Goal: Task Accomplishment & Management: Use online tool/utility

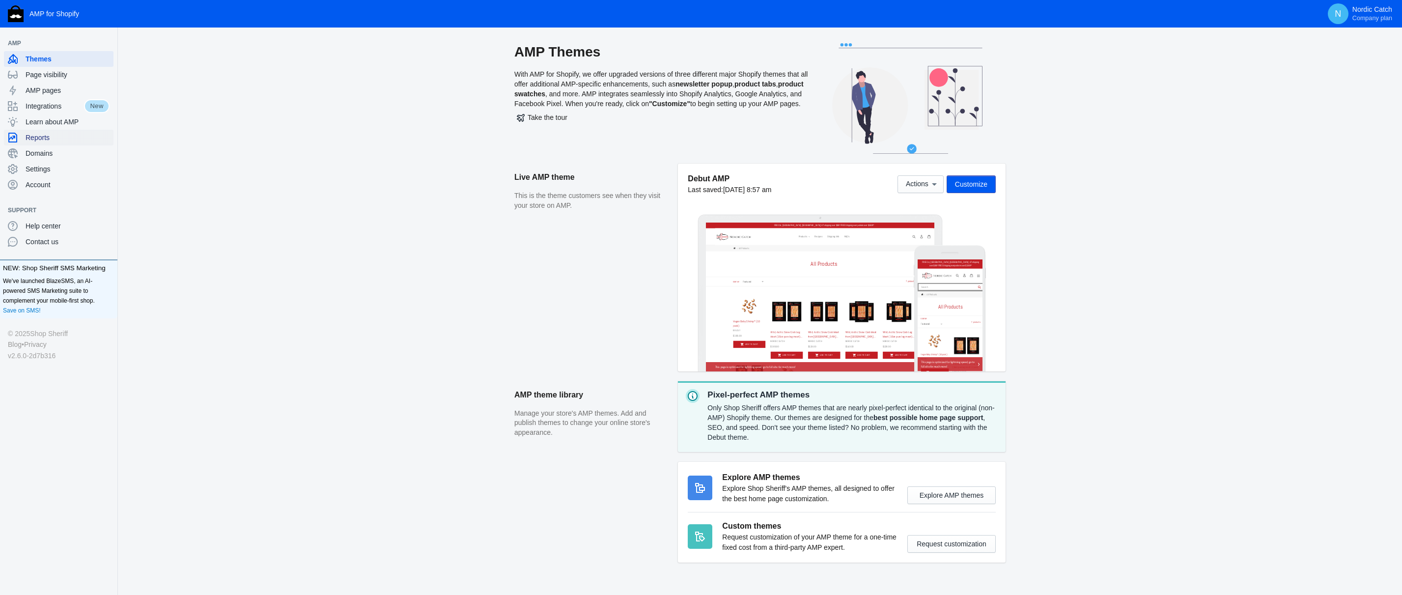
click at [60, 140] on span "Reports" at bounding box center [68, 138] width 84 height 10
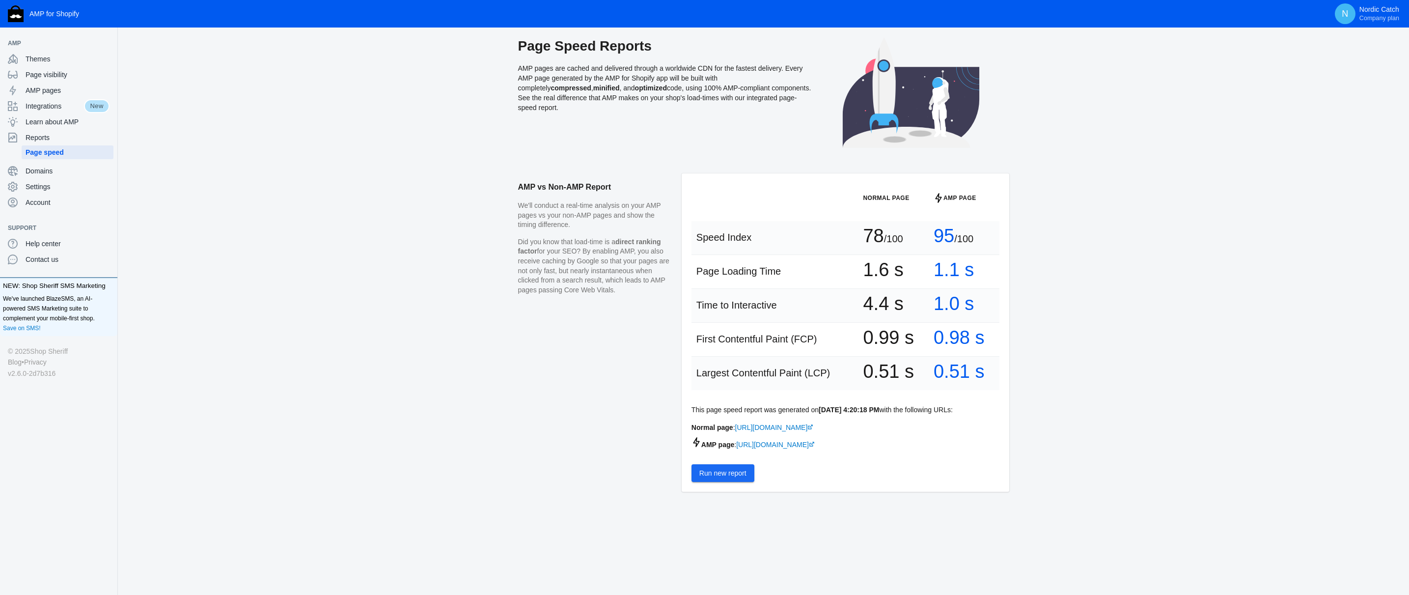
click at [720, 476] on span "Run new report" at bounding box center [723, 473] width 47 height 8
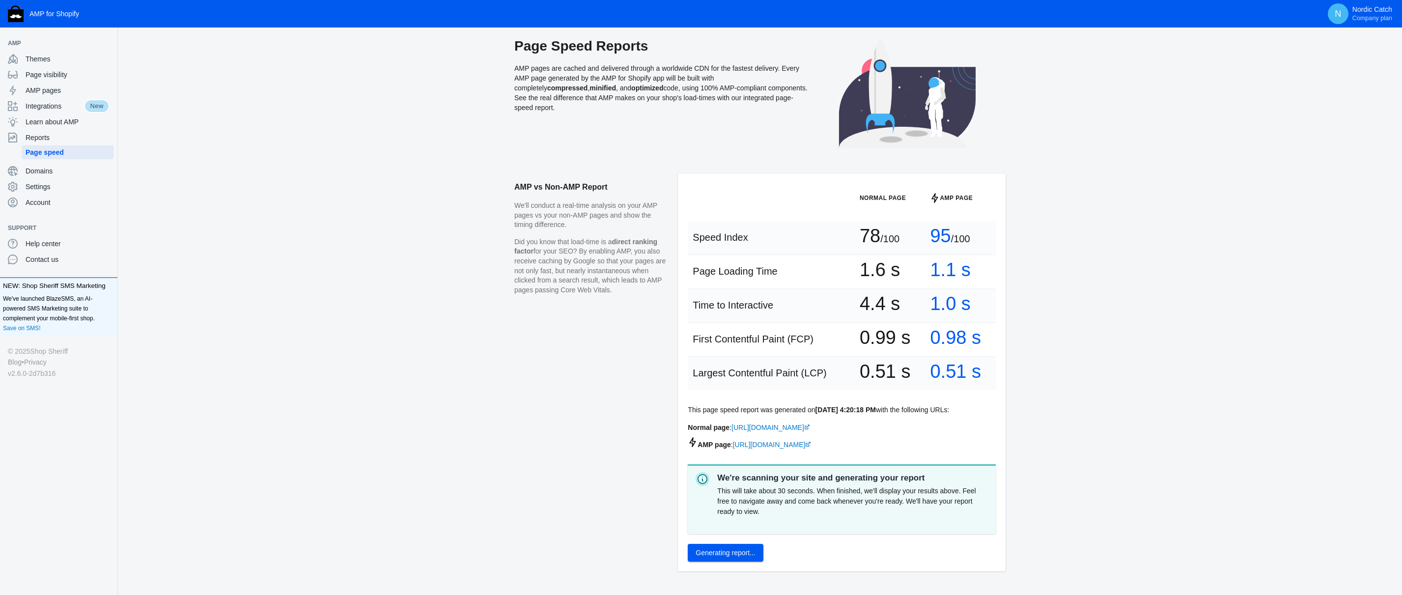
scroll to position [34, 0]
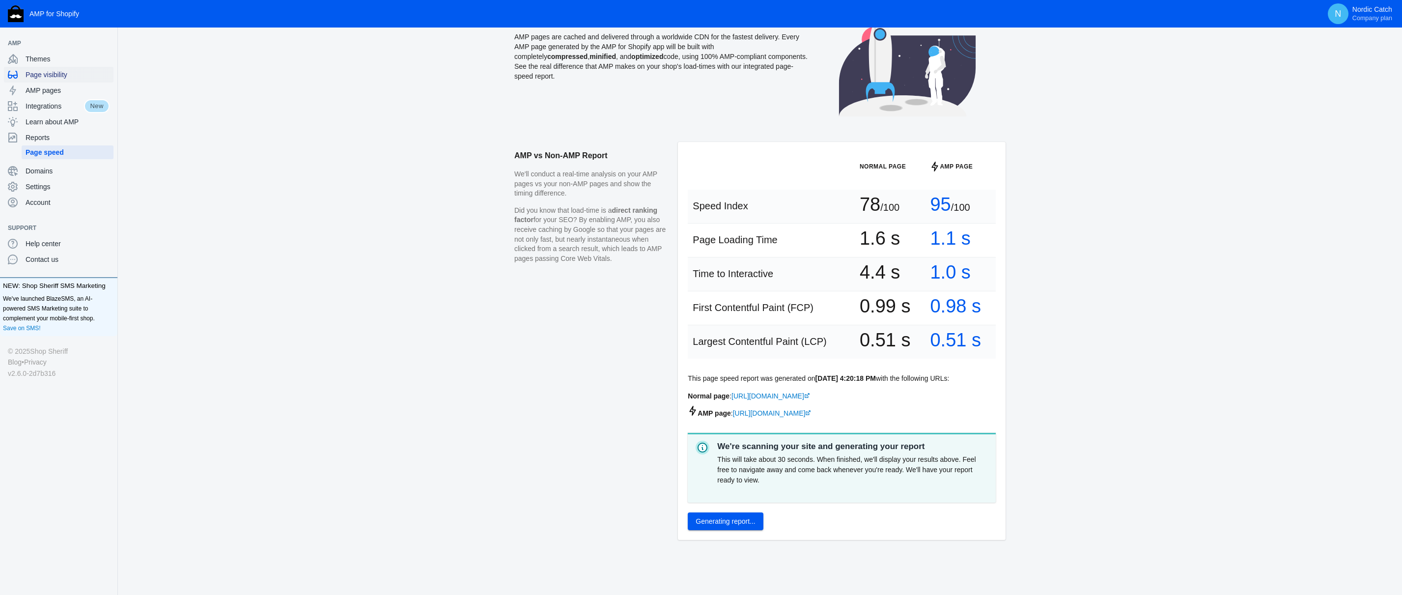
click at [53, 79] on span "Page visibility" at bounding box center [68, 75] width 84 height 10
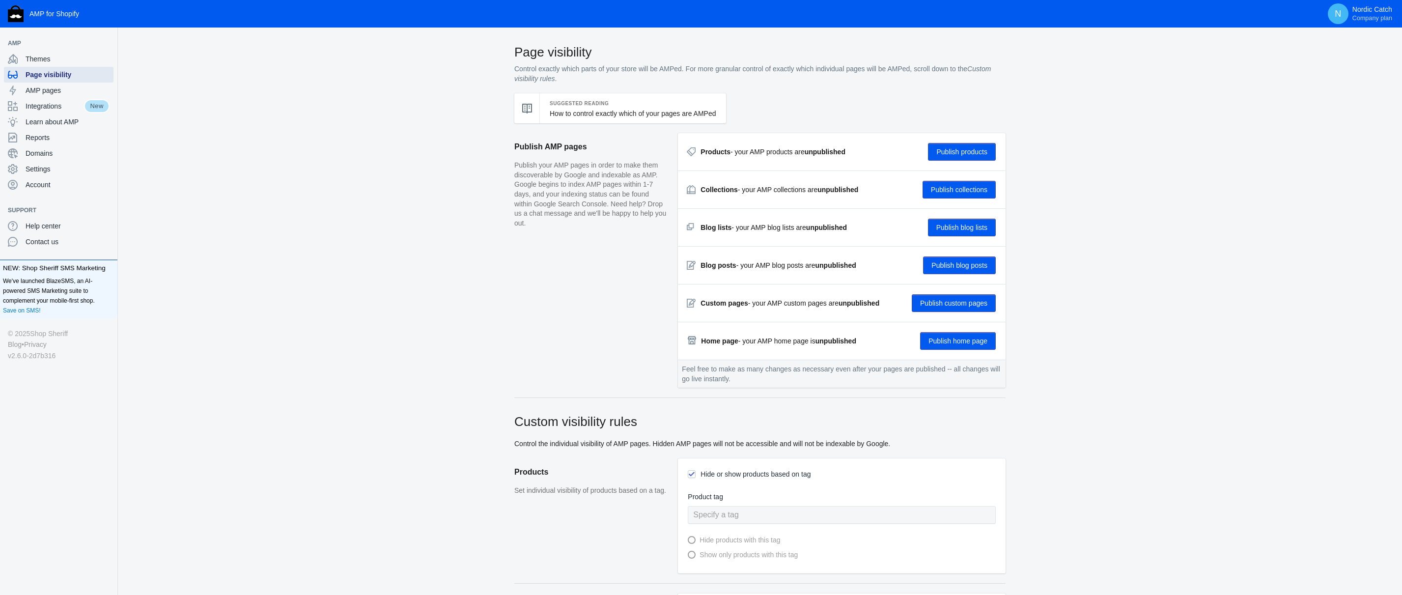
checkbox input "true"
type input "Govalo Gift Card (Do Not Delete)"
radio input "true"
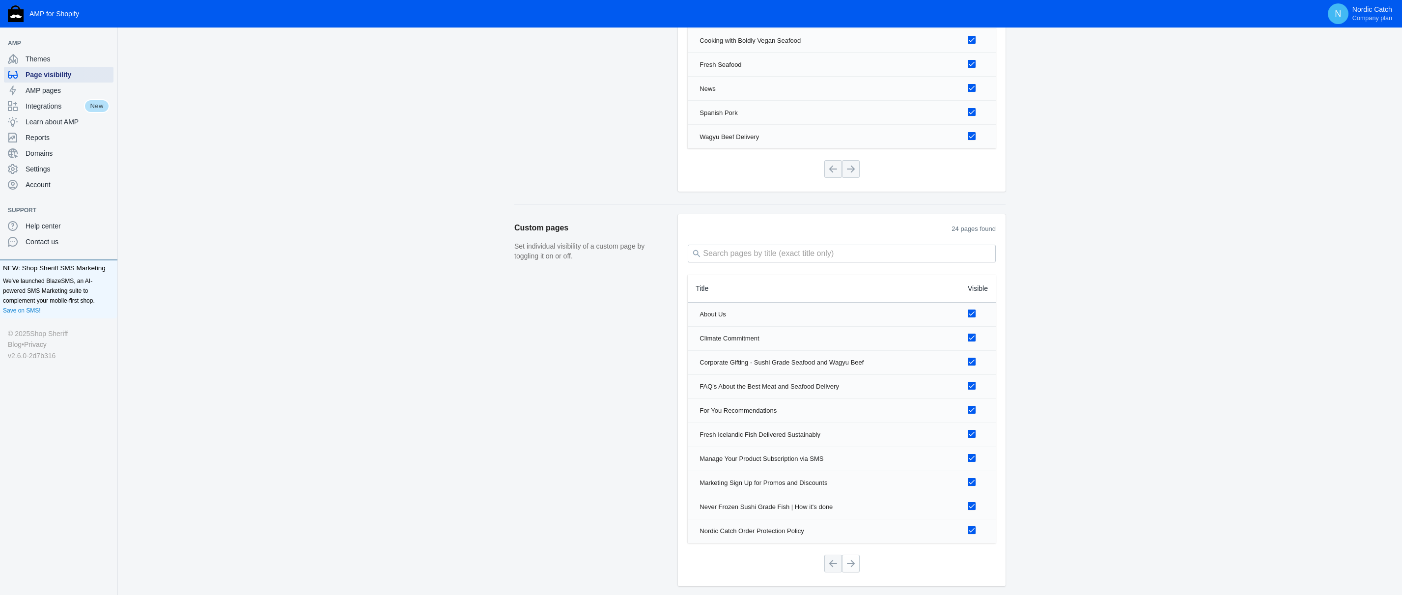
scroll to position [1258, 0]
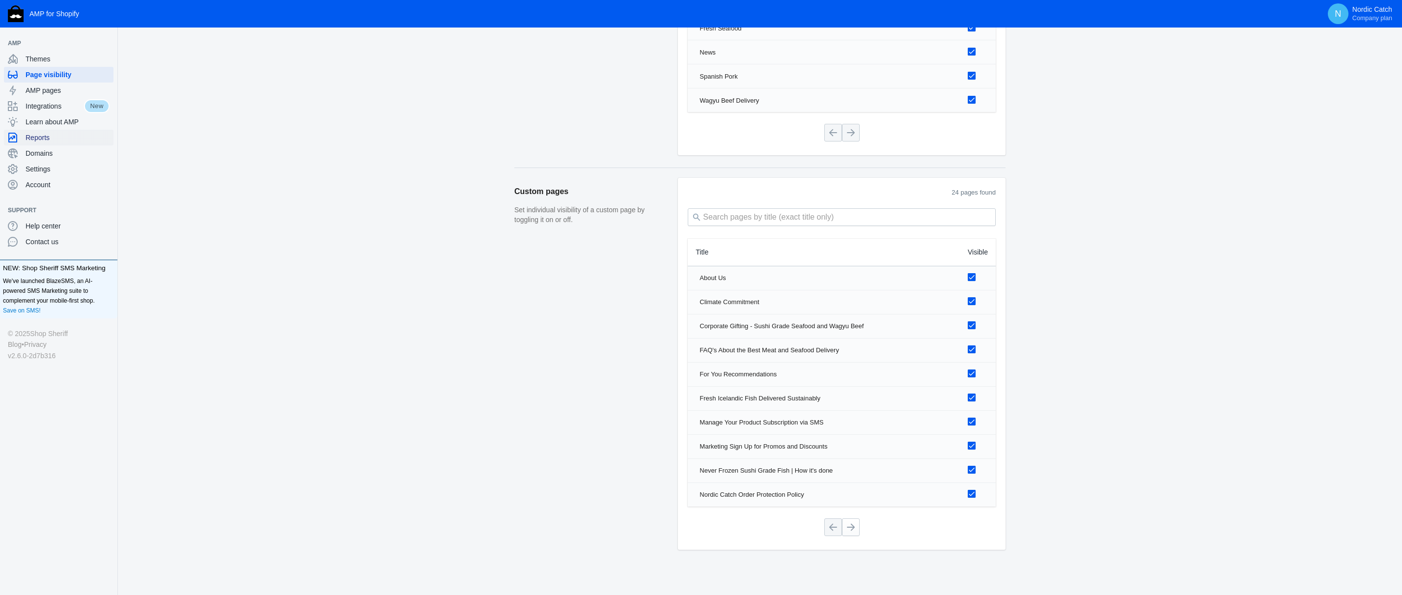
click at [63, 142] on span "Reports" at bounding box center [68, 138] width 84 height 10
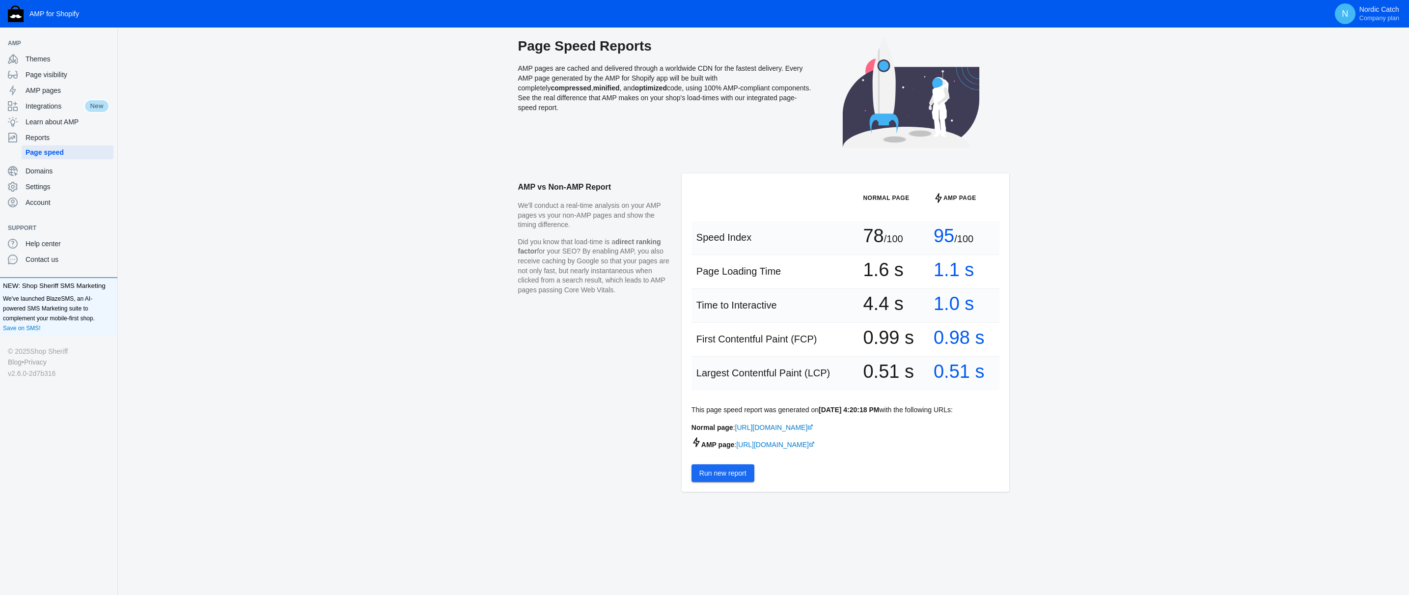
click at [723, 476] on span "Run new report" at bounding box center [723, 473] width 47 height 8
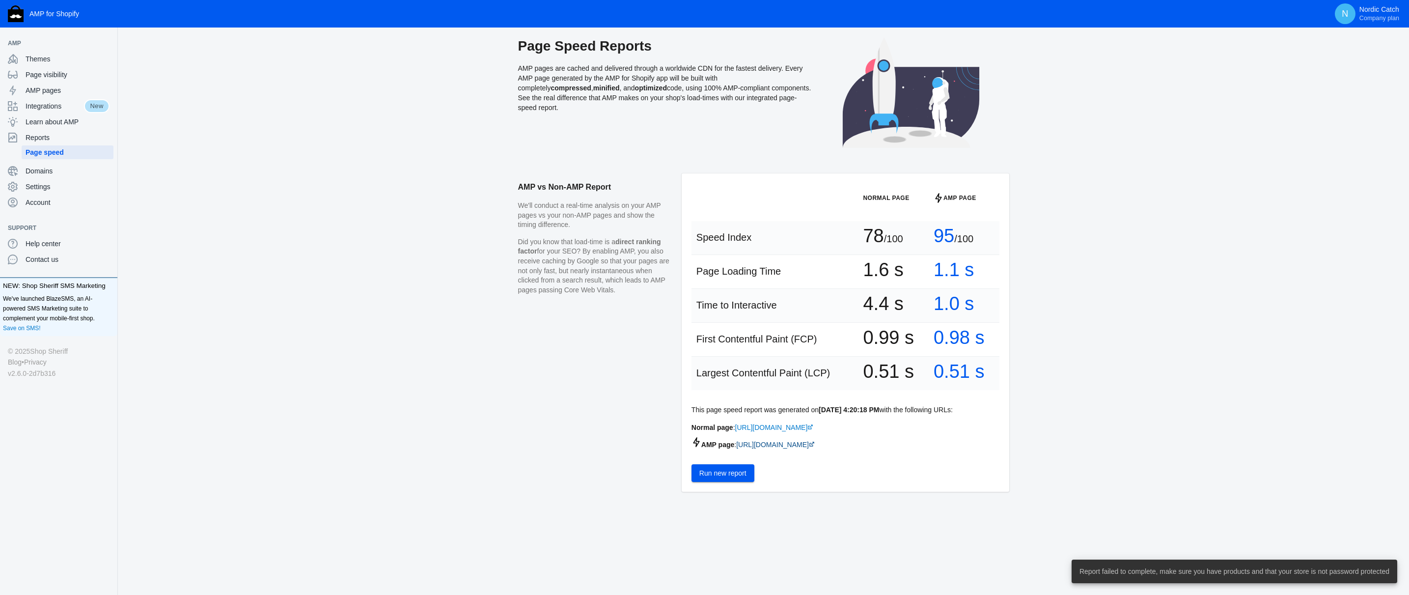
click at [815, 448] on link "https://nordiccatch.com/a/s/products/fresh-salmon-sashimi" at bounding box center [775, 445] width 79 height 8
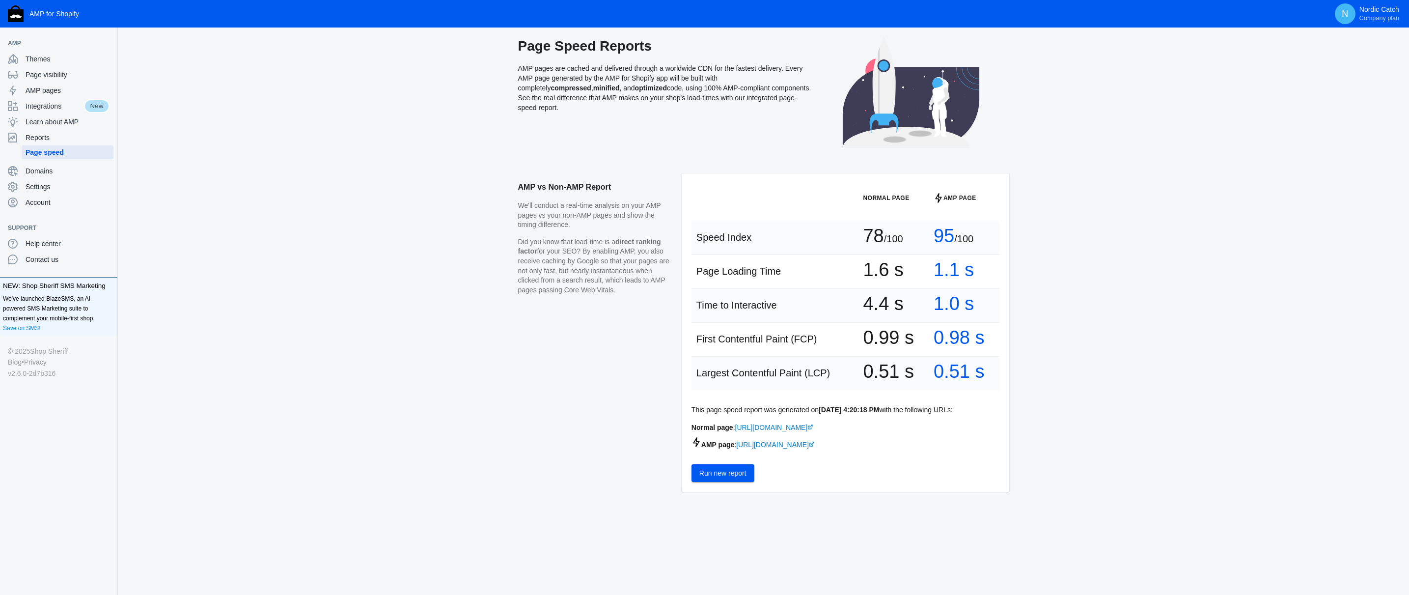
click at [258, 317] on div "AMP vs Non-AMP Report We'll conduct a real-time analysis on your AMP pages vs y…" at bounding box center [764, 359] width 1292 height 373
click at [52, 190] on span "Settings" at bounding box center [68, 187] width 84 height 10
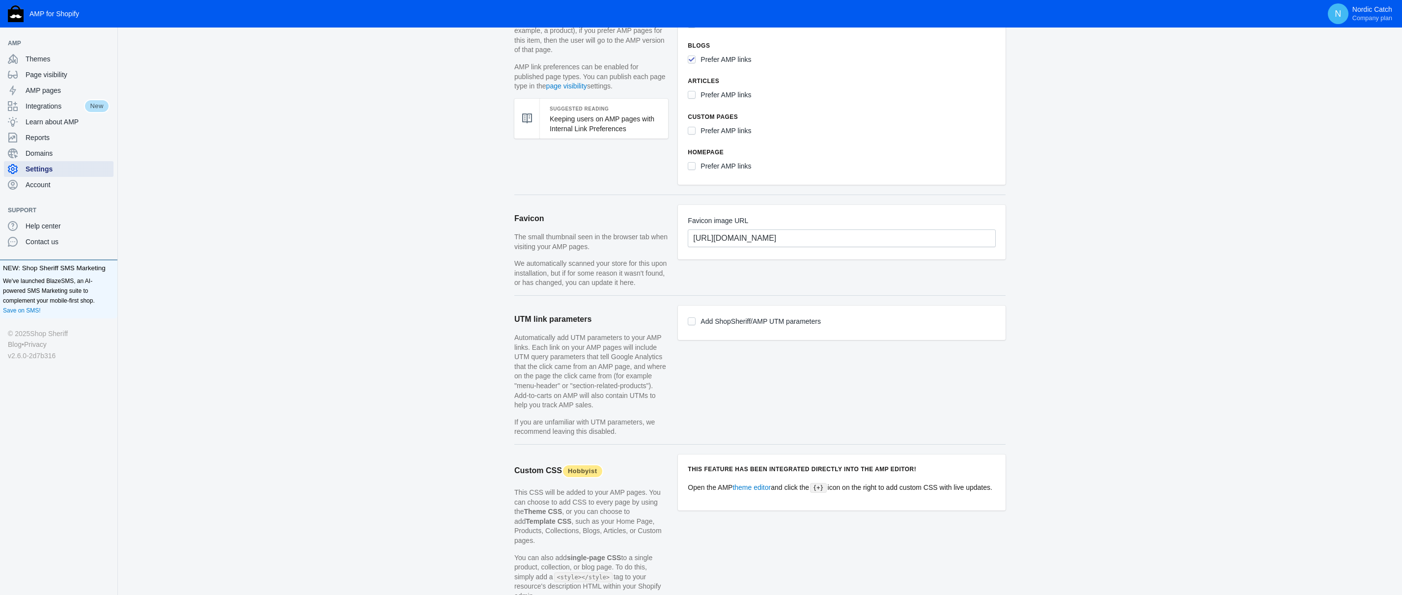
scroll to position [612, 0]
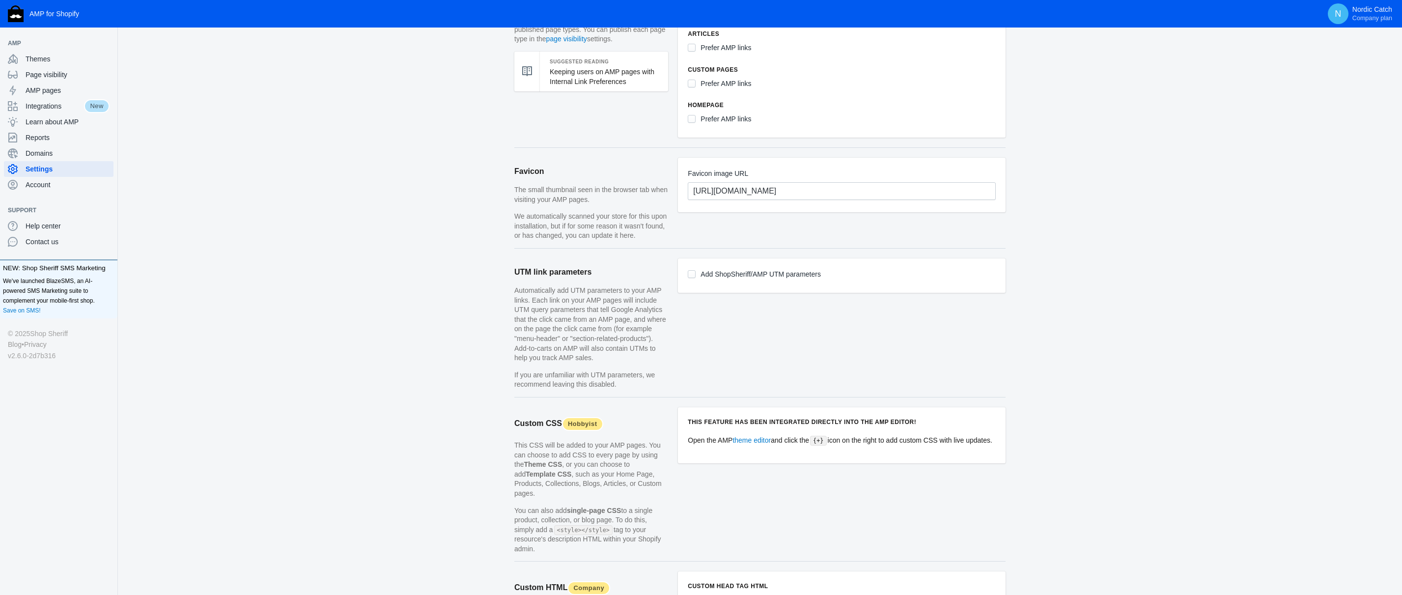
click at [708, 281] on label "Add ShopSheriff/AMP UTM parameters" at bounding box center [761, 274] width 120 height 12
click at [696, 278] on input "Add ShopSheriff/AMP UTM parameters" at bounding box center [692, 274] width 8 height 8
checkbox input "true"
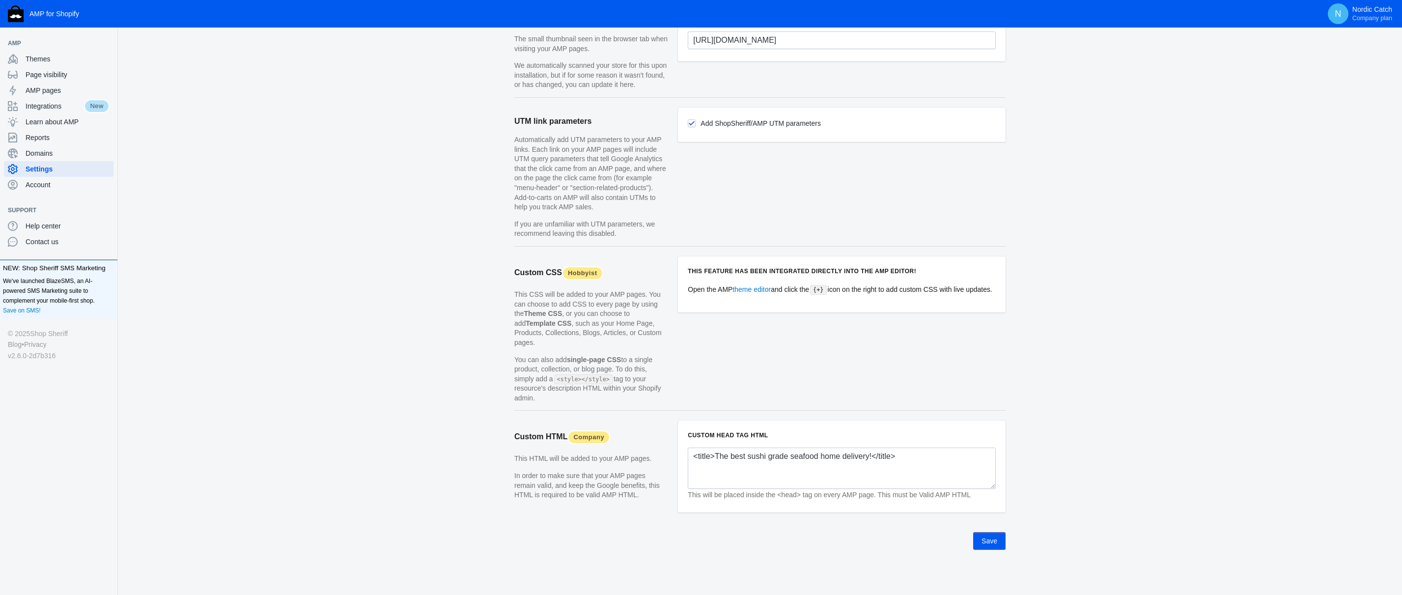
click at [1002, 534] on button "Save" at bounding box center [989, 541] width 32 height 18
click at [63, 91] on span "AMP pages" at bounding box center [68, 90] width 84 height 10
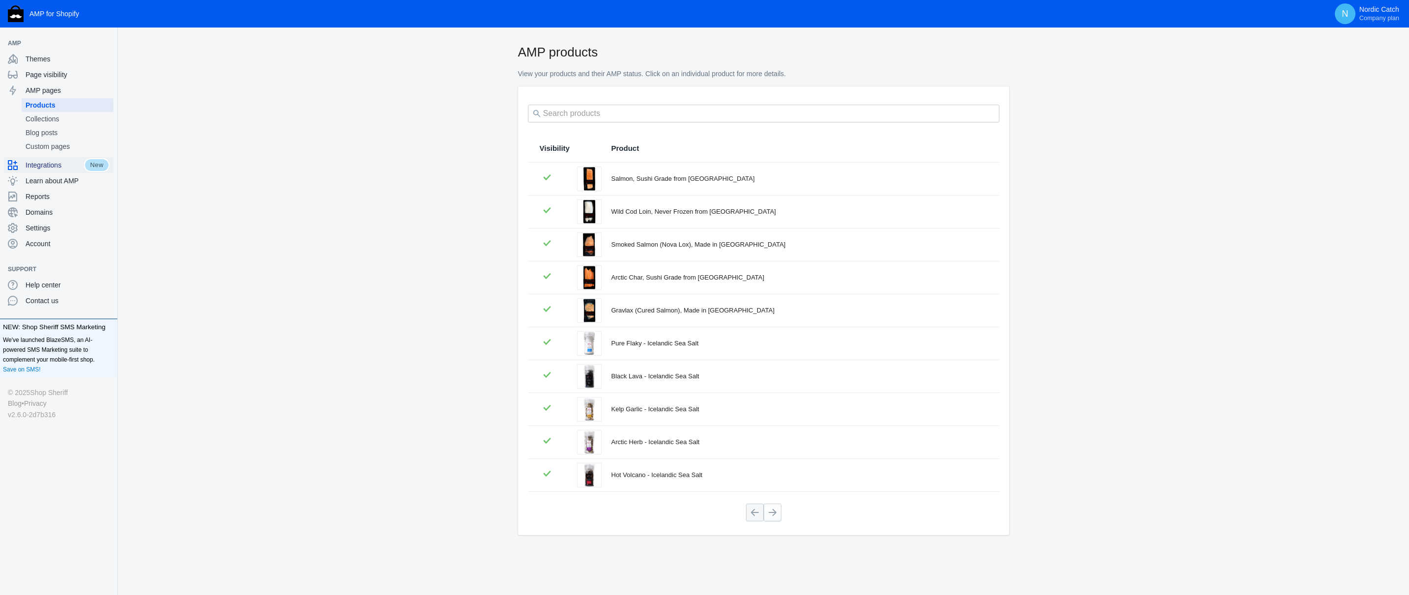
click at [46, 166] on span "Integrations" at bounding box center [55, 165] width 58 height 10
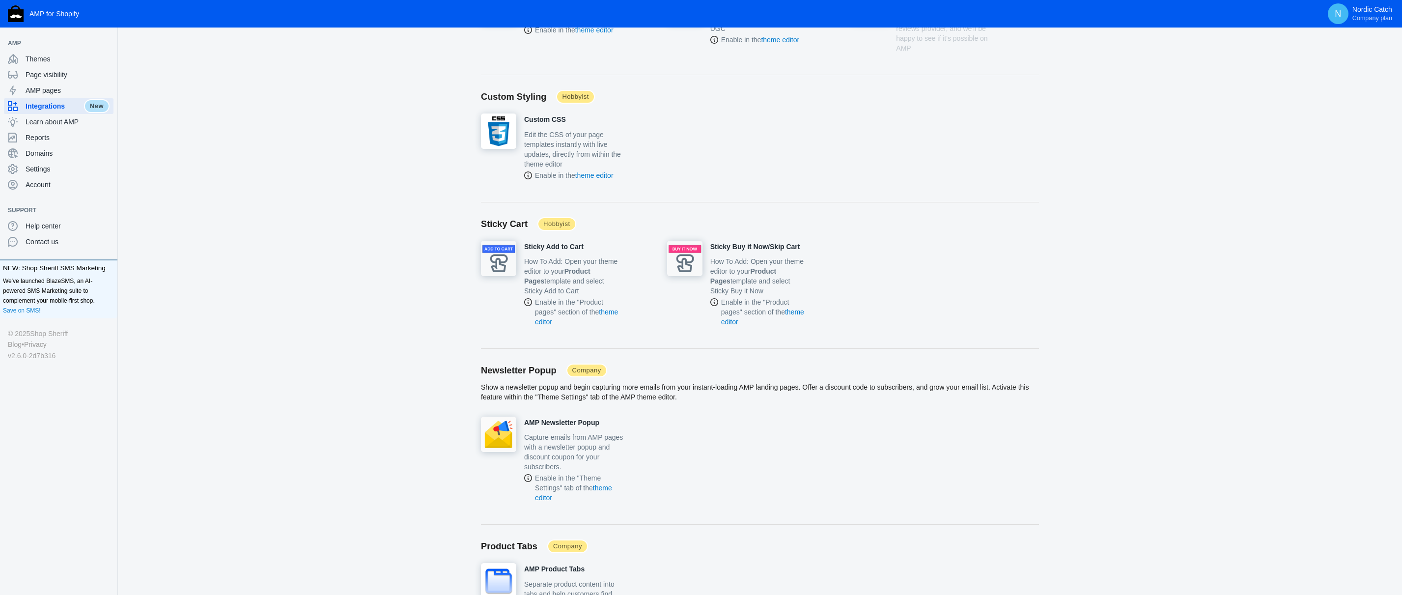
scroll to position [1036, 0]
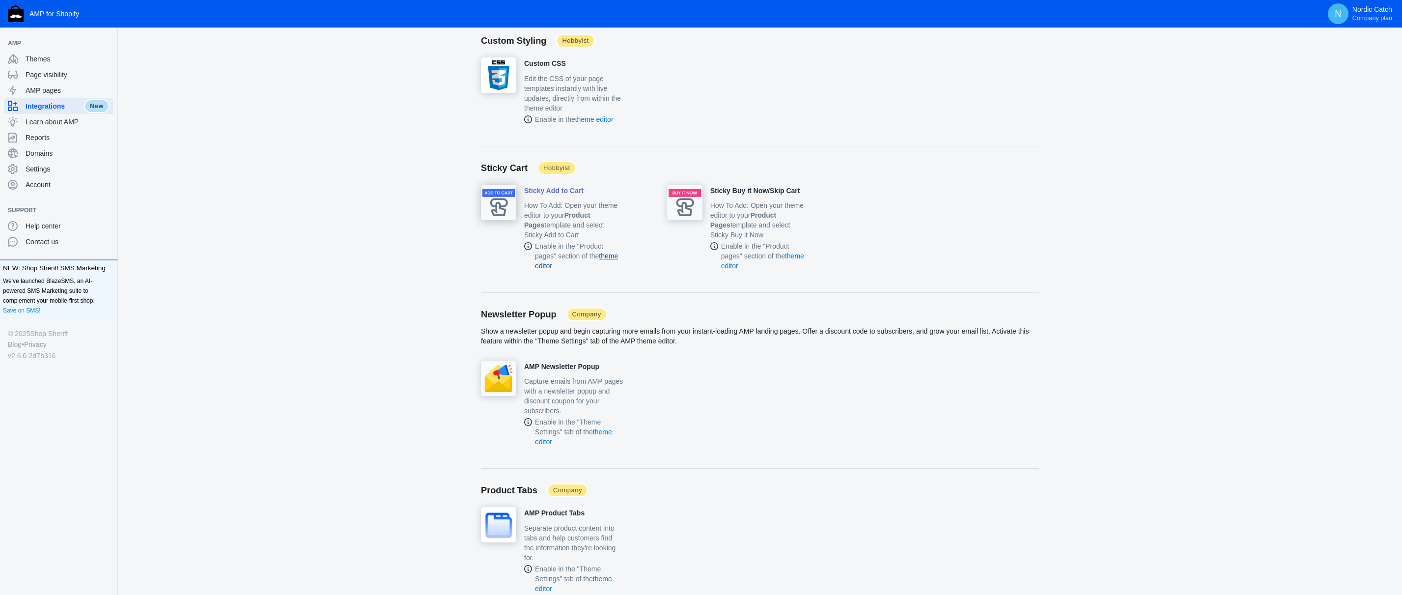
click at [559, 270] on link "theme editor" at bounding box center [576, 261] width 83 height 18
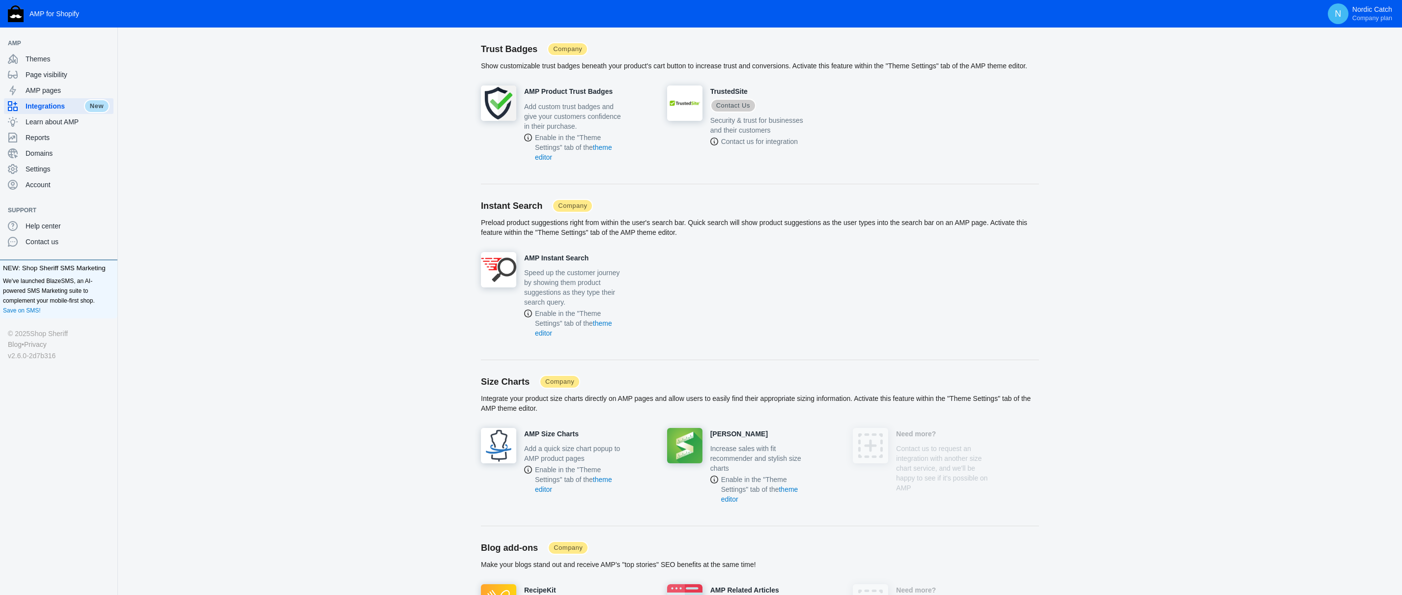
scroll to position [1834, 0]
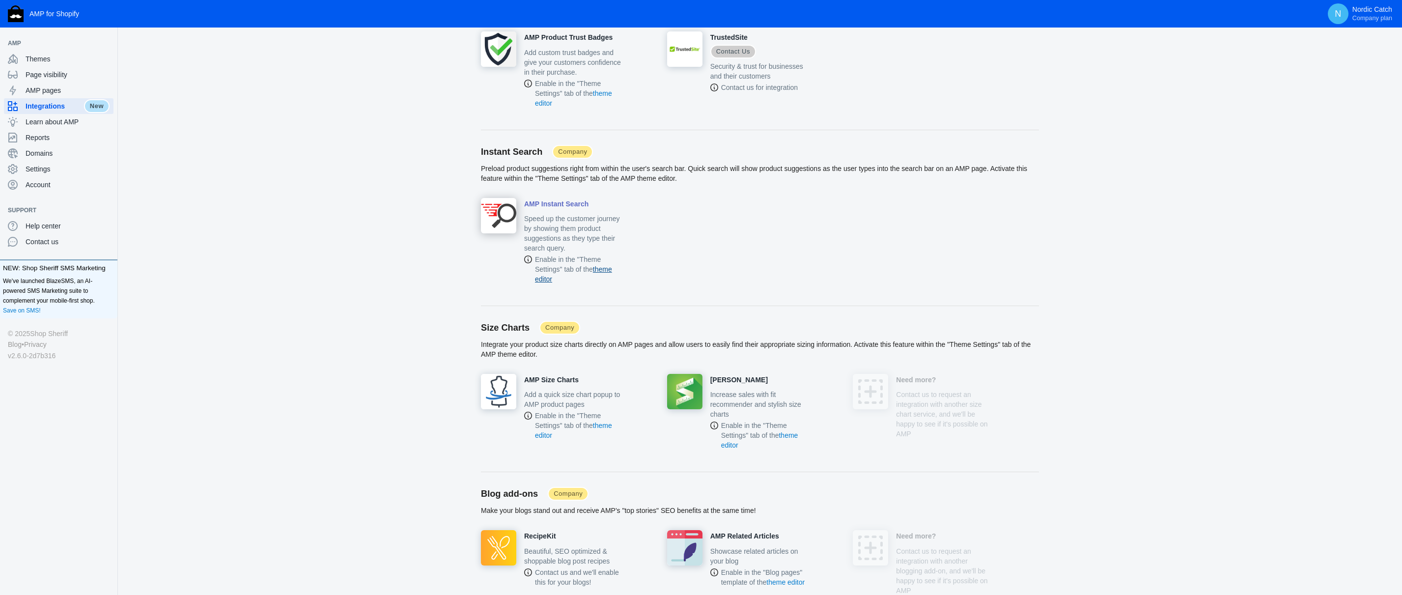
click at [607, 283] on link "theme editor" at bounding box center [573, 274] width 77 height 18
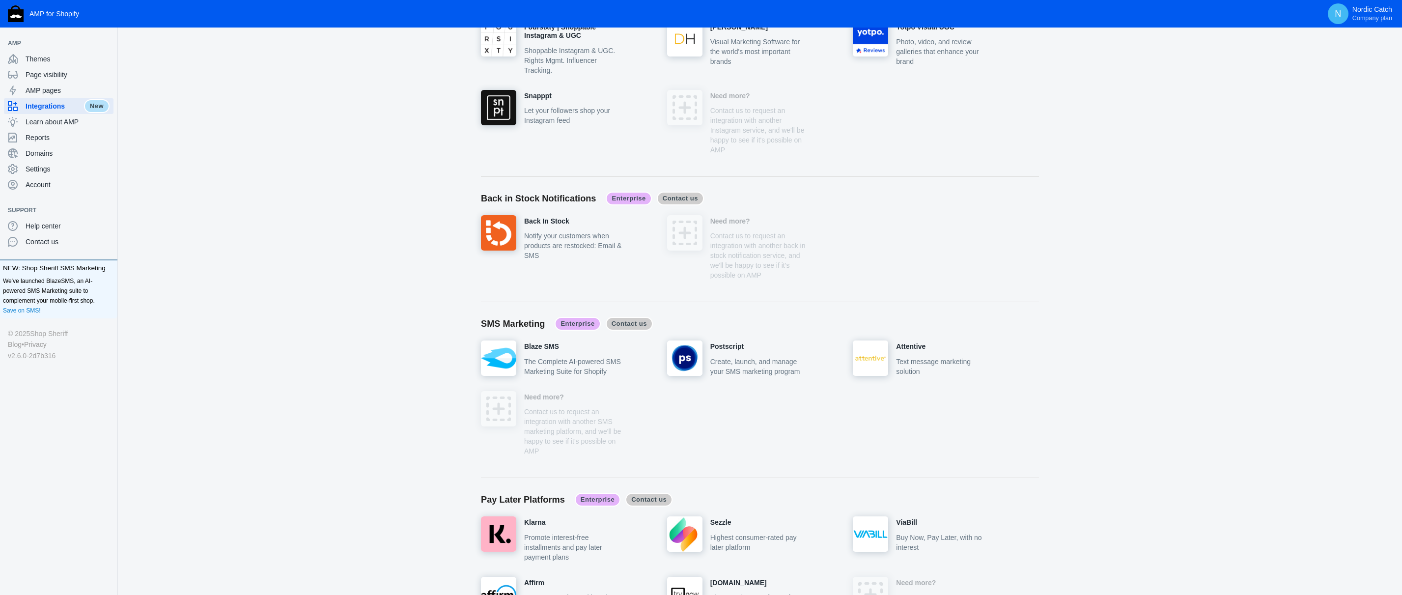
scroll to position [2998, 0]
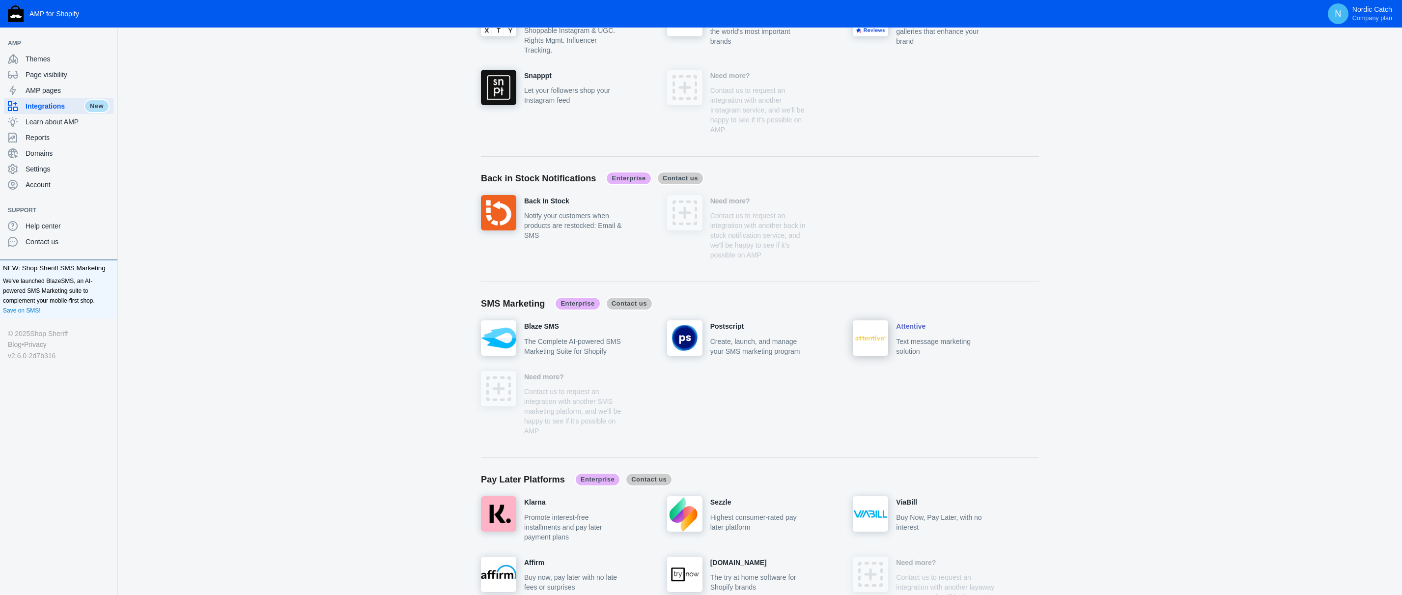
click at [917, 331] on h4 "Attentive" at bounding box center [910, 326] width 29 height 9
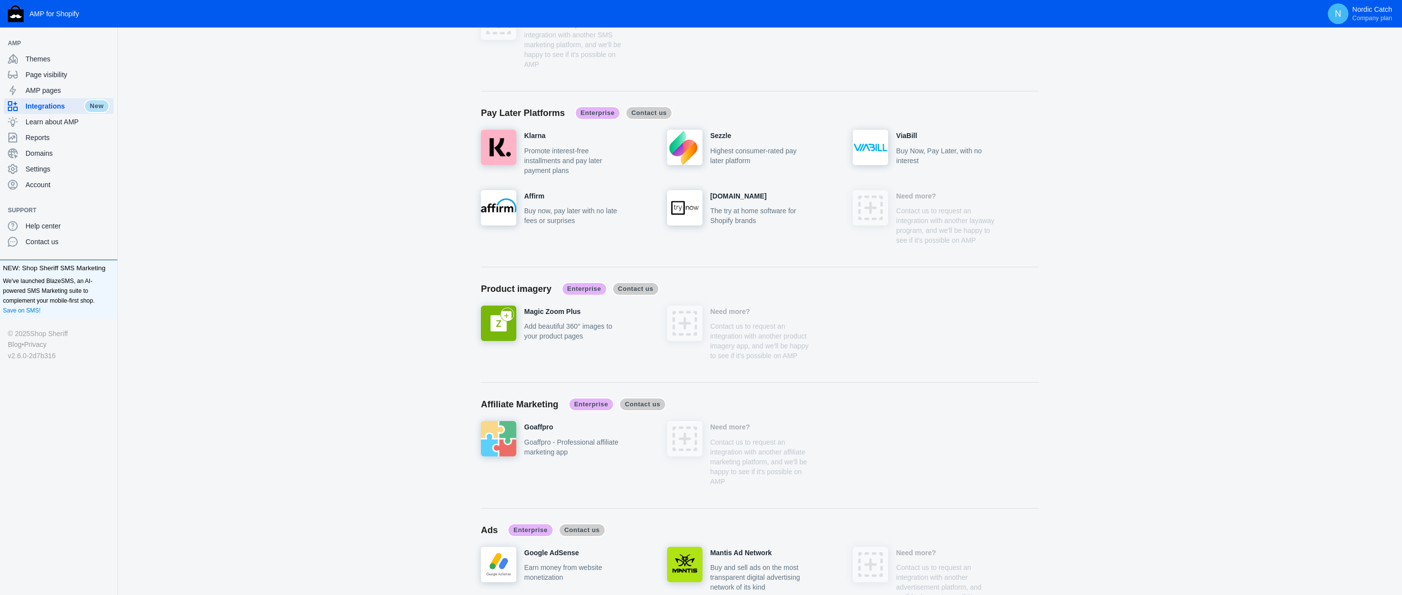
scroll to position [3535, 0]
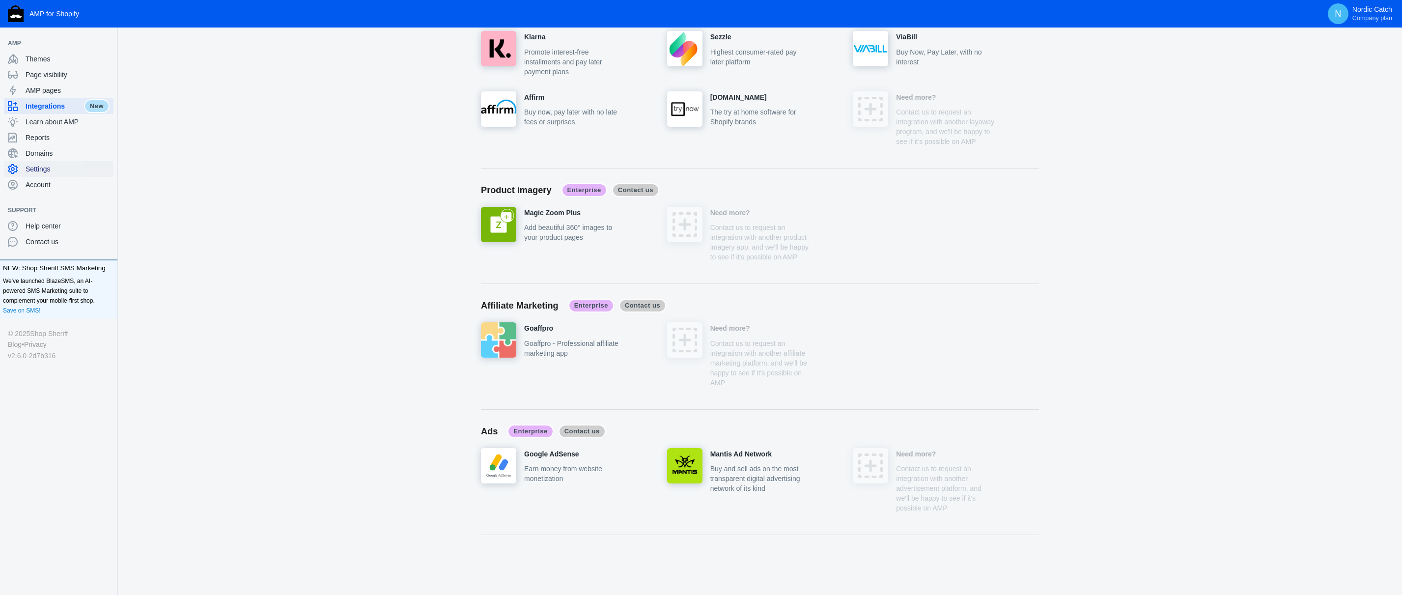
click at [46, 171] on span "Settings" at bounding box center [68, 169] width 84 height 10
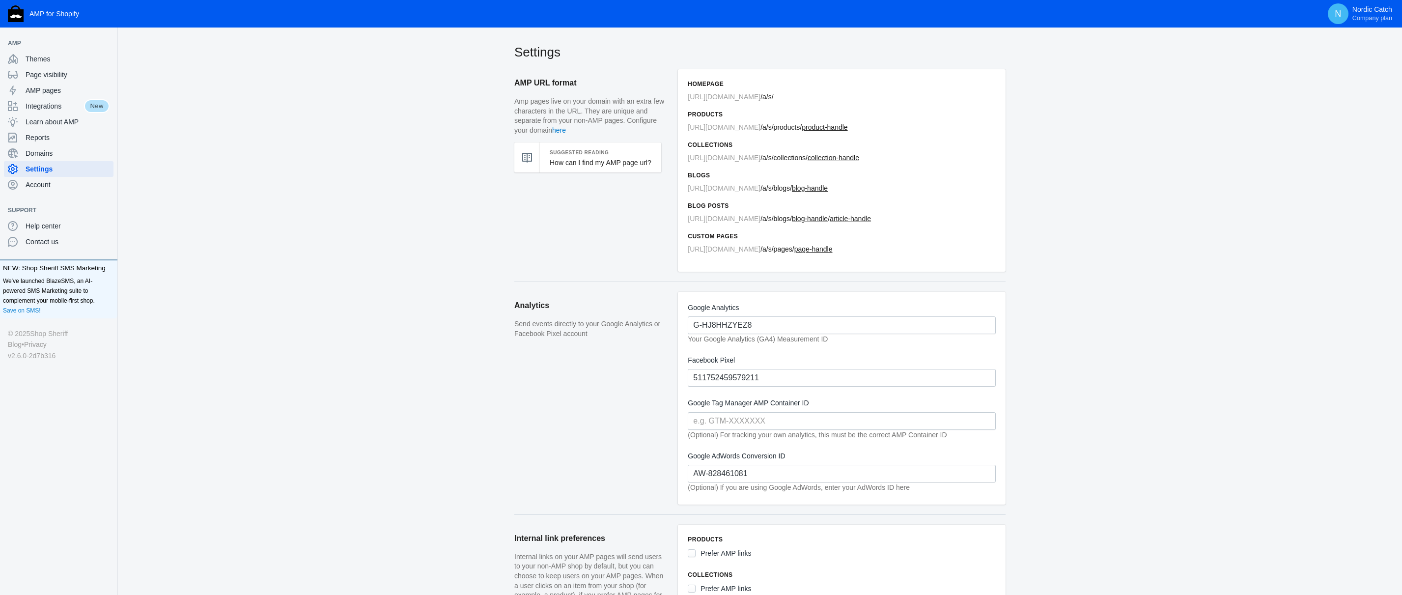
drag, startPoint x: 299, startPoint y: 188, endPoint x: 264, endPoint y: 163, distance: 43.3
click at [59, 185] on span "Account" at bounding box center [68, 185] width 84 height 10
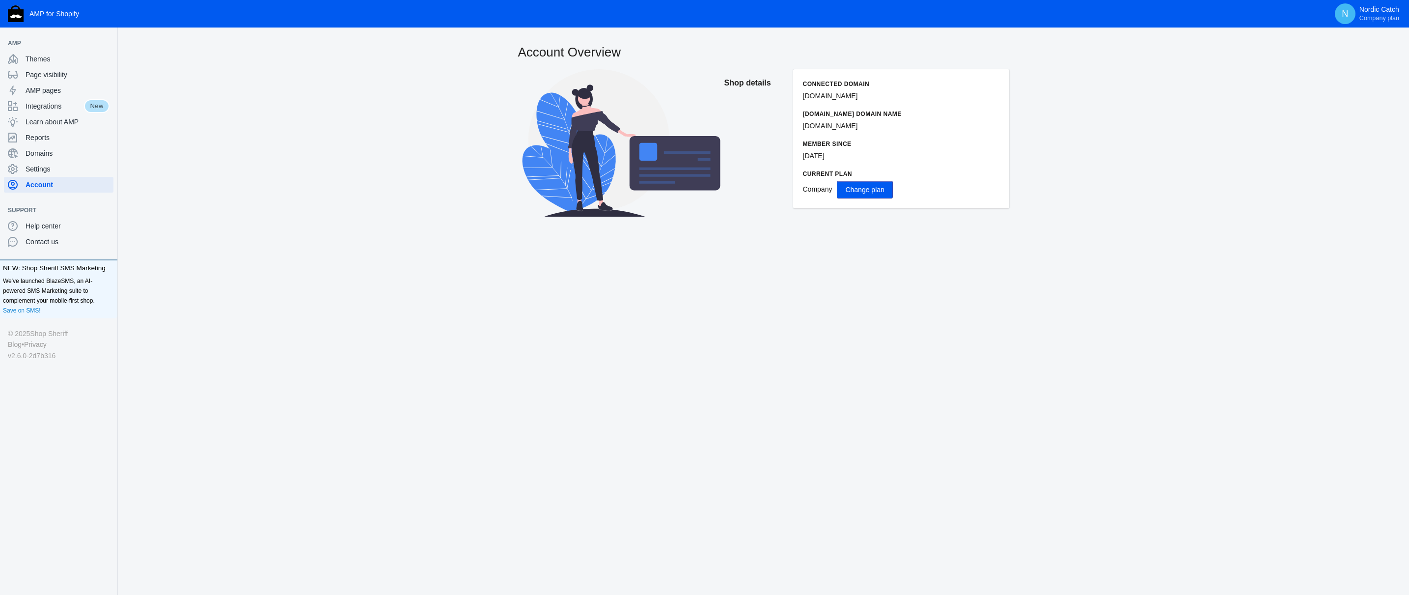
click at [879, 190] on span "Change plan" at bounding box center [864, 190] width 39 height 8
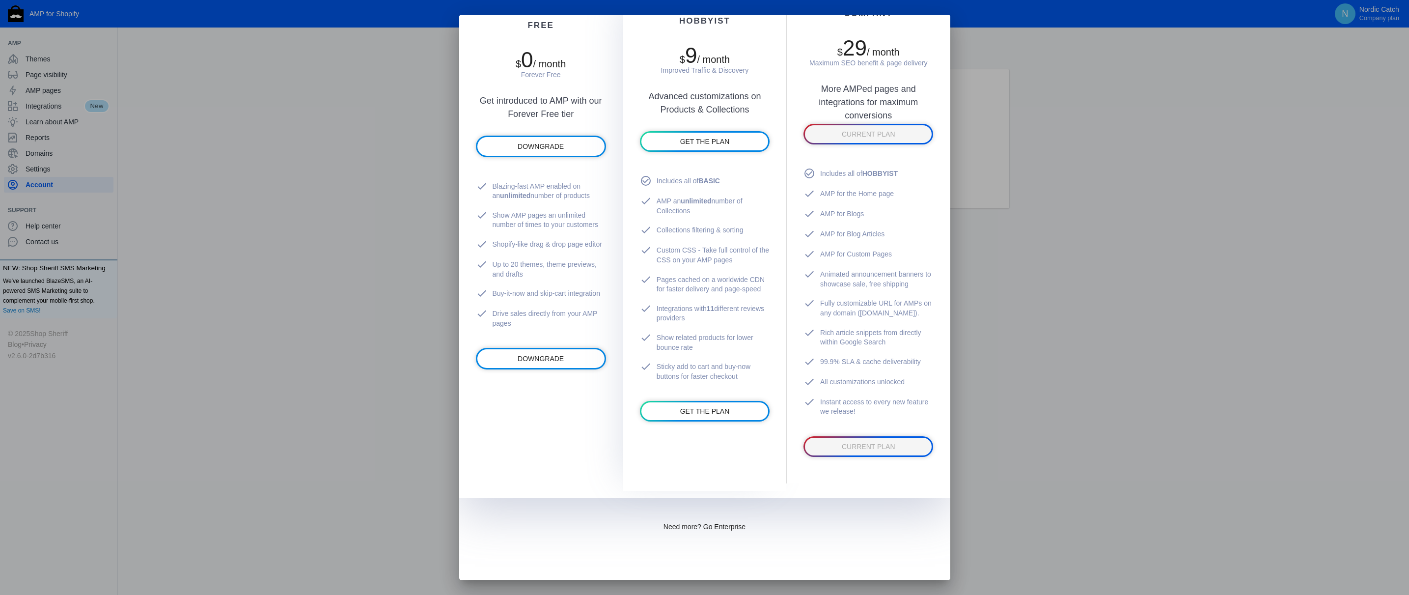
scroll to position [103, 0]
click at [716, 531] on span "Need more? Go Enterprise" at bounding box center [705, 527] width 82 height 8
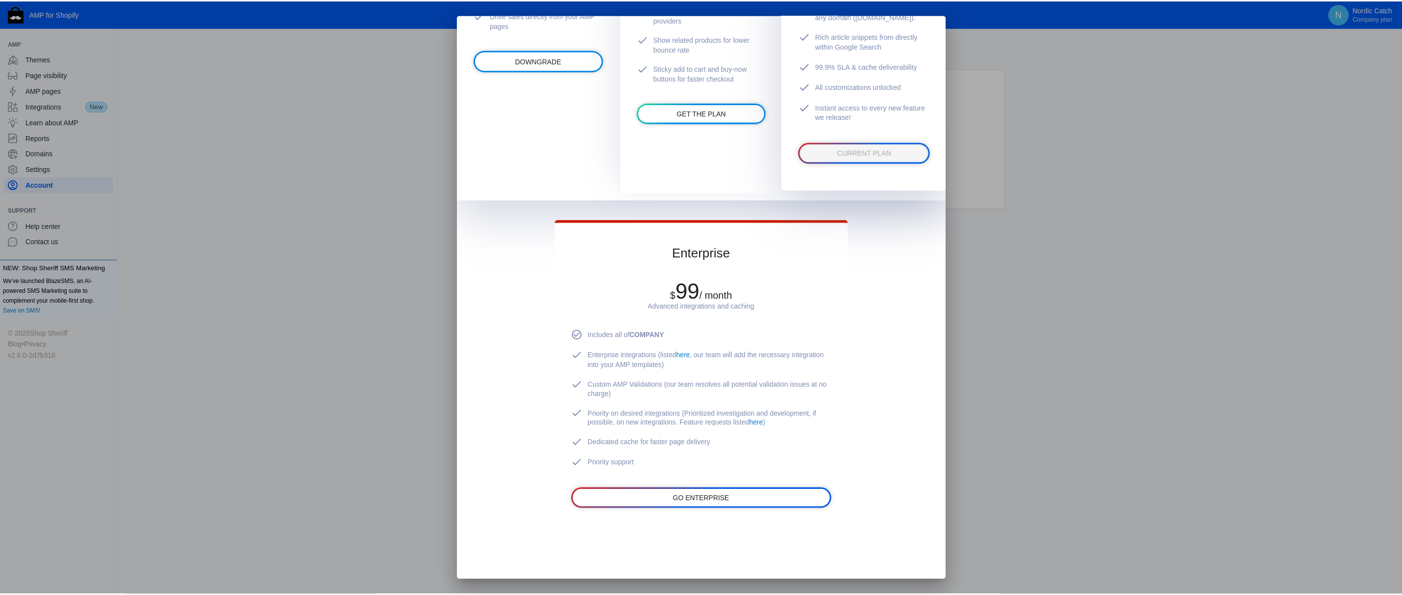
scroll to position [67, 0]
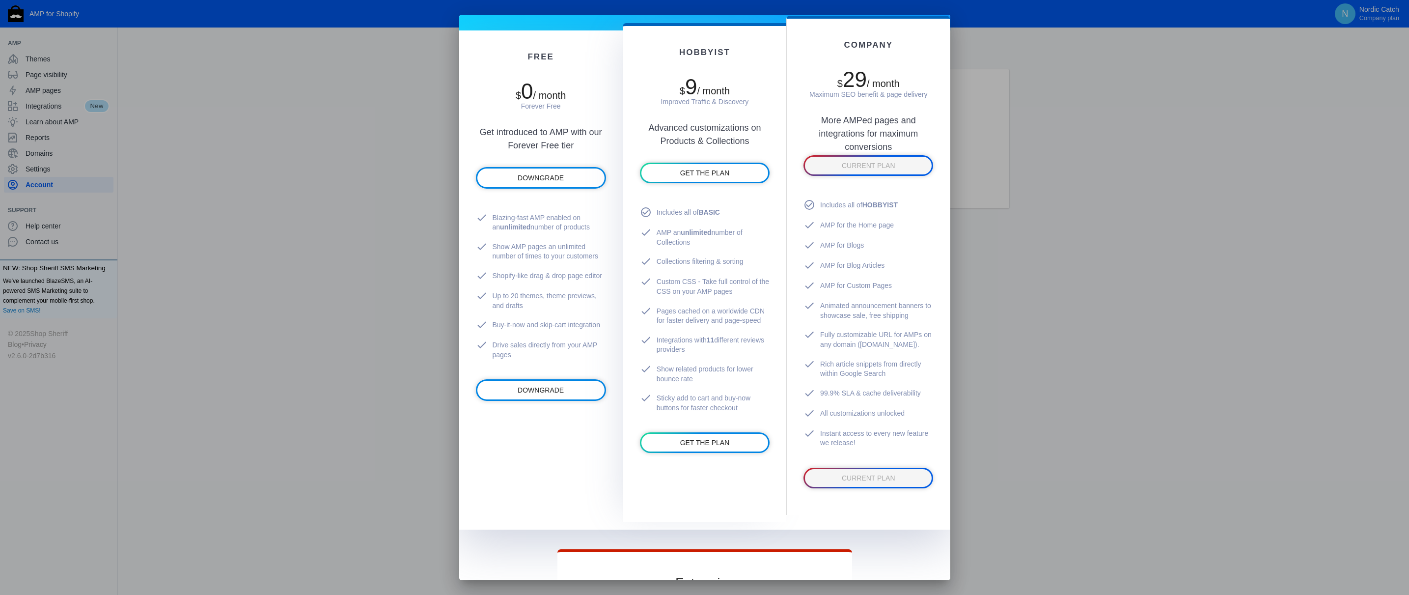
click at [1190, 362] on div at bounding box center [704, 297] width 1409 height 595
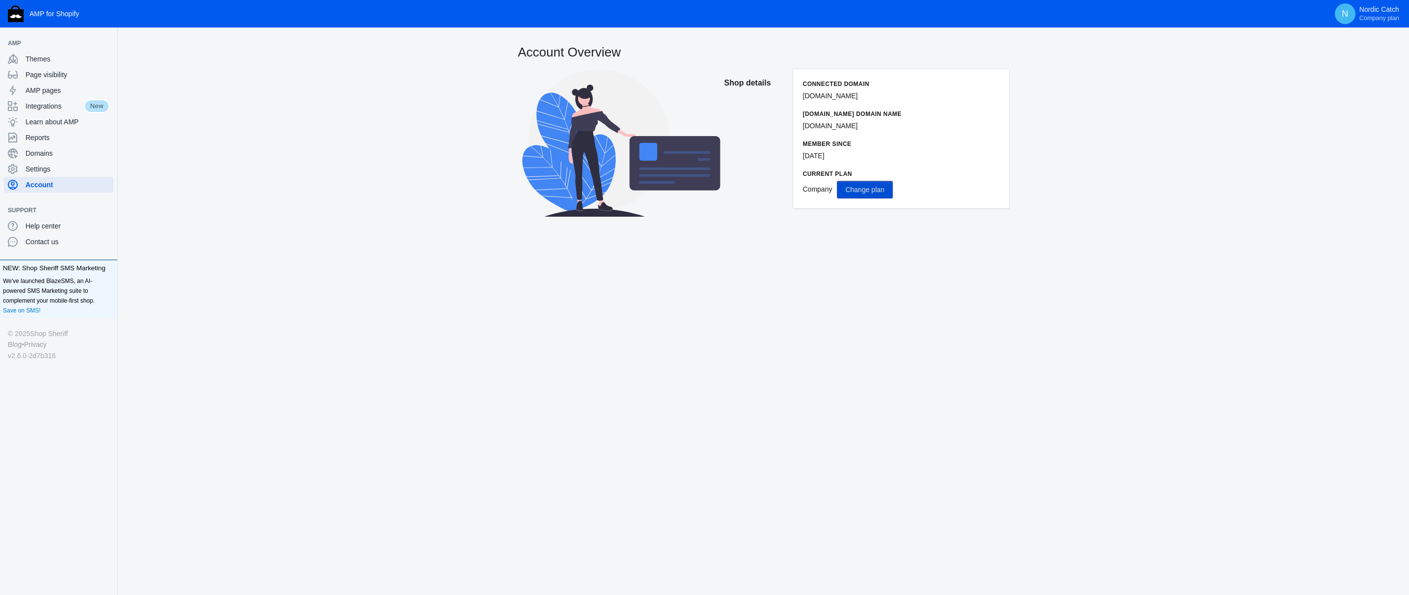
click at [221, 87] on div "Account Overview Shop details Connected domain nordiccatch.com MyShopify.com do…" at bounding box center [764, 153] width 1292 height 220
click at [50, 60] on span "Themes" at bounding box center [68, 59] width 84 height 10
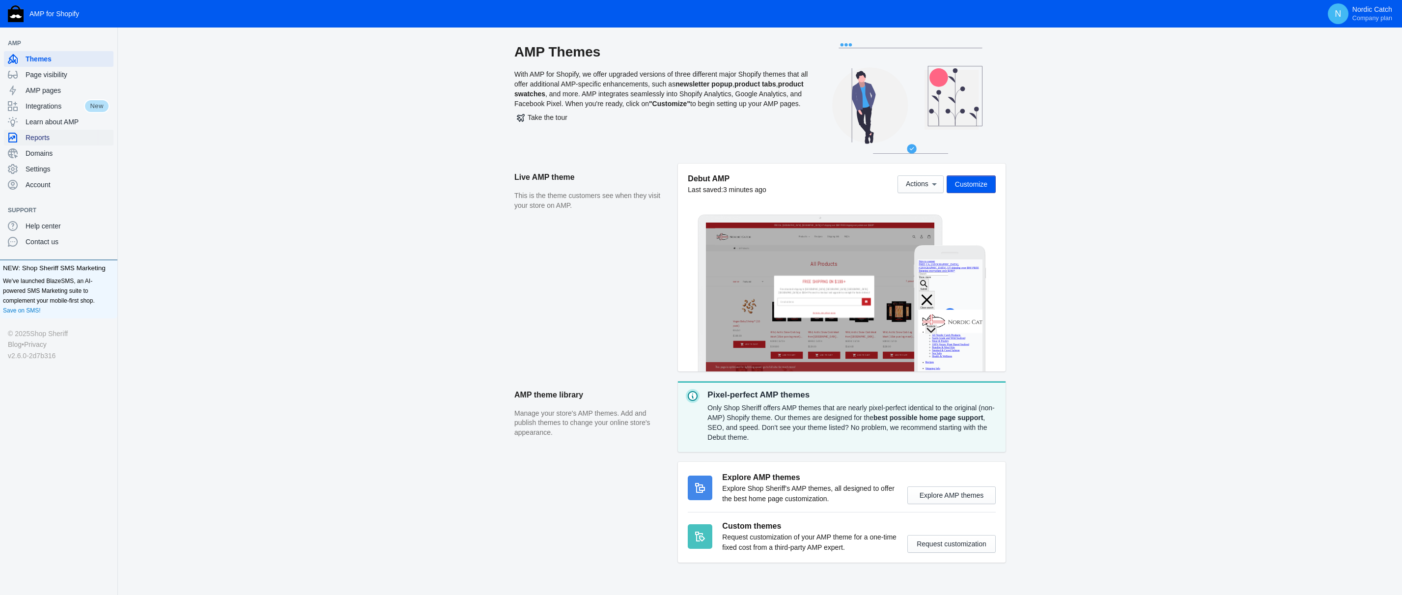
click at [51, 134] on span "Reports" at bounding box center [68, 138] width 84 height 10
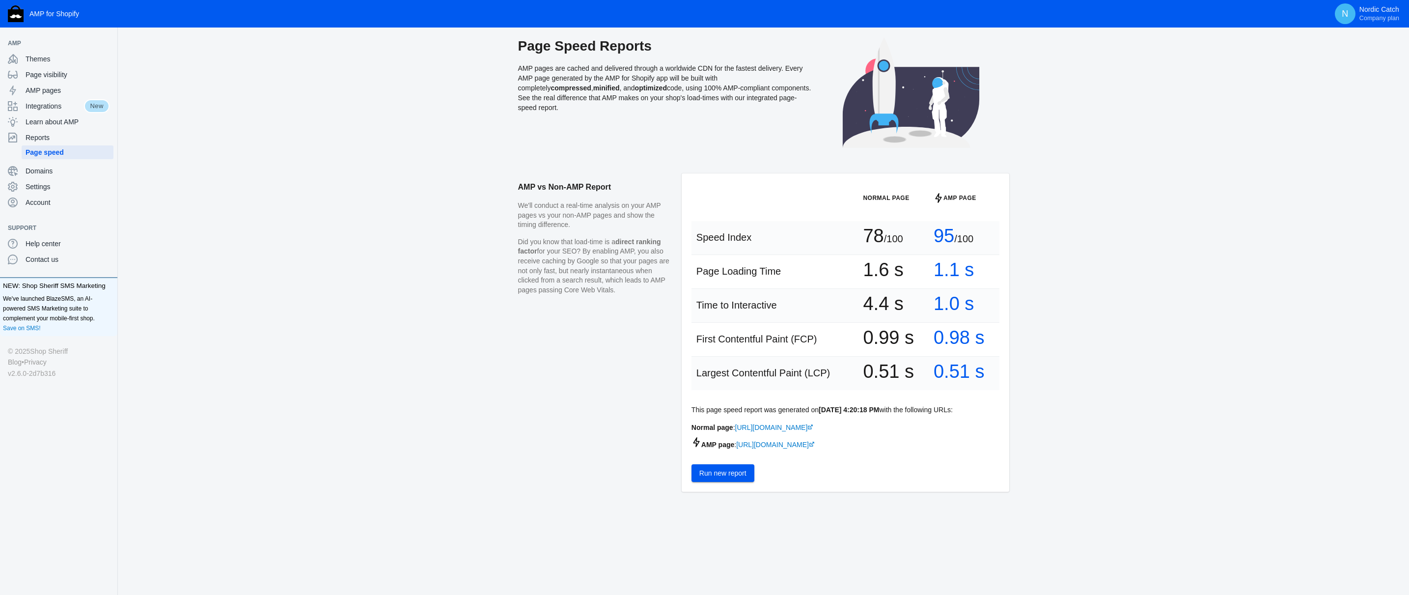
click at [720, 474] on span "Run new report" at bounding box center [723, 473] width 47 height 8
click at [443, 221] on div "AMP vs Non-AMP Report We'll conduct a real-time analysis on your AMP pages vs y…" at bounding box center [764, 359] width 1292 height 373
click at [369, 158] on page-speed "Page Speed Reports AMP pages are cached and delivered through a worldwide CDN f…" at bounding box center [764, 291] width 1292 height 509
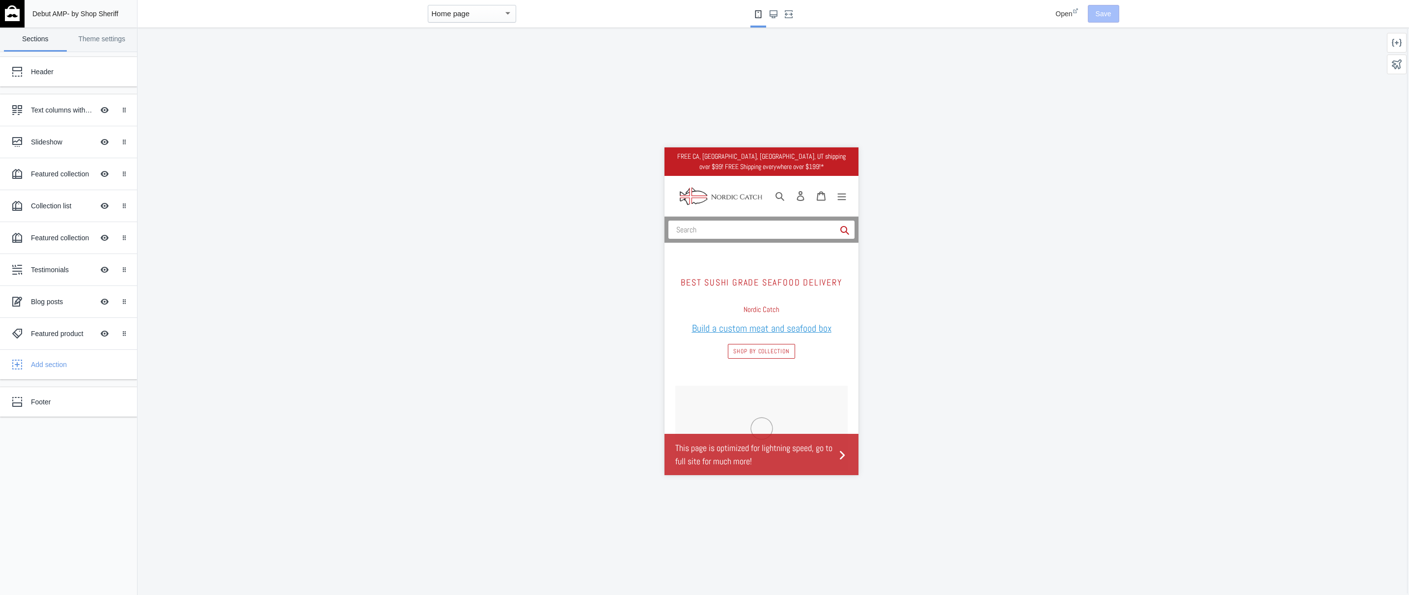
scroll to position [0, 165]
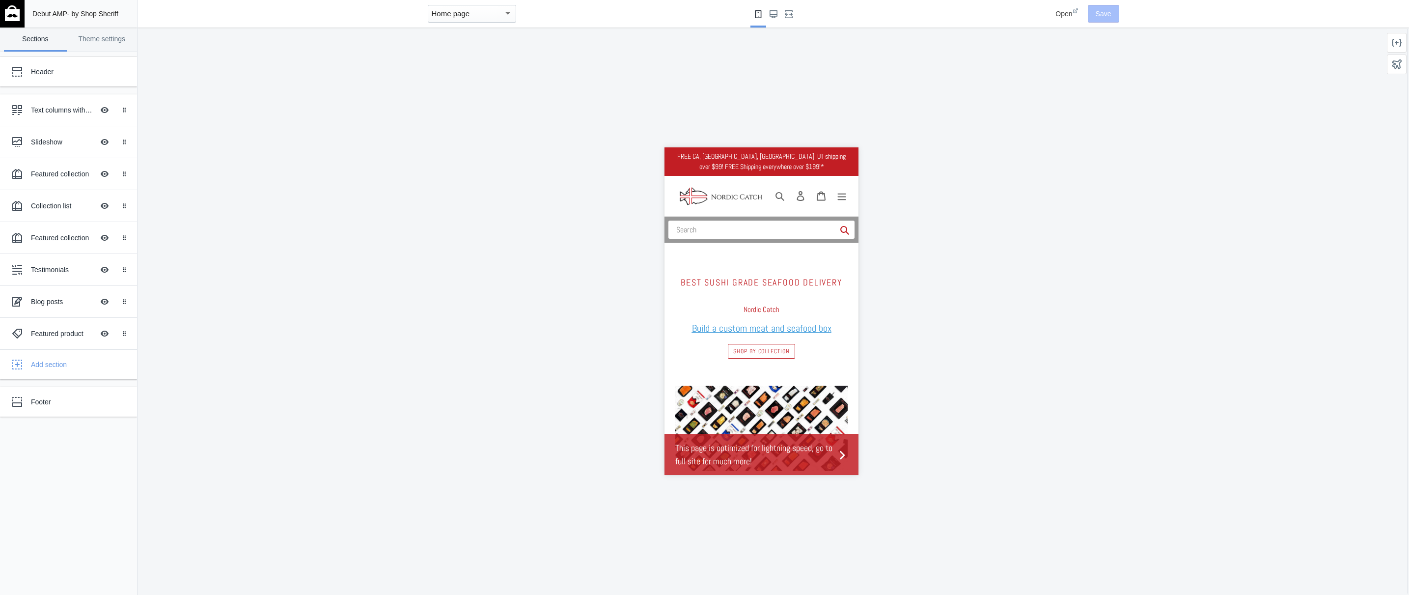
click at [484, 13] on div "Home page" at bounding box center [468, 14] width 72 height 12
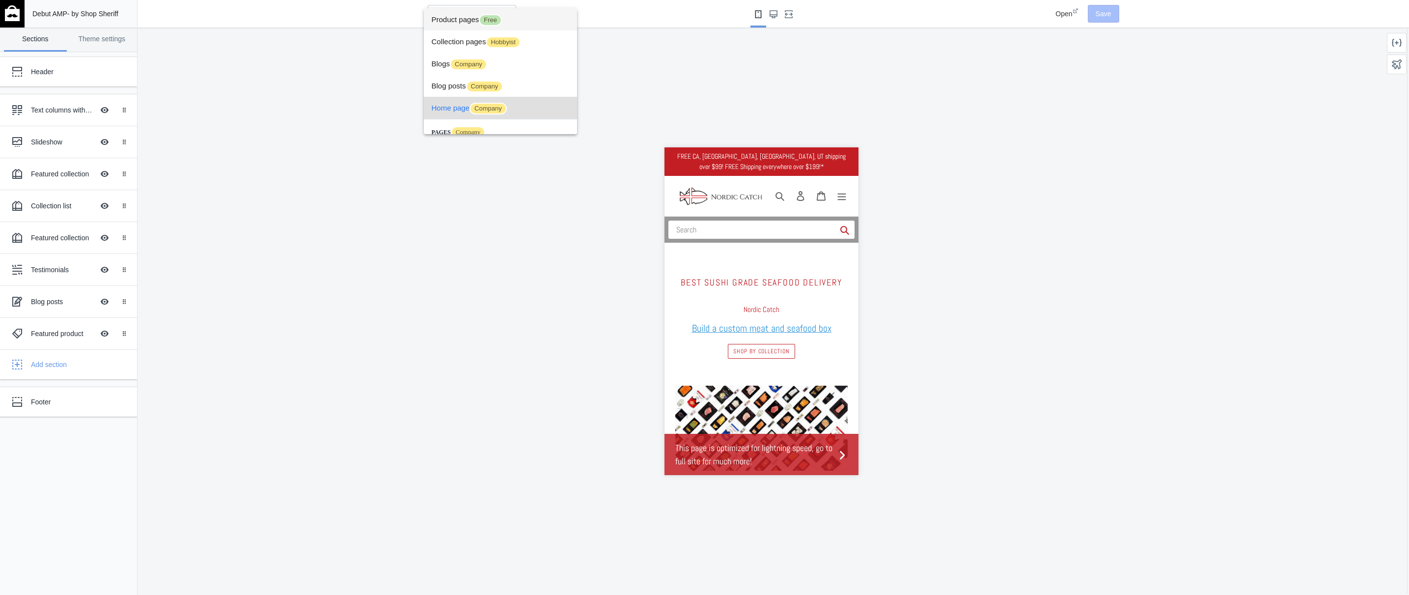
scroll to position [0, 933]
click at [468, 21] on span "Product pages Free" at bounding box center [501, 19] width 138 height 22
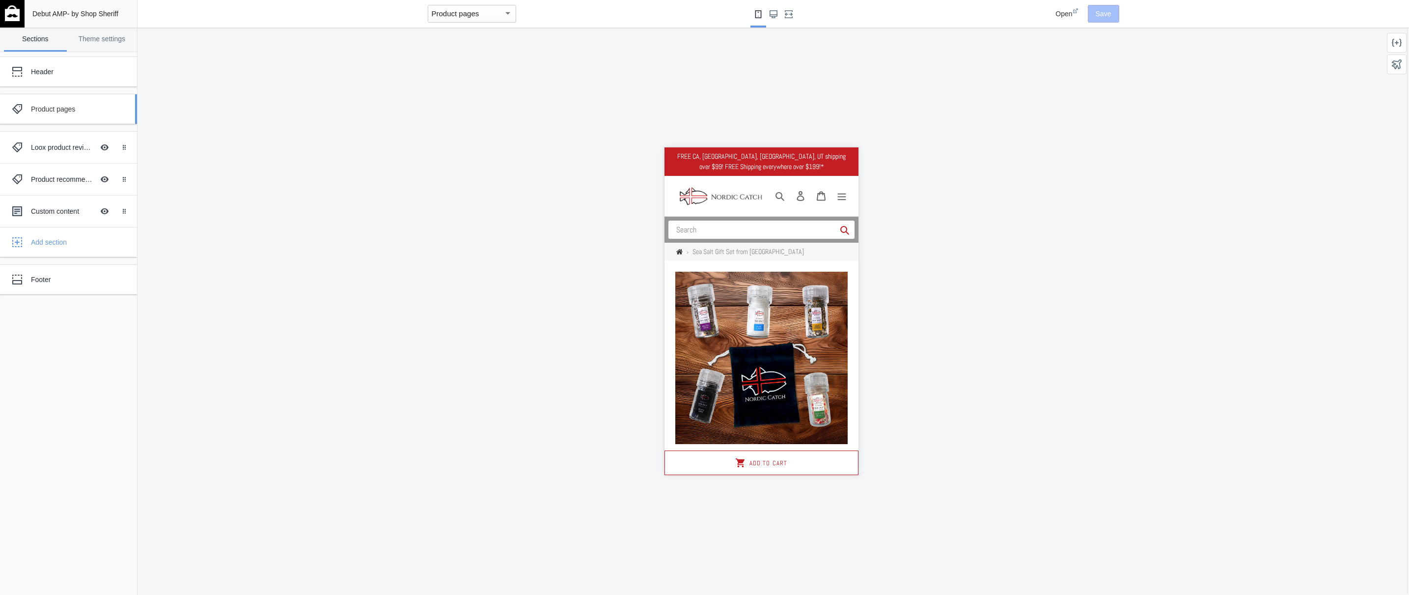
click at [95, 114] on div "Product pages" at bounding box center [61, 109] width 108 height 20
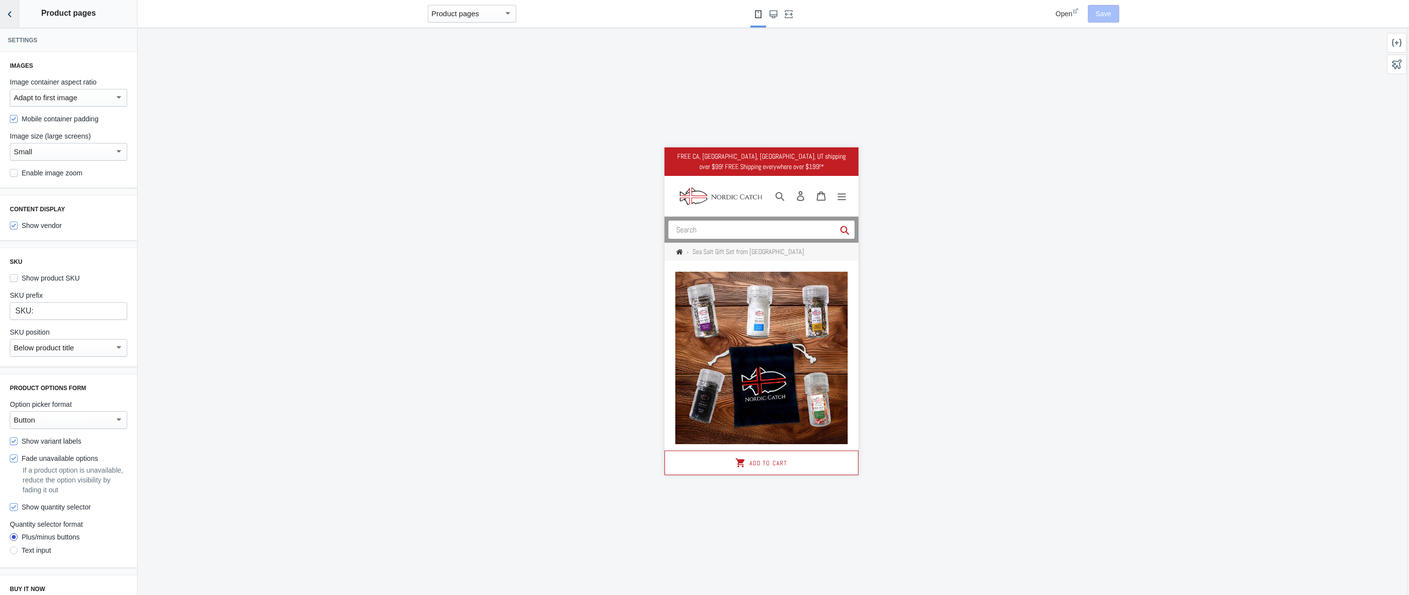
click at [12, 12] on icon "Back to sections" at bounding box center [10, 14] width 10 height 10
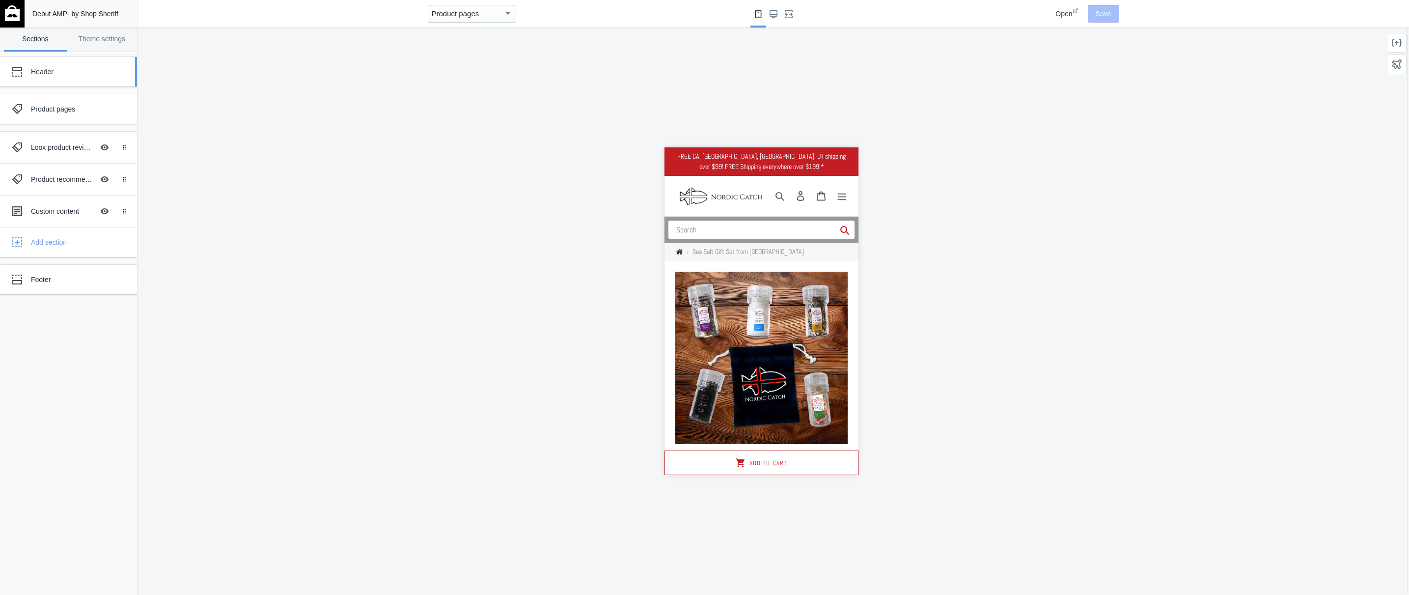
click at [79, 76] on div "Header" at bounding box center [73, 72] width 84 height 10
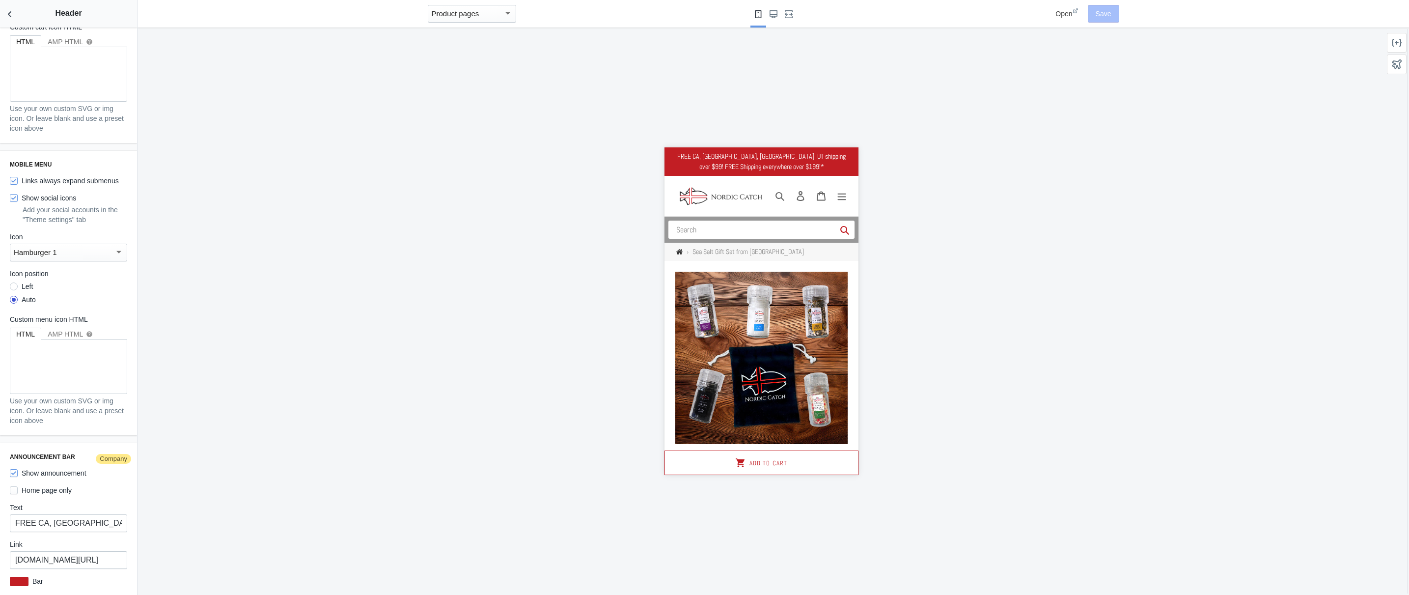
scroll to position [1282, 0]
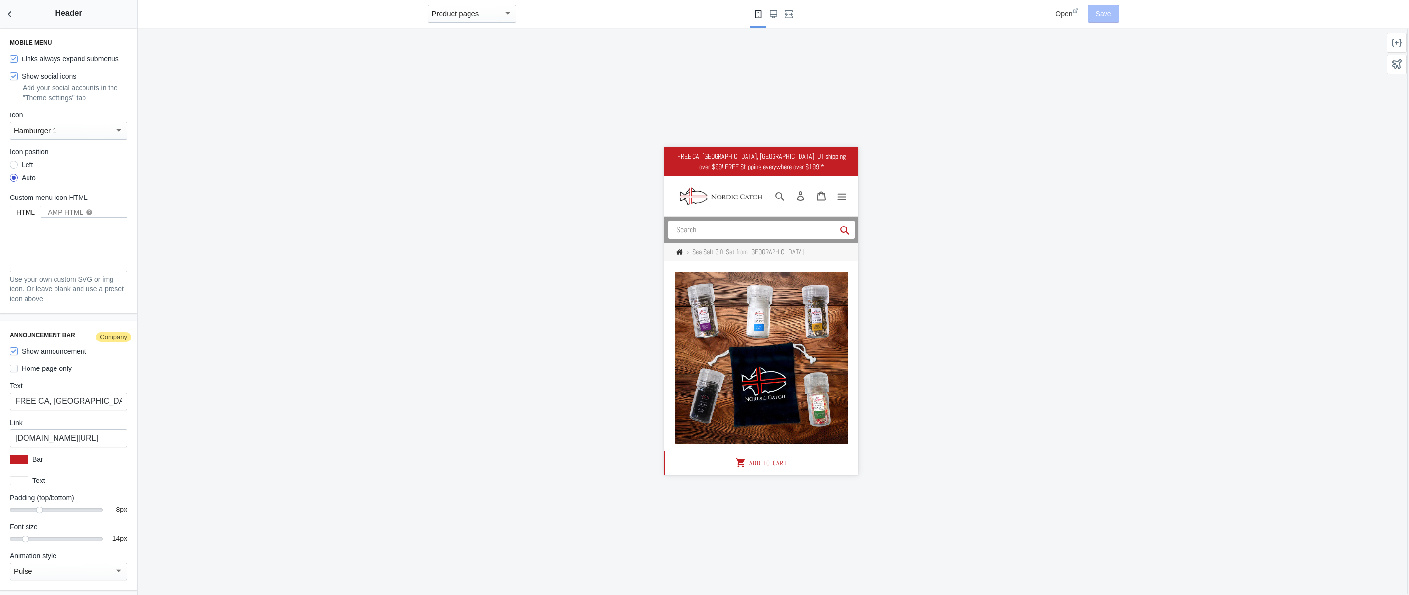
click at [94, 571] on div "Pulse" at bounding box center [64, 571] width 101 height 12
click at [64, 561] on span "Fade" at bounding box center [65, 566] width 102 height 22
click at [74, 571] on div "Fade" at bounding box center [64, 571] width 101 height 12
click at [56, 550] on span "Marquee" at bounding box center [65, 549] width 102 height 22
click at [58, 570] on div "Marquee" at bounding box center [64, 571] width 101 height 12
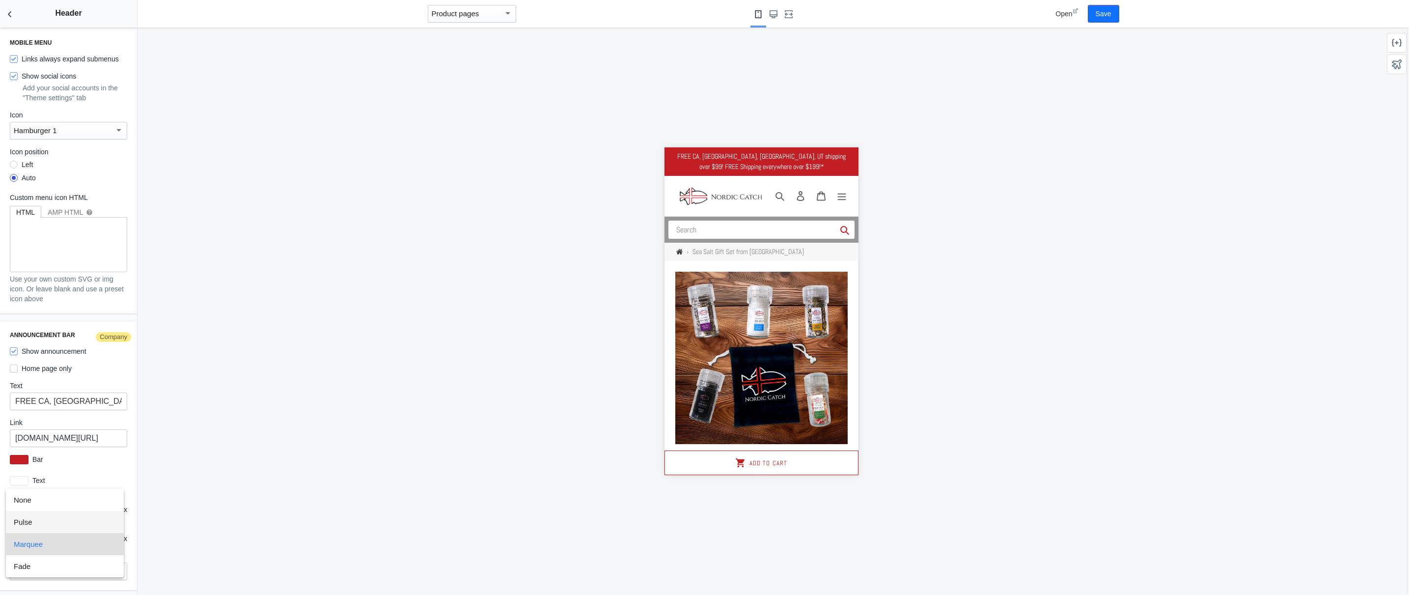
click at [51, 524] on span "Pulse" at bounding box center [65, 522] width 102 height 22
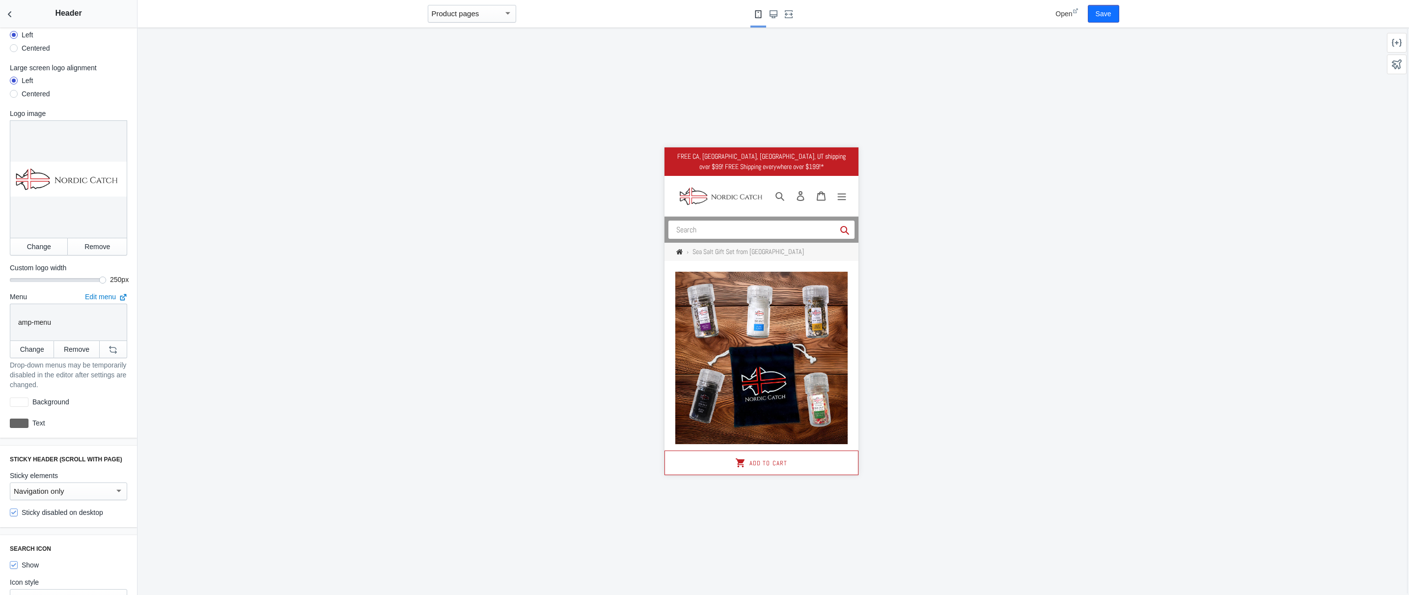
scroll to position [0, 0]
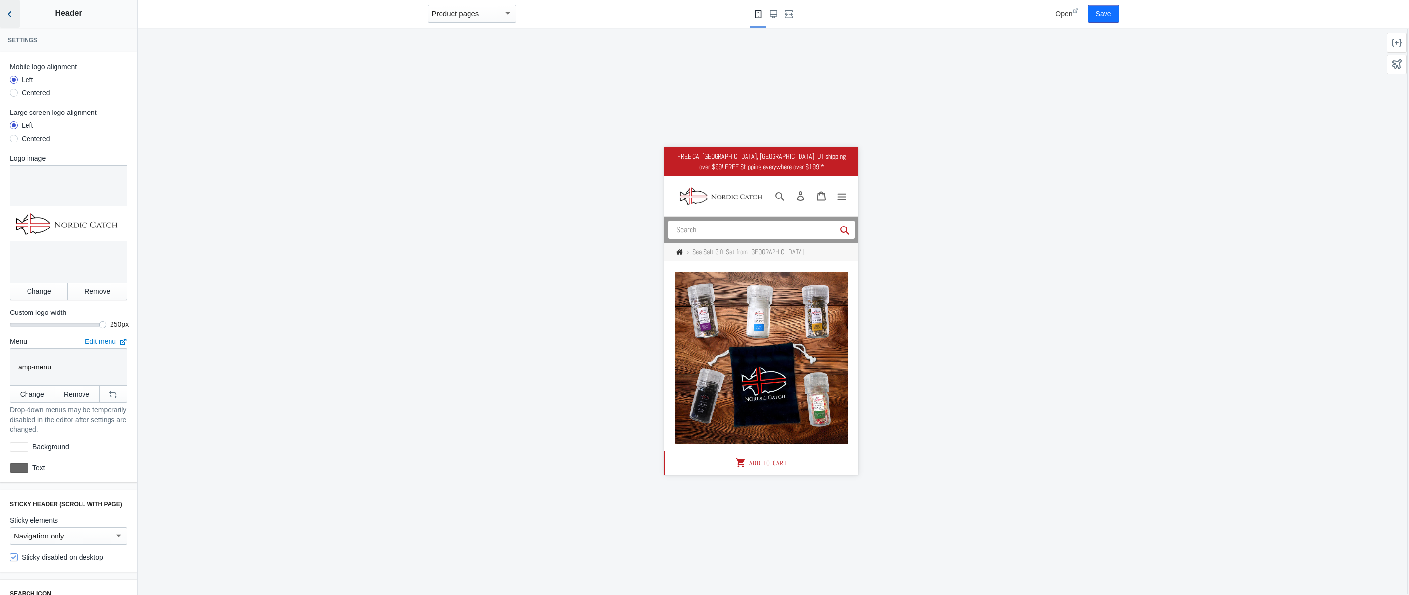
click at [13, 11] on icon "Back to sections" at bounding box center [10, 14] width 10 height 10
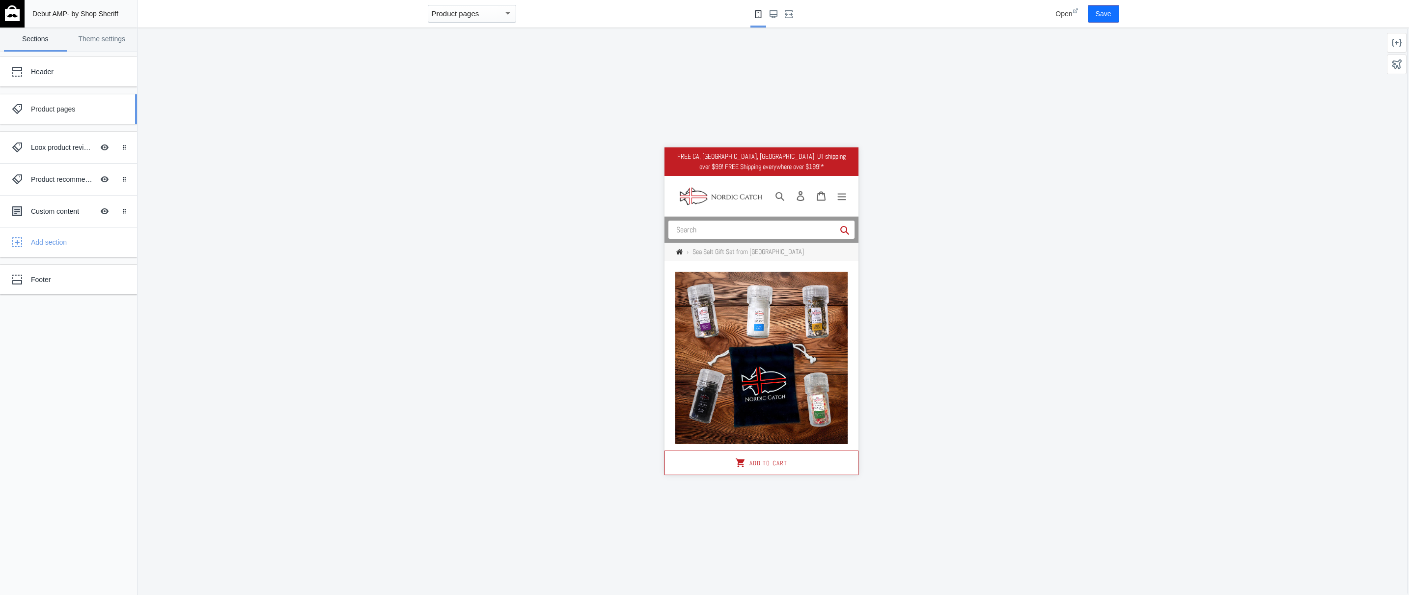
click at [89, 118] on div "Product pages" at bounding box center [61, 109] width 108 height 20
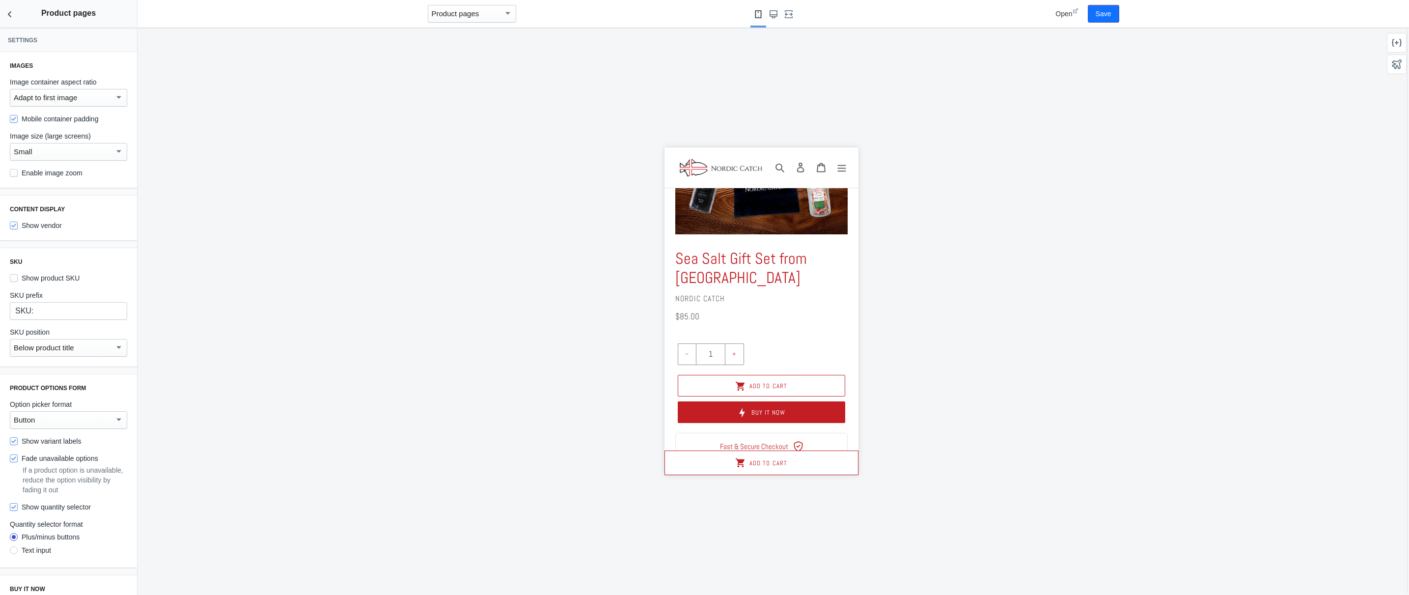
scroll to position [229, 0]
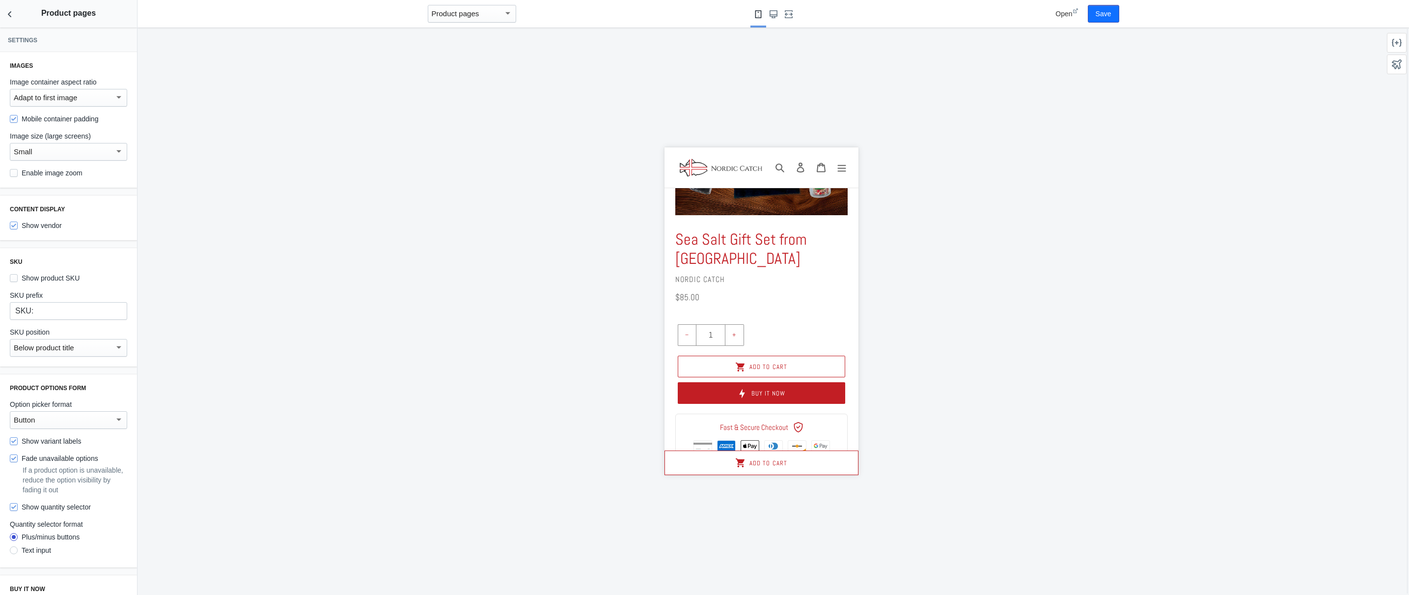
click at [31, 280] on label "Show product SKU" at bounding box center [45, 278] width 70 height 10
click at [18, 280] on input "Show product SKU" at bounding box center [14, 278] width 8 height 8
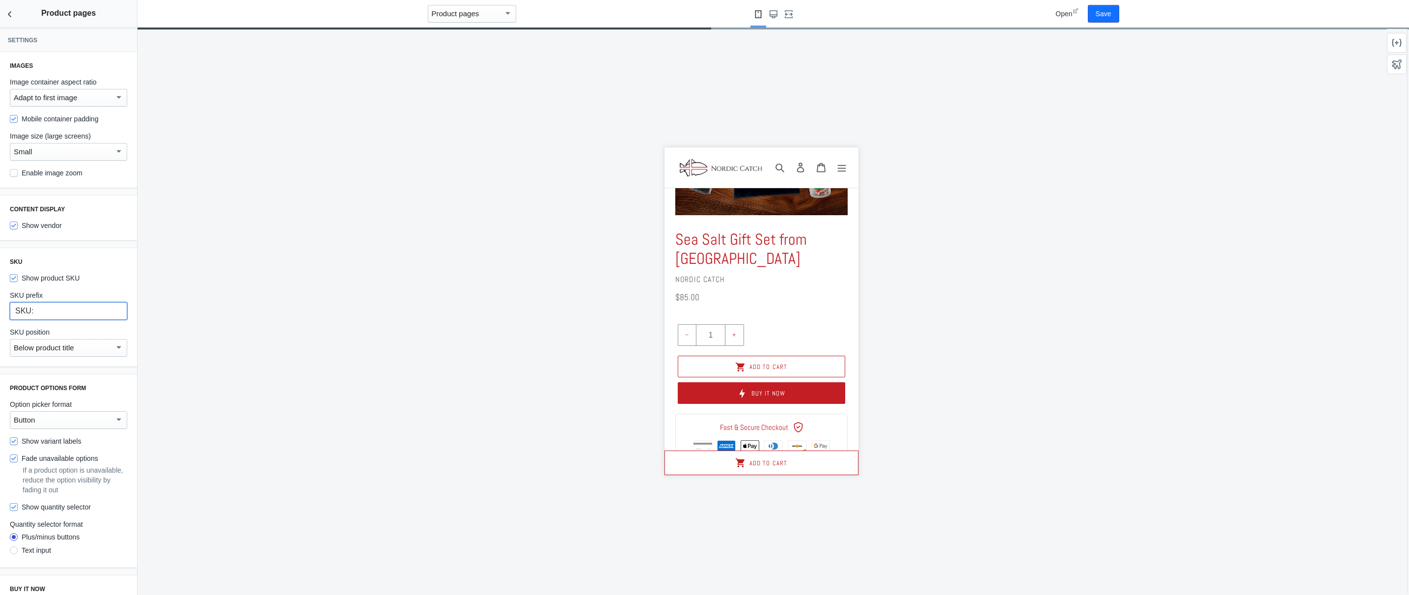
drag, startPoint x: 37, startPoint y: 312, endPoint x: 0, endPoint y: 312, distance: 37.3
click at [0, 313] on div "SKU Show product SKU SKU prefix SKU: SKU position Below product title" at bounding box center [68, 307] width 137 height 118
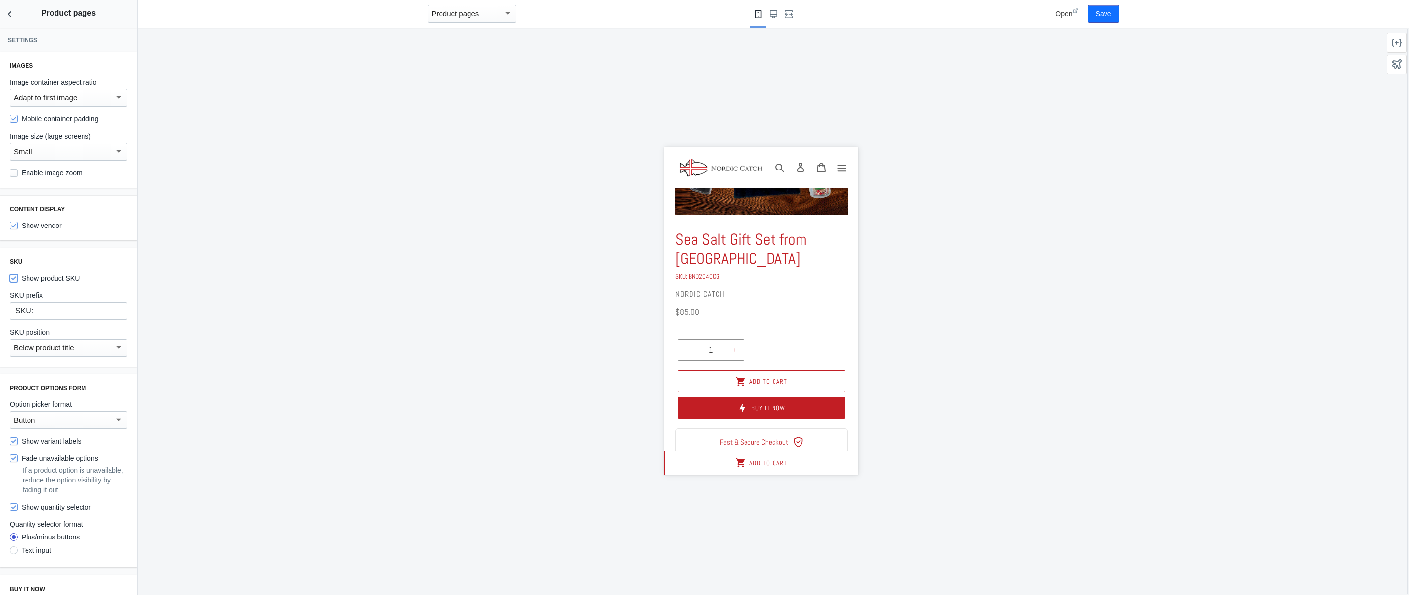
click at [17, 278] on input "Show product SKU" at bounding box center [14, 278] width 8 height 8
checkbox input "false"
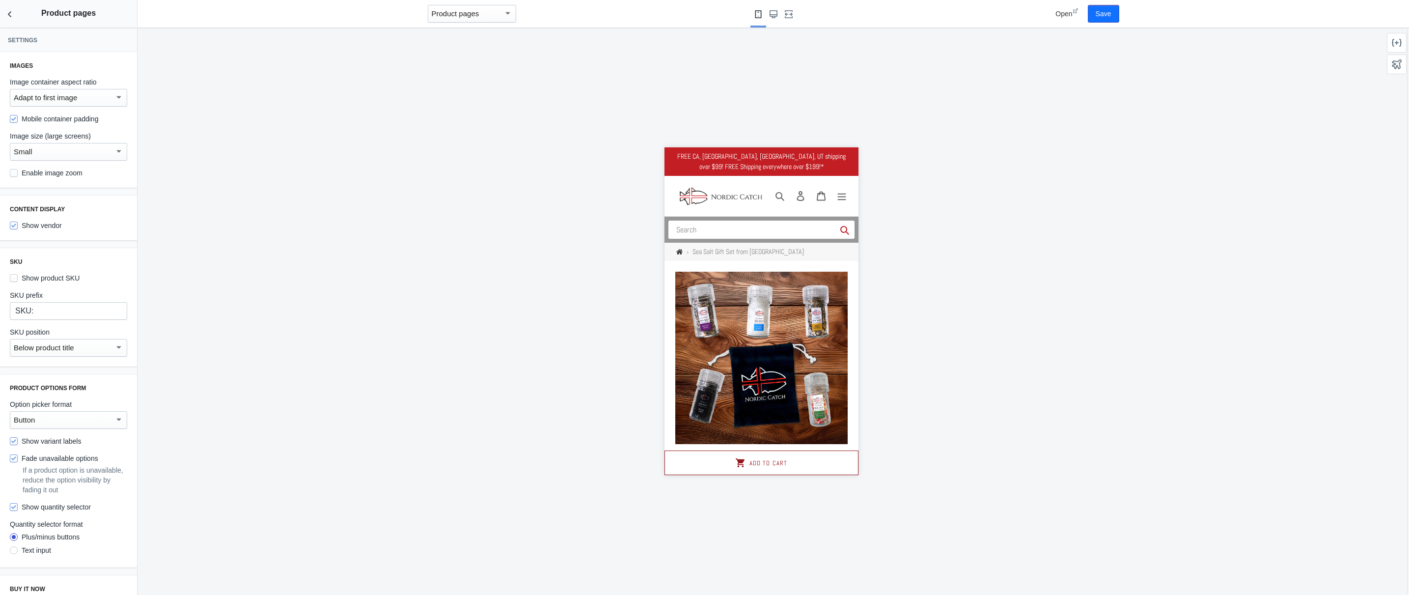
click at [766, 462] on span "Add to cart" at bounding box center [768, 462] width 37 height 8
click at [483, 5] on div "Product pages" at bounding box center [472, 14] width 88 height 18
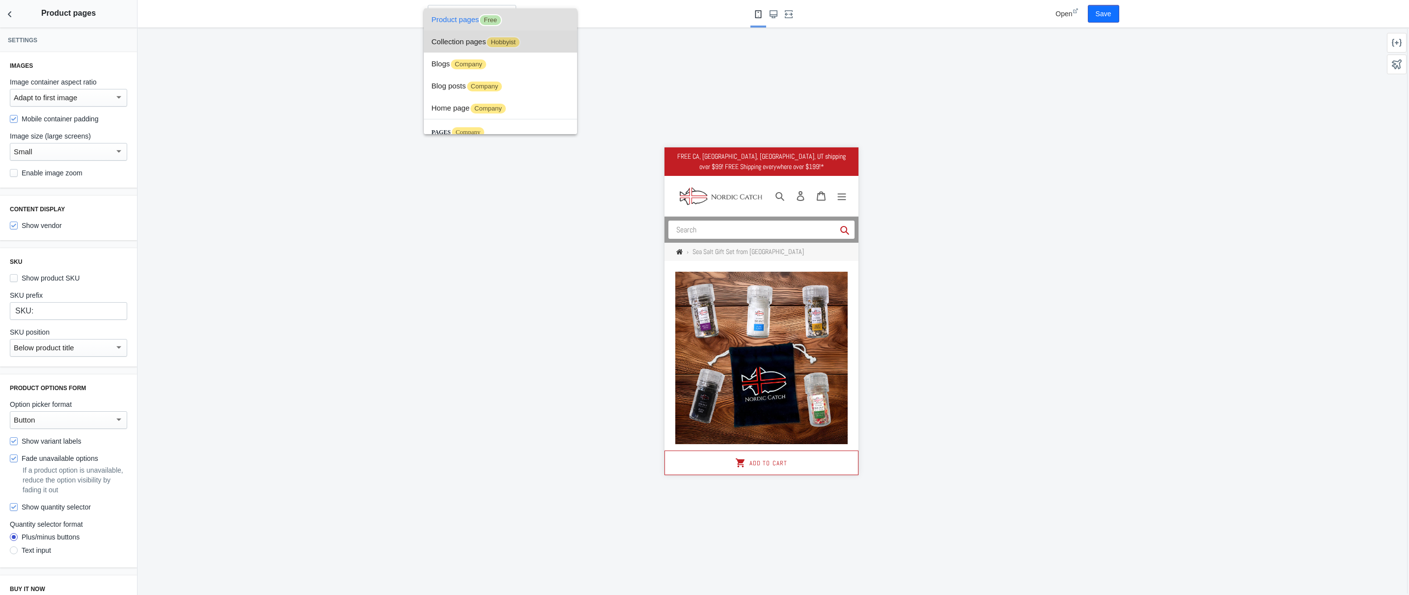
click at [542, 44] on span "Collection pages Hobbyist" at bounding box center [501, 41] width 138 height 22
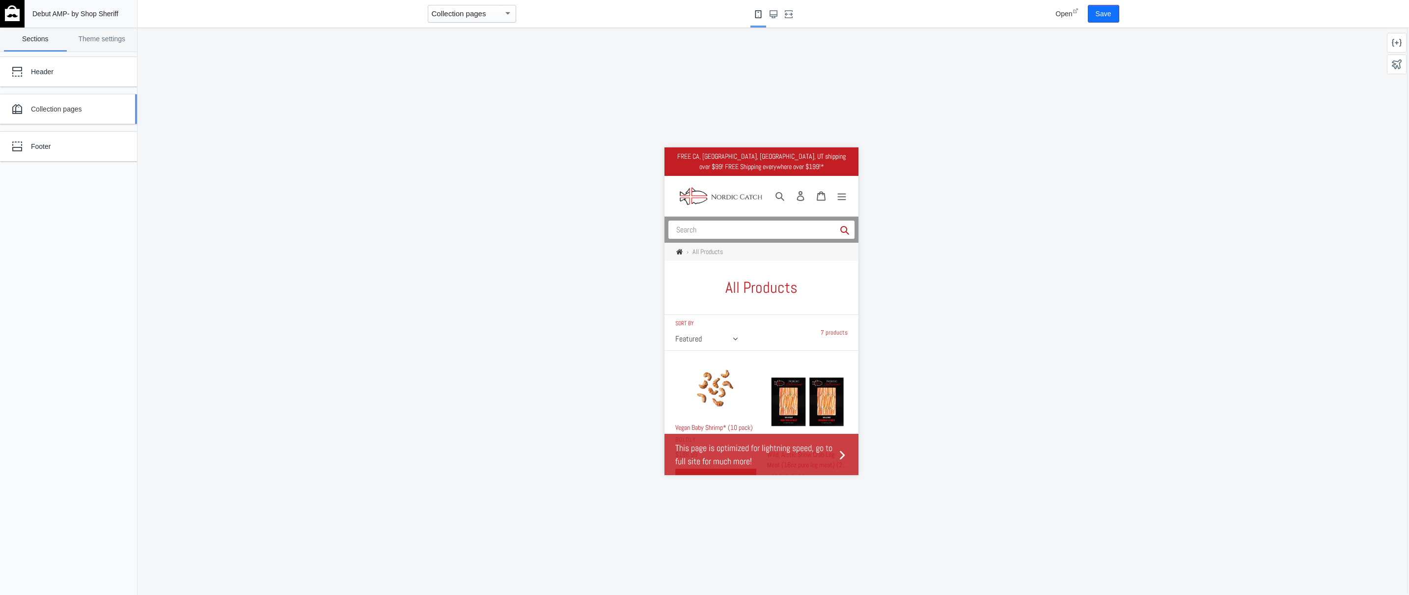
click at [112, 115] on div "Collection pages" at bounding box center [61, 109] width 108 height 20
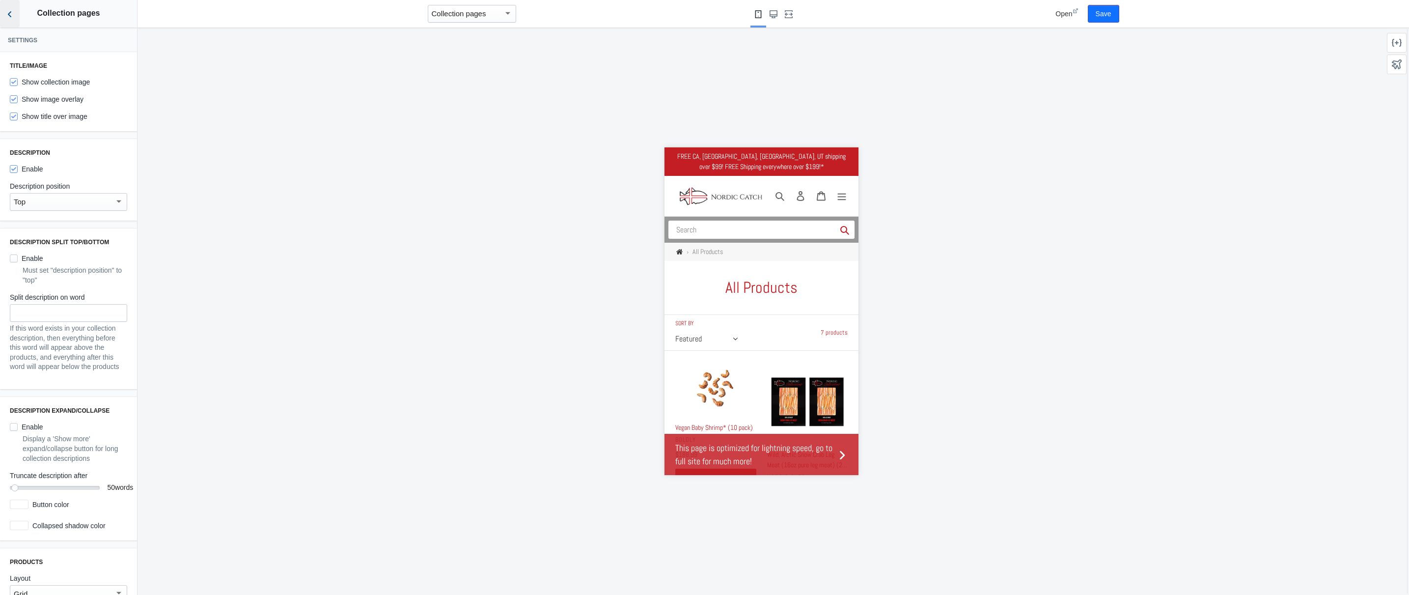
click at [8, 14] on icon "Back to sections" at bounding box center [10, 14] width 10 height 10
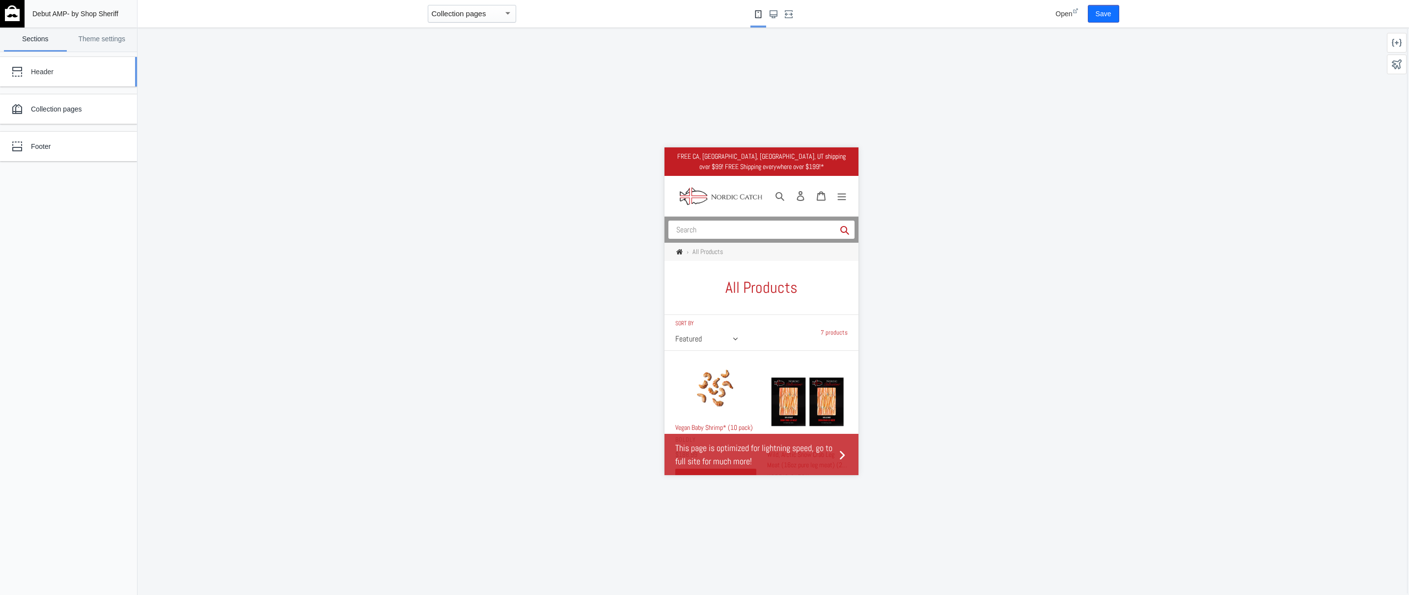
click at [79, 66] on div "Header" at bounding box center [61, 72] width 108 height 20
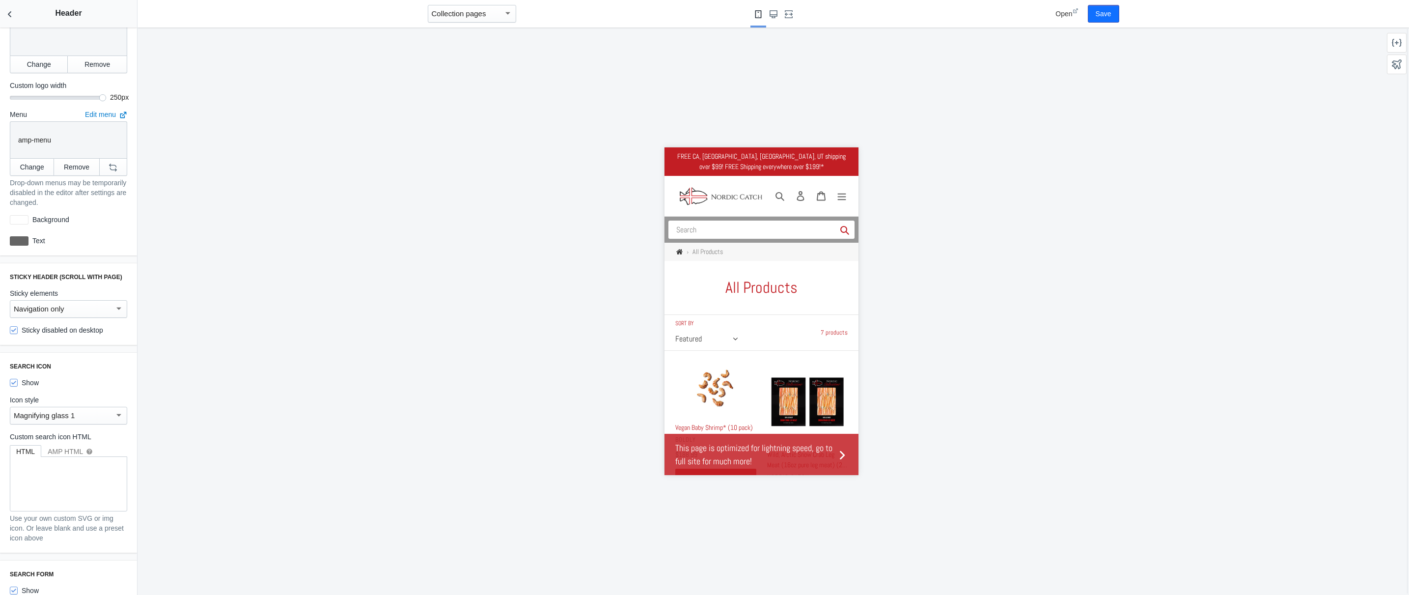
scroll to position [283, 0]
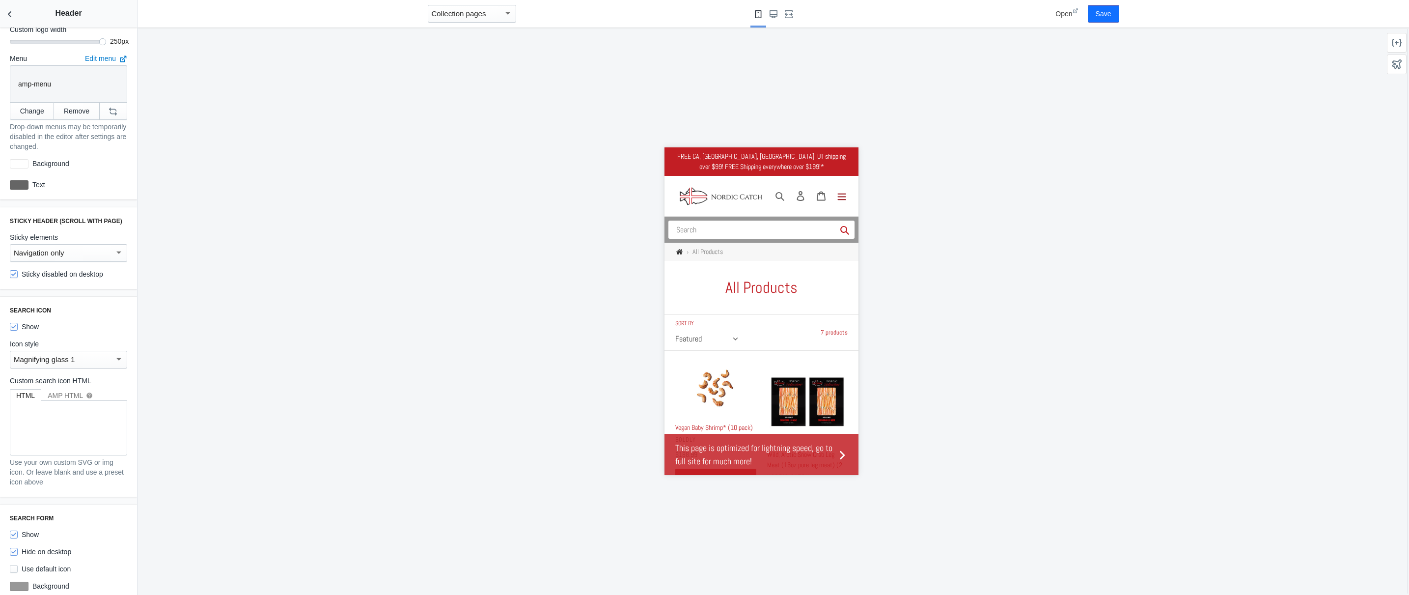
click at [838, 196] on icon "Menu" at bounding box center [842, 197] width 8 height 7
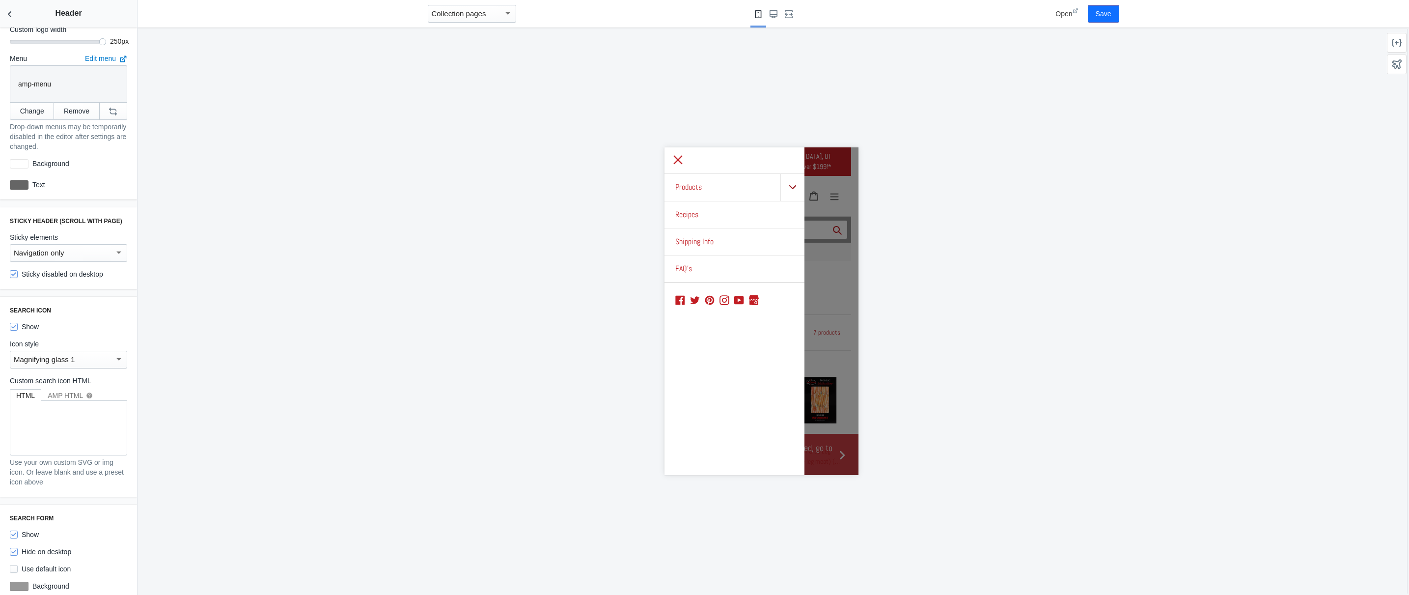
click at [796, 188] on icon ".cls-1{fill:#231f20}" at bounding box center [792, 187] width 7 height 8
click at [678, 158] on icon at bounding box center [678, 159] width 12 height 12
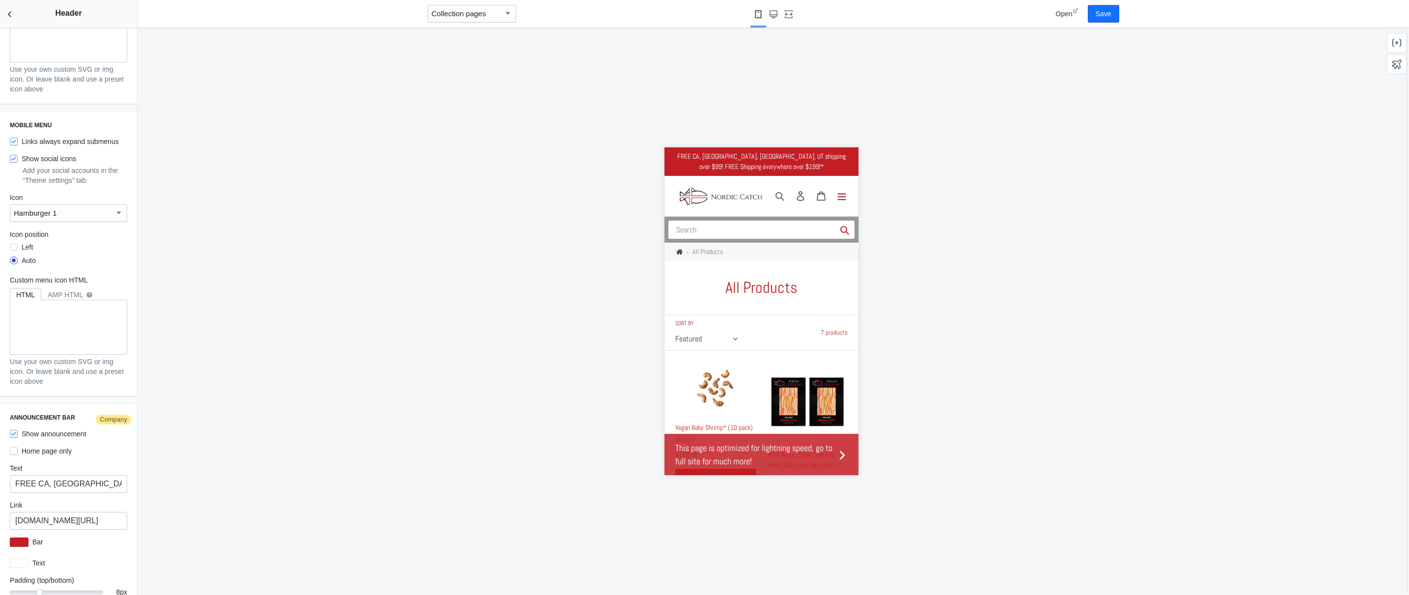
scroll to position [1282, 0]
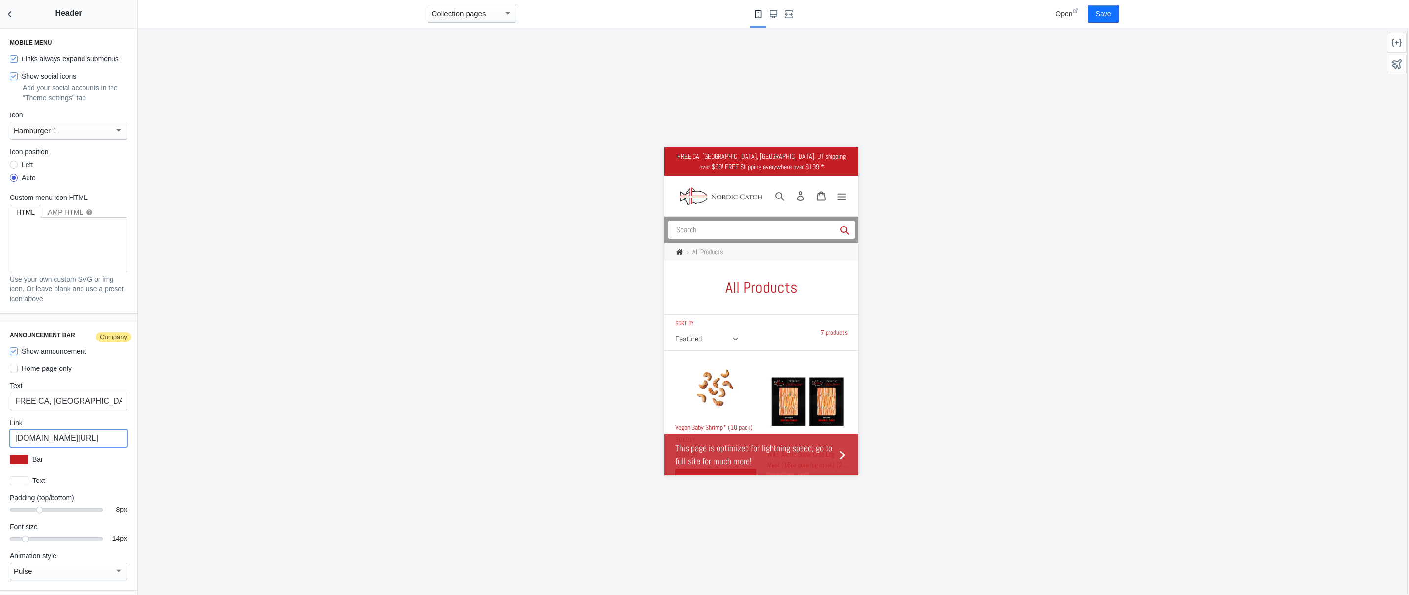
click at [101, 439] on input "www.nordiccatch.com/pages/shipping-info" at bounding box center [68, 438] width 117 height 18
drag, startPoint x: 99, startPoint y: 439, endPoint x: 124, endPoint y: 438, distance: 25.1
click at [124, 438] on div "Announcement bar Company Show announcement Home page only Text FREE CA, NV, AZ,…" at bounding box center [68, 455] width 137 height 269
drag, startPoint x: 100, startPoint y: 439, endPoint x: 142, endPoint y: 437, distance: 42.8
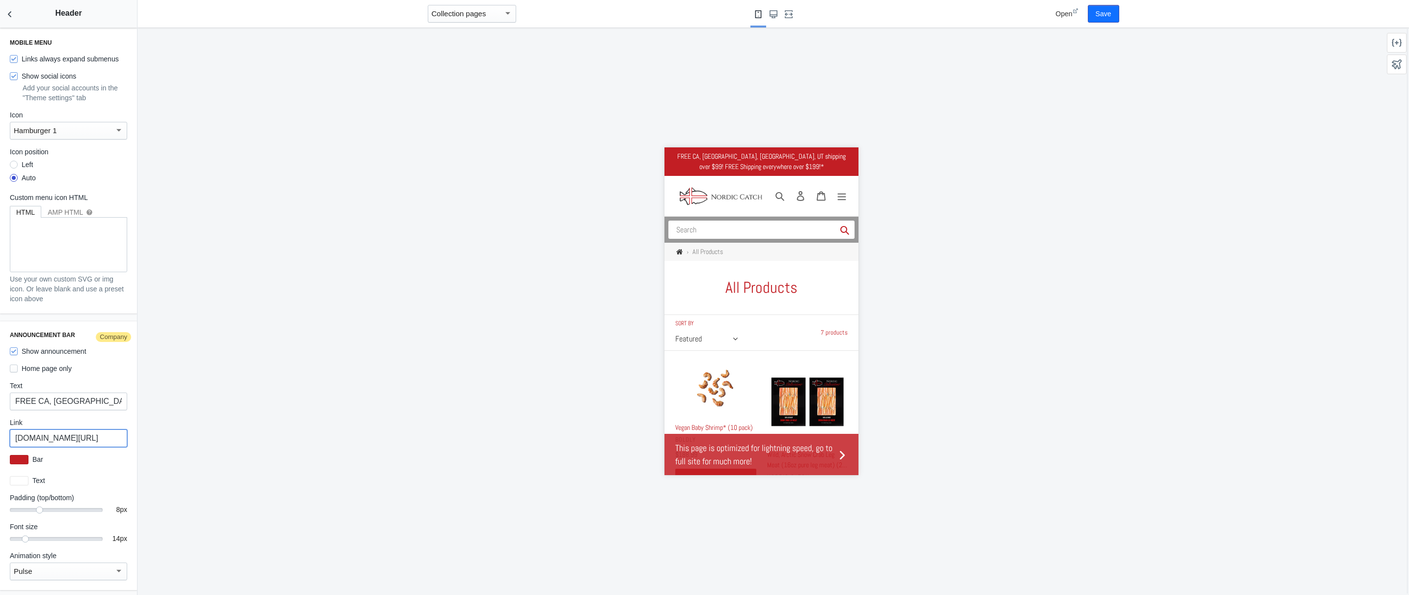
click at [142, 437] on main "Debut AMP - by Shop Sheriff Save Sections Theme settings Header Collection page…" at bounding box center [704, 297] width 1409 height 595
click at [96, 441] on input "www.nordiccatch.com/pages/shipping-info" at bounding box center [68, 438] width 117 height 18
click at [1109, 12] on button "Save" at bounding box center [1103, 14] width 31 height 18
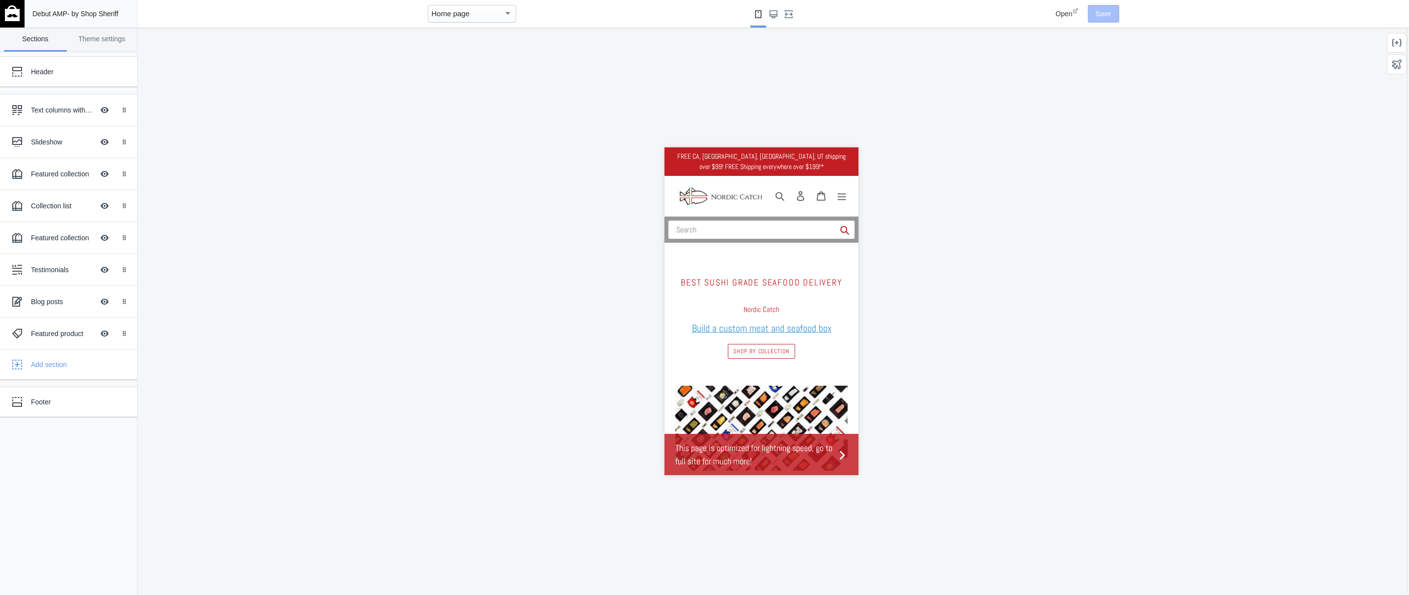
scroll to position [0, 165]
click at [105, 36] on link "Theme settings" at bounding box center [102, 40] width 63 height 24
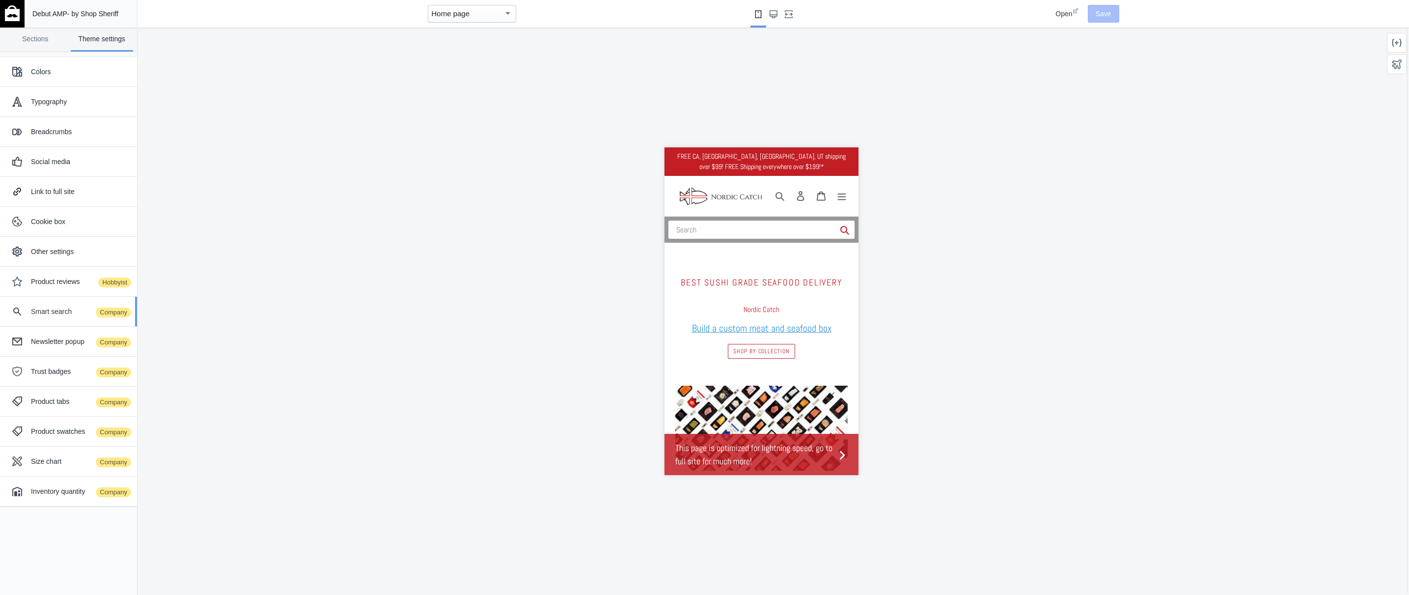
click at [62, 313] on div "Smart search Company" at bounding box center [80, 312] width 99 height 10
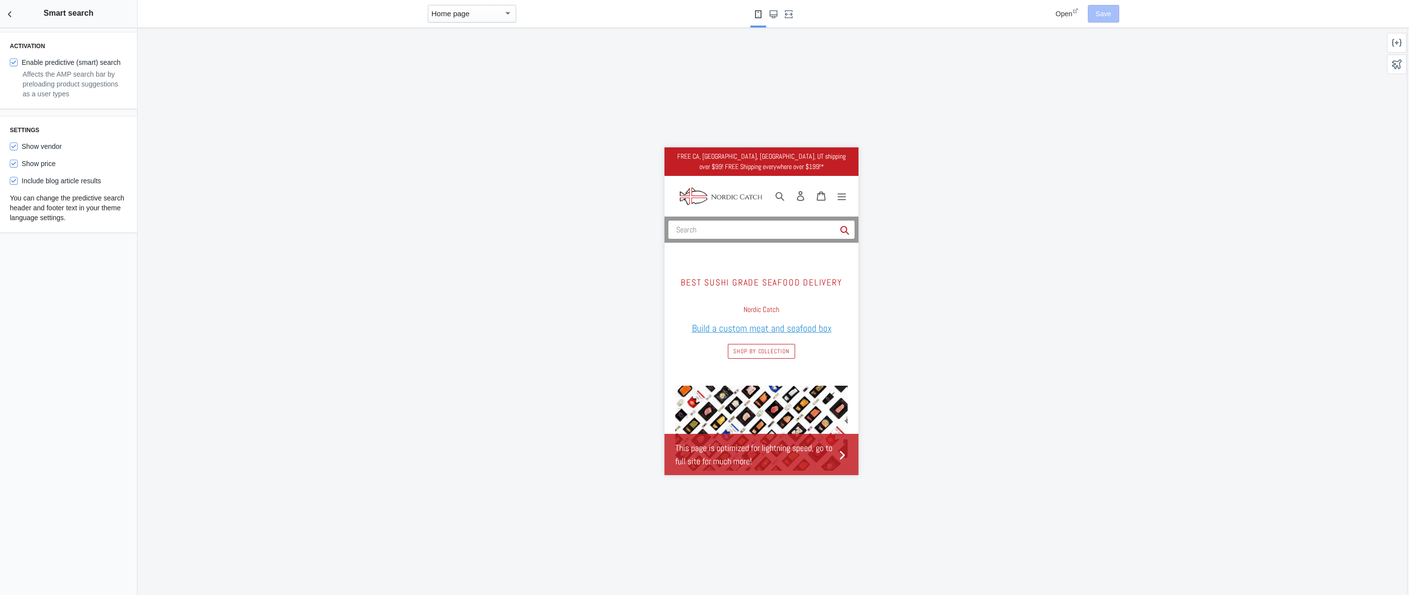
scroll to position [0, 933]
click at [11, 14] on icon "Back to sections" at bounding box center [10, 14] width 10 height 10
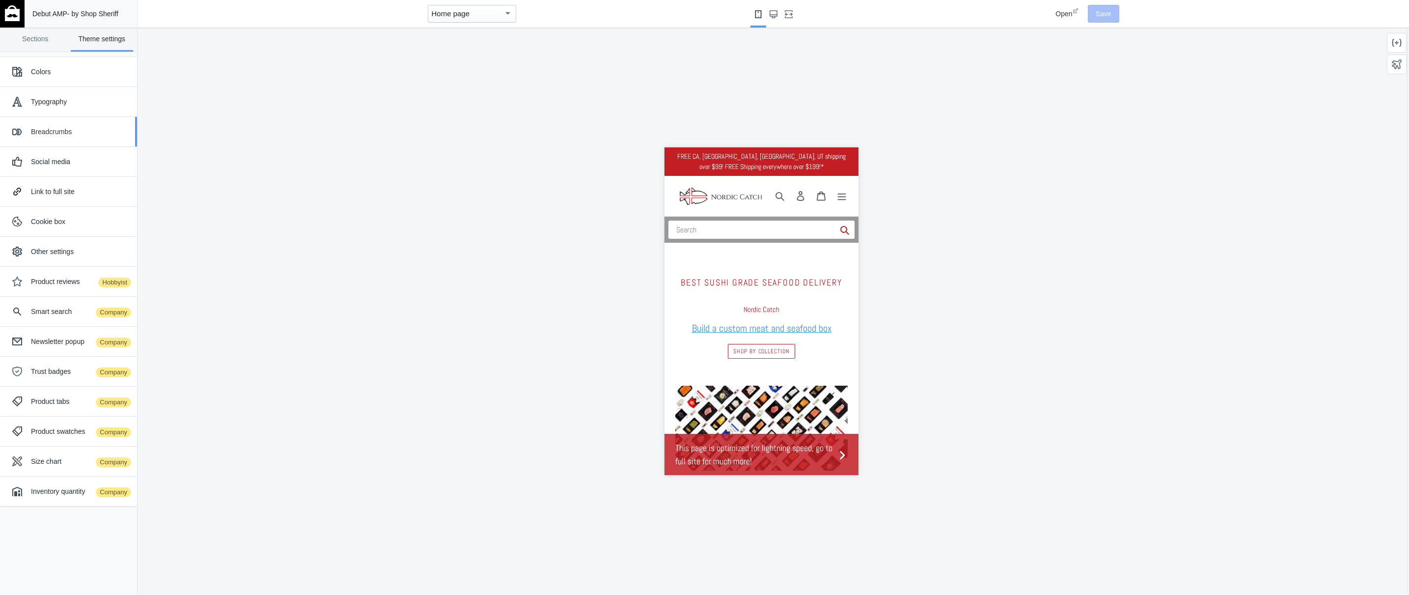
click at [114, 135] on div "Breadcrumbs" at bounding box center [80, 132] width 99 height 10
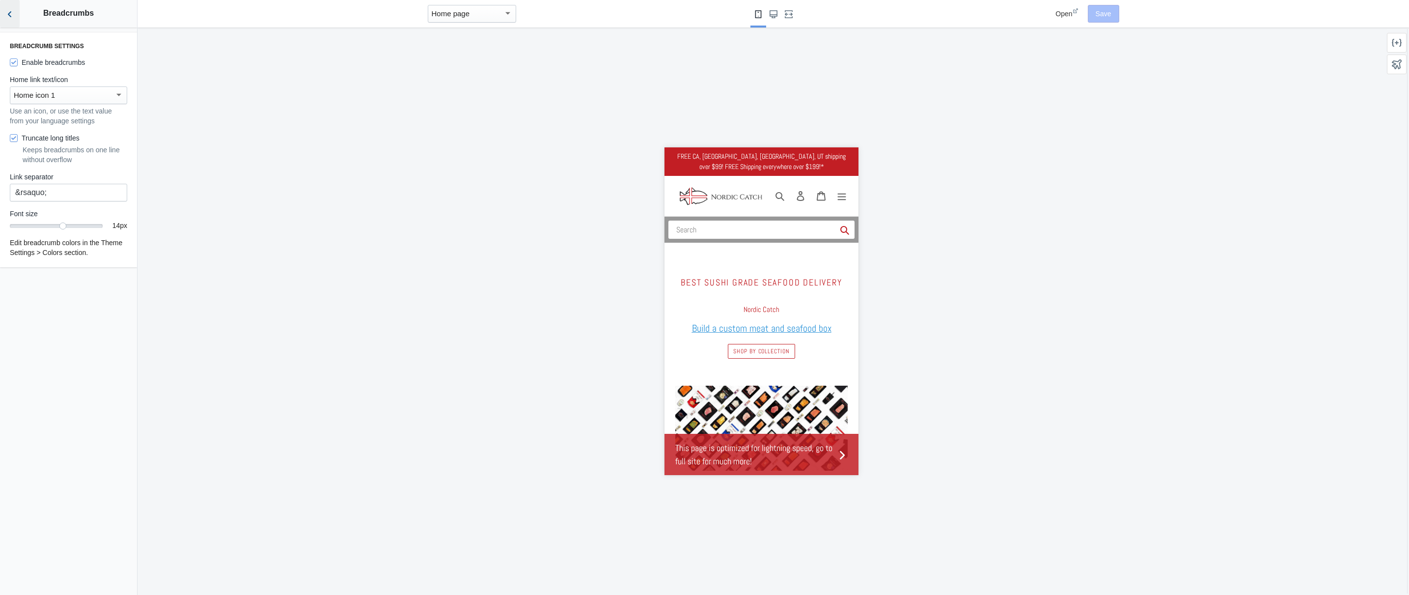
click at [8, 13] on icon "Back to sections" at bounding box center [10, 14] width 10 height 10
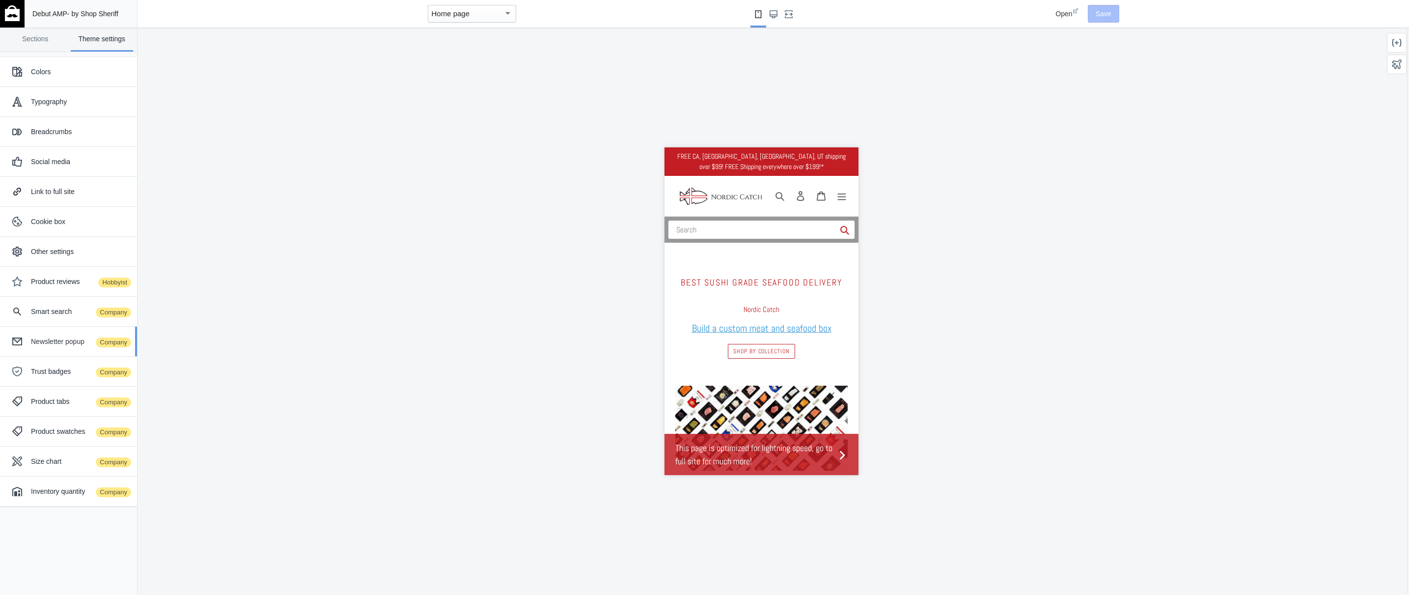
click at [76, 341] on div "Newsletter popup Company" at bounding box center [80, 342] width 99 height 10
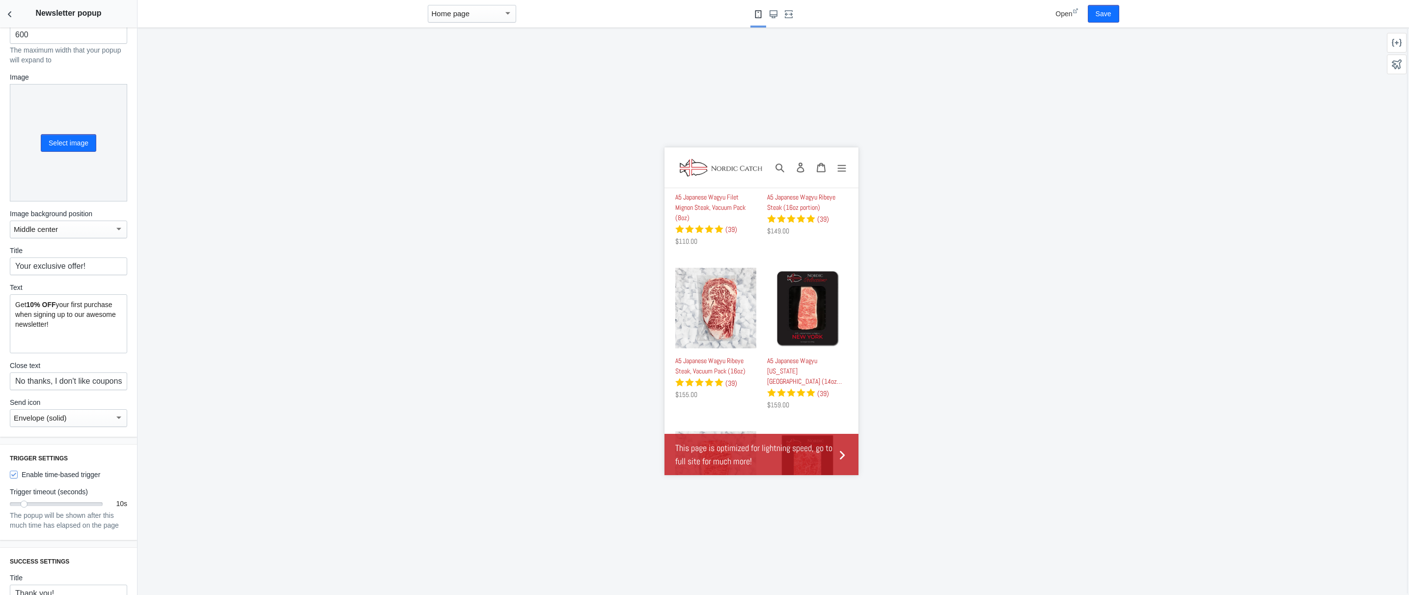
scroll to position [81, 0]
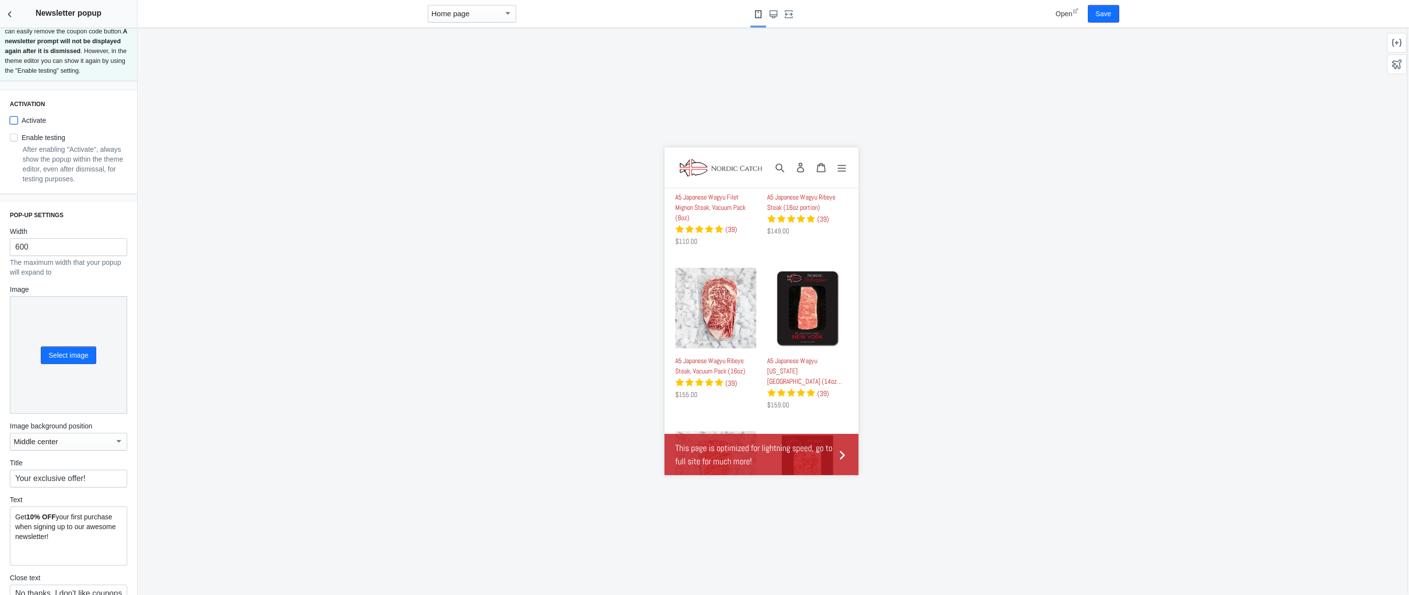
click at [17, 124] on input "Activate" at bounding box center [14, 120] width 8 height 8
checkbox input "true"
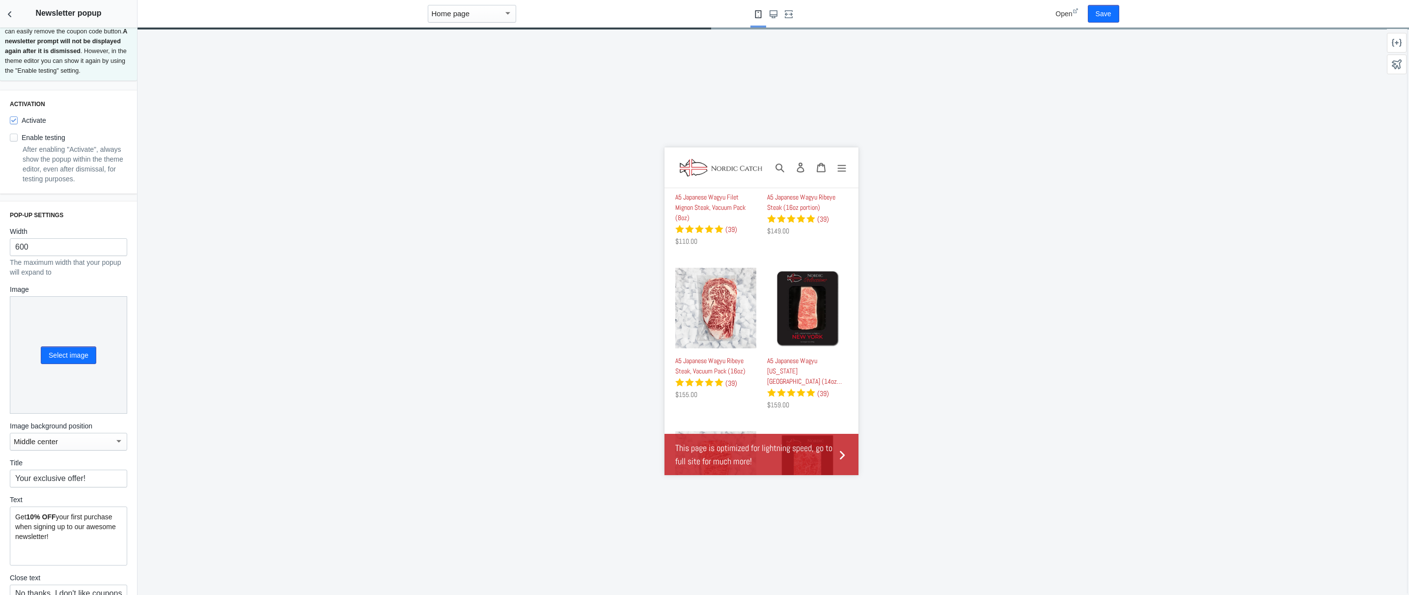
click at [21, 142] on label "Enable testing" at bounding box center [38, 138] width 56 height 10
click at [18, 141] on input "Enable testing" at bounding box center [14, 138] width 8 height 8
checkbox input "true"
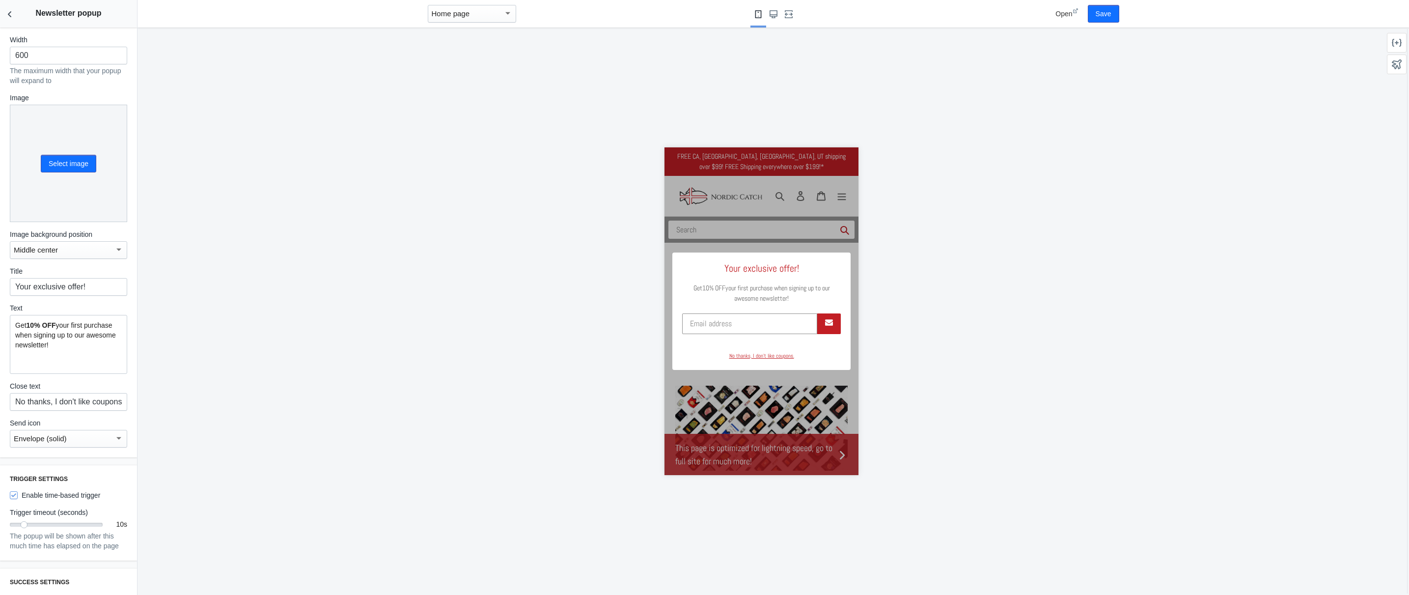
scroll to position [397, 0]
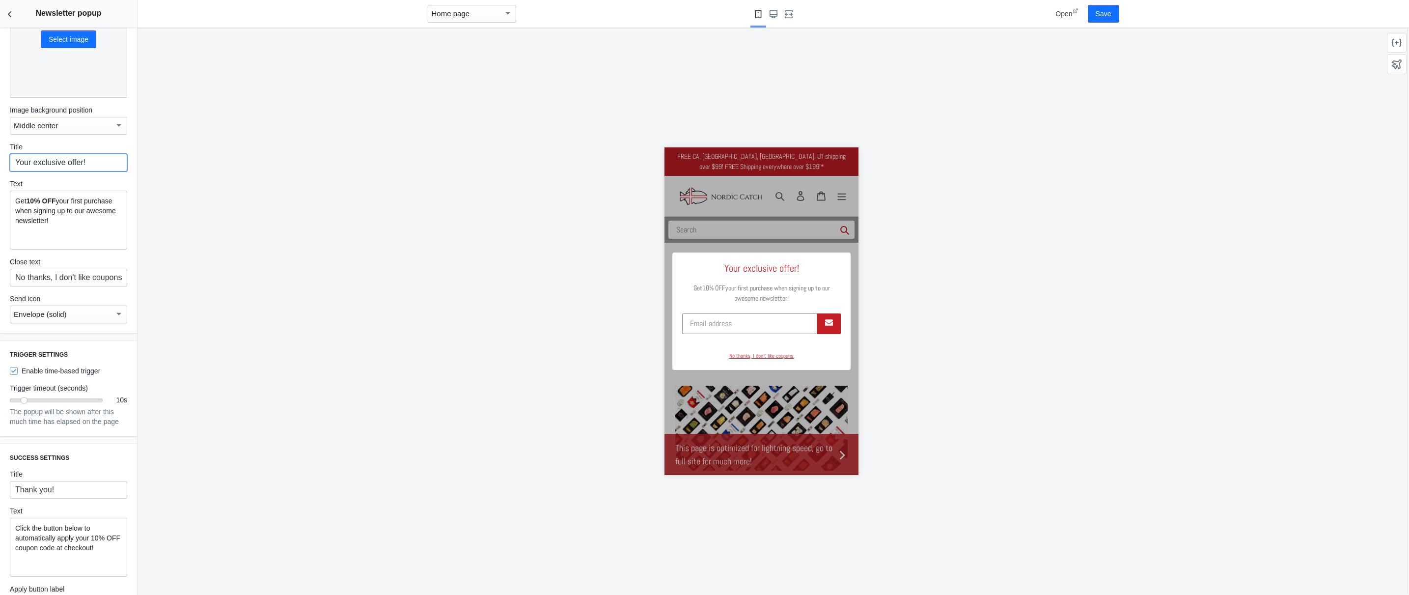
click at [61, 171] on input "Your exclusive offer!" at bounding box center [68, 163] width 117 height 18
type input "FREE SHIPPING ON $199+"
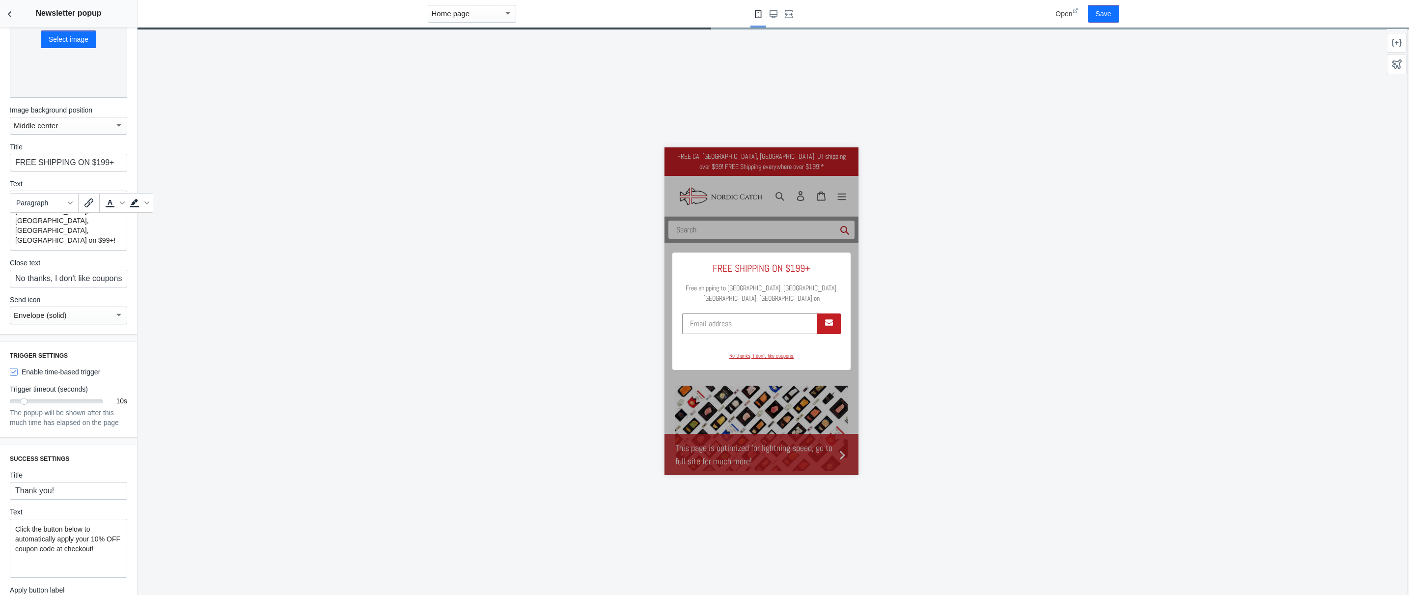
scroll to position [0, 0]
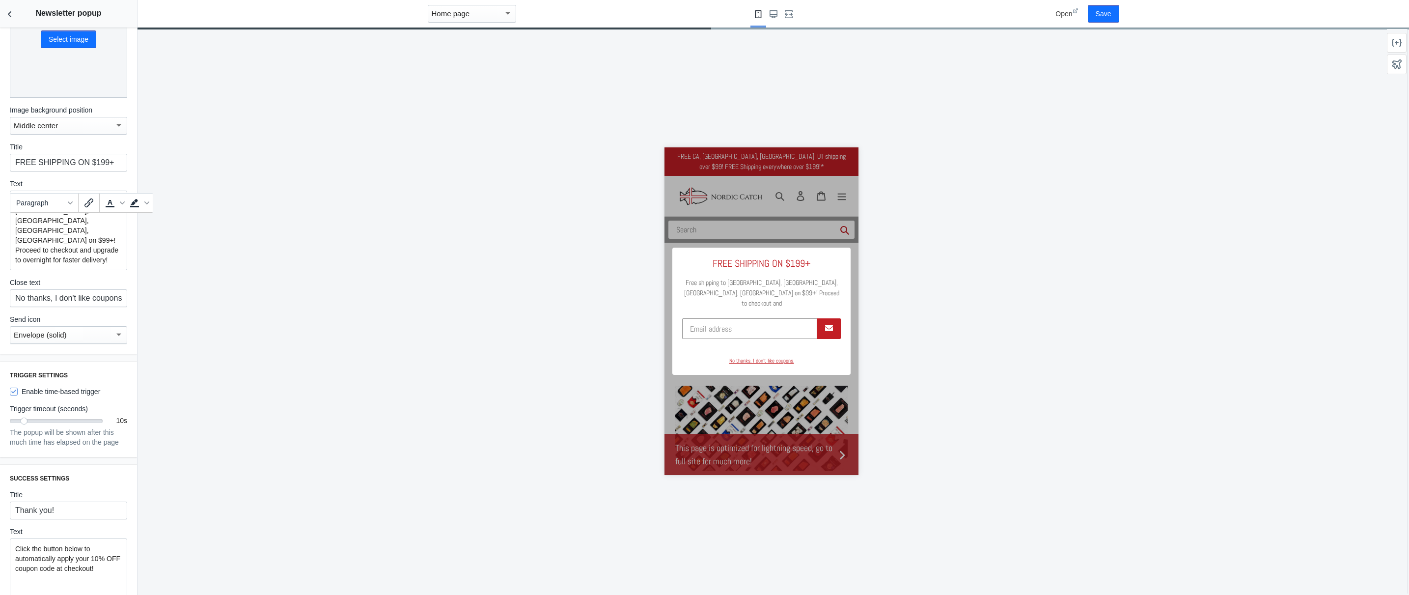
click at [29, 221] on p "Free shipping to CA, NV, AZ, UT on $99+! Proceed to checkout and upgrade to ove…" at bounding box center [68, 230] width 107 height 69
click at [95, 265] on div "Free standard shipping to CA, NV, AZ, UT on $99+! Proceed to checkout and upgra…" at bounding box center [68, 231] width 117 height 80
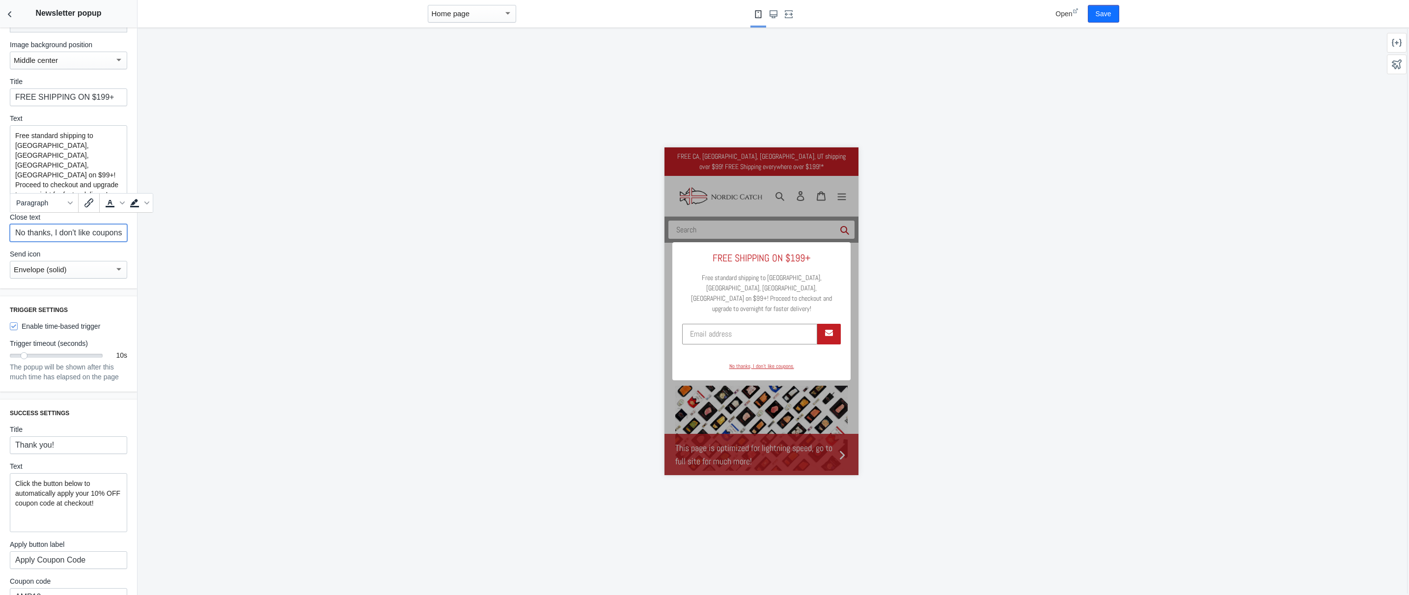
click at [71, 236] on input "No thanks, I don't like coupons." at bounding box center [68, 233] width 117 height 18
drag, startPoint x: 72, startPoint y: 238, endPoint x: 50, endPoint y: 236, distance: 21.7
click at [72, 238] on input "No thanks, I don't like coupons." at bounding box center [68, 233] width 117 height 18
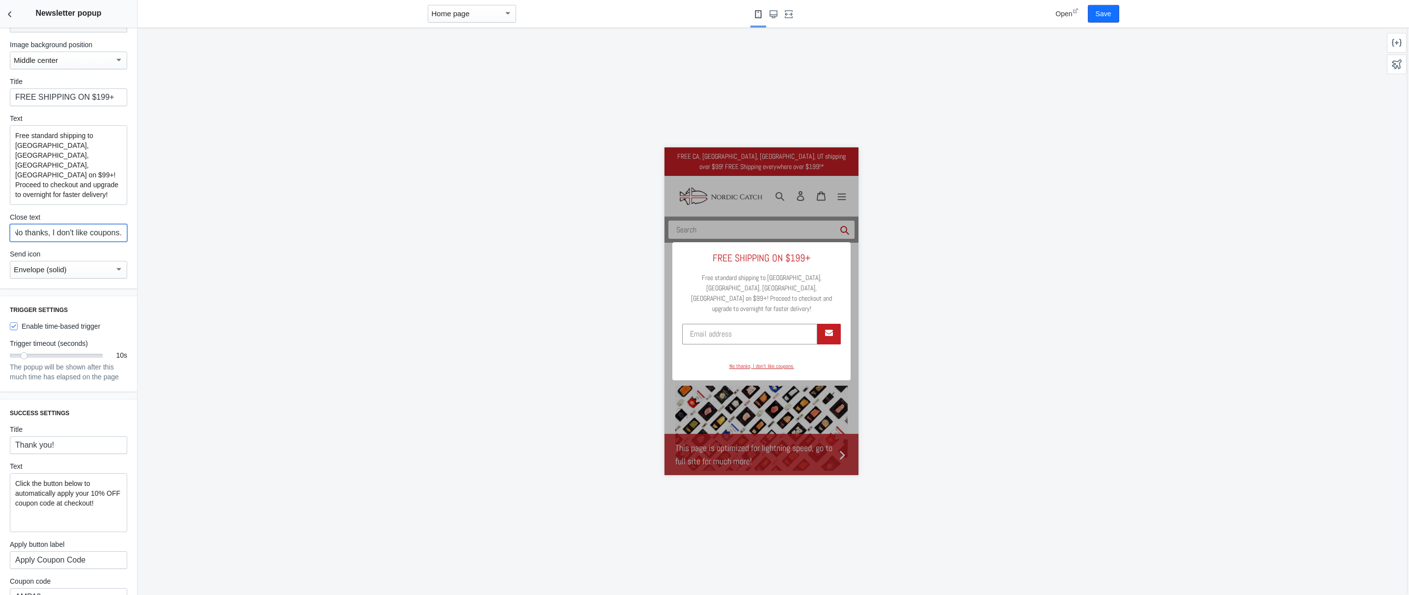
drag, startPoint x: 55, startPoint y: 235, endPoint x: 114, endPoint y: 237, distance: 59.5
click at [114, 237] on input "No thanks, I don't like coupons." at bounding box center [68, 233] width 117 height 18
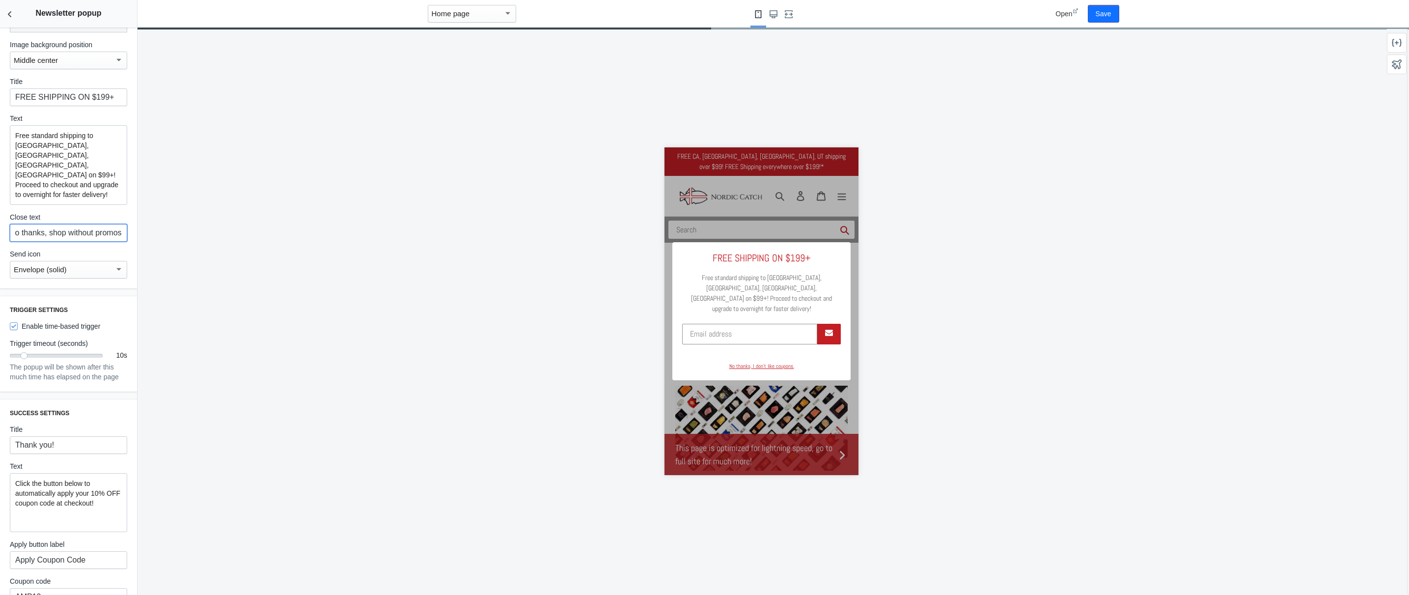
type input "No thanks, shop without promos"
click at [107, 287] on div "Pop-up Settings Width 600 The maximum width that your popup will expand to Imag…" at bounding box center [68, 54] width 137 height 468
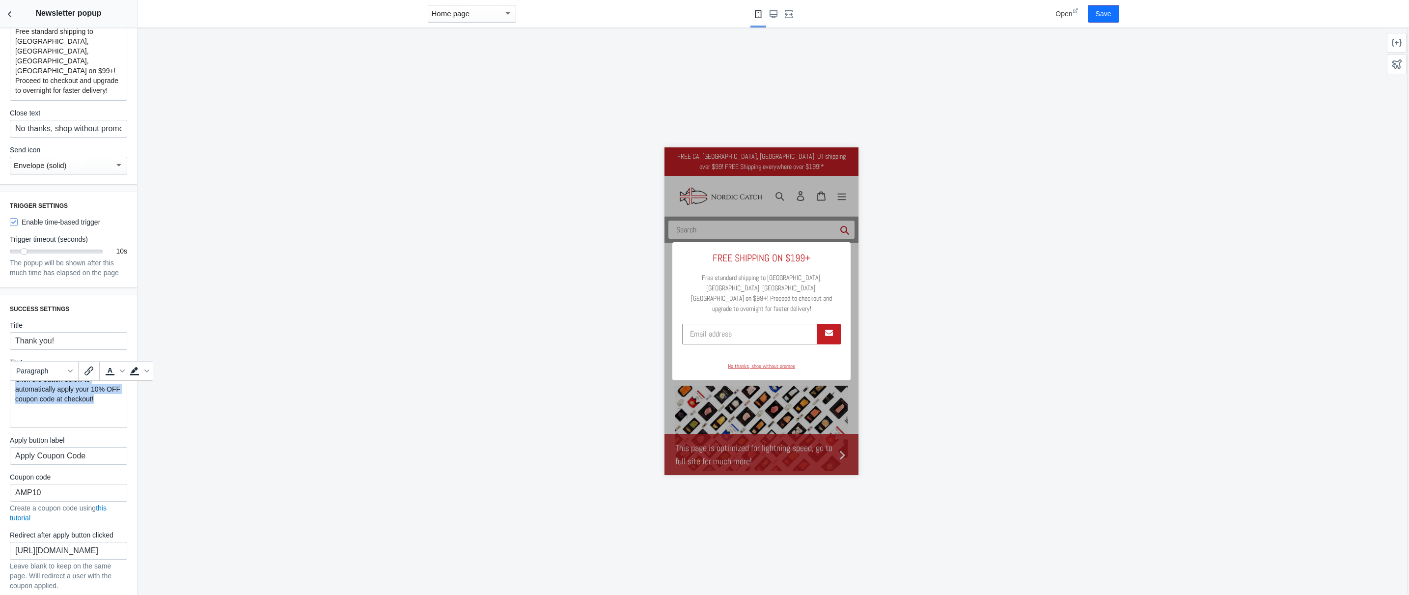
drag, startPoint x: 16, startPoint y: 391, endPoint x: 122, endPoint y: 418, distance: 110.0
click at [122, 418] on div "Success settings Title Thank you! Text Click the button below to automatically …" at bounding box center [68, 451] width 137 height 312
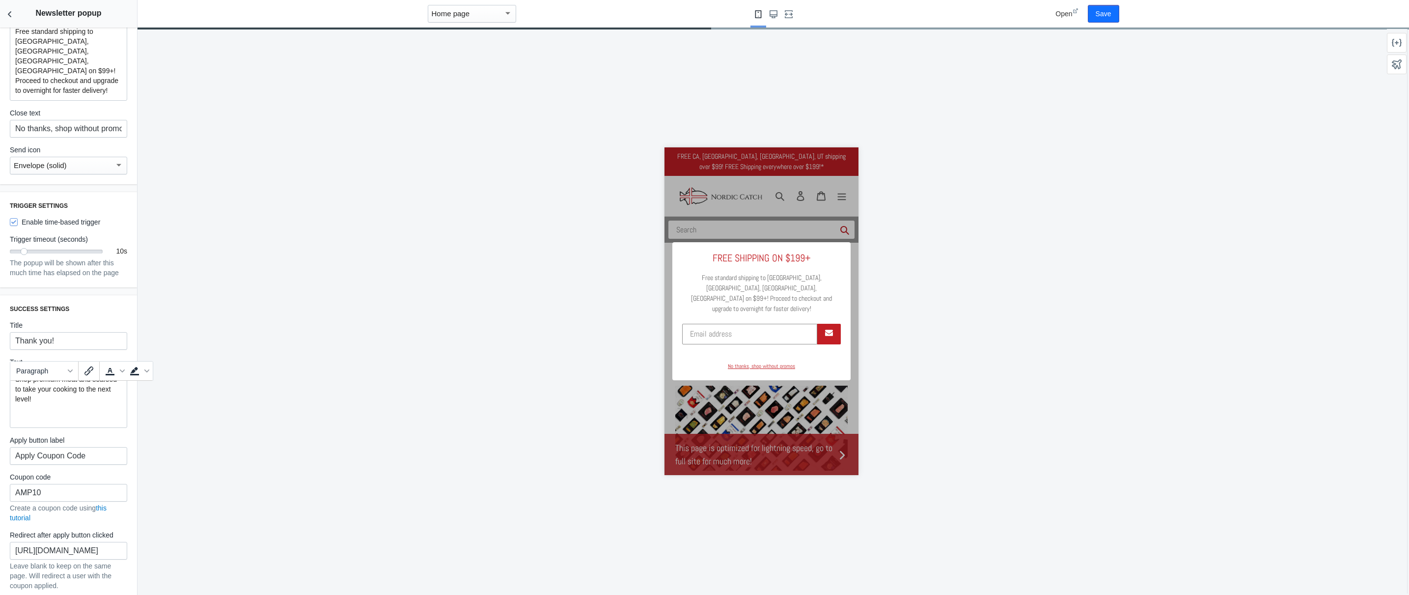
click at [91, 428] on div "Shop premium meat and seafood to take your cooking to the next level!" at bounding box center [68, 398] width 117 height 59
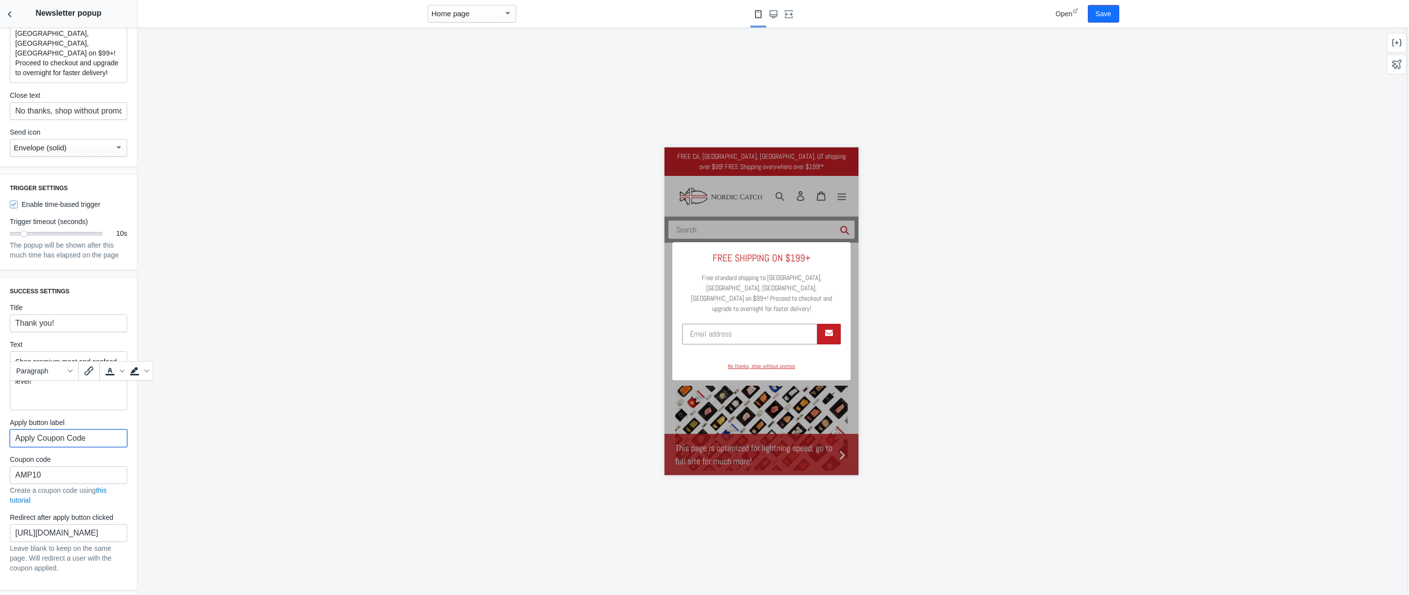
click at [99, 445] on input "Apply Coupon Code" at bounding box center [68, 438] width 117 height 18
type input "Shop now"
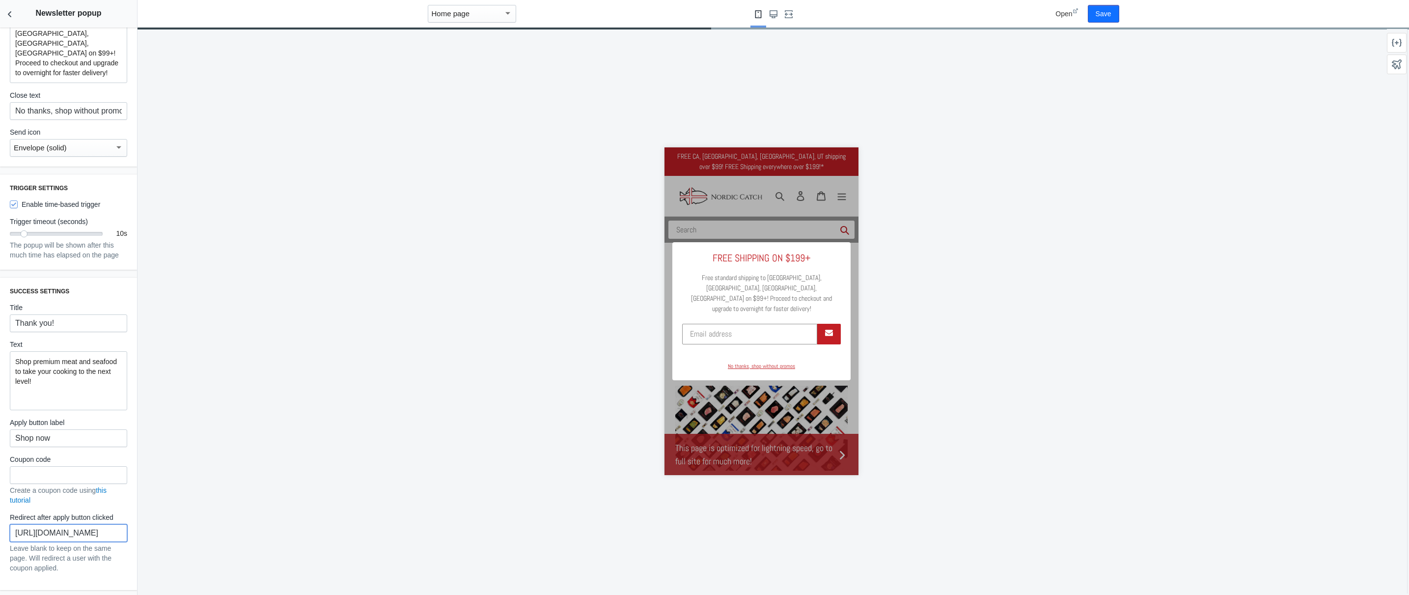
click at [97, 539] on input "https://nordiccatch.com/collections/all-products" at bounding box center [68, 533] width 117 height 18
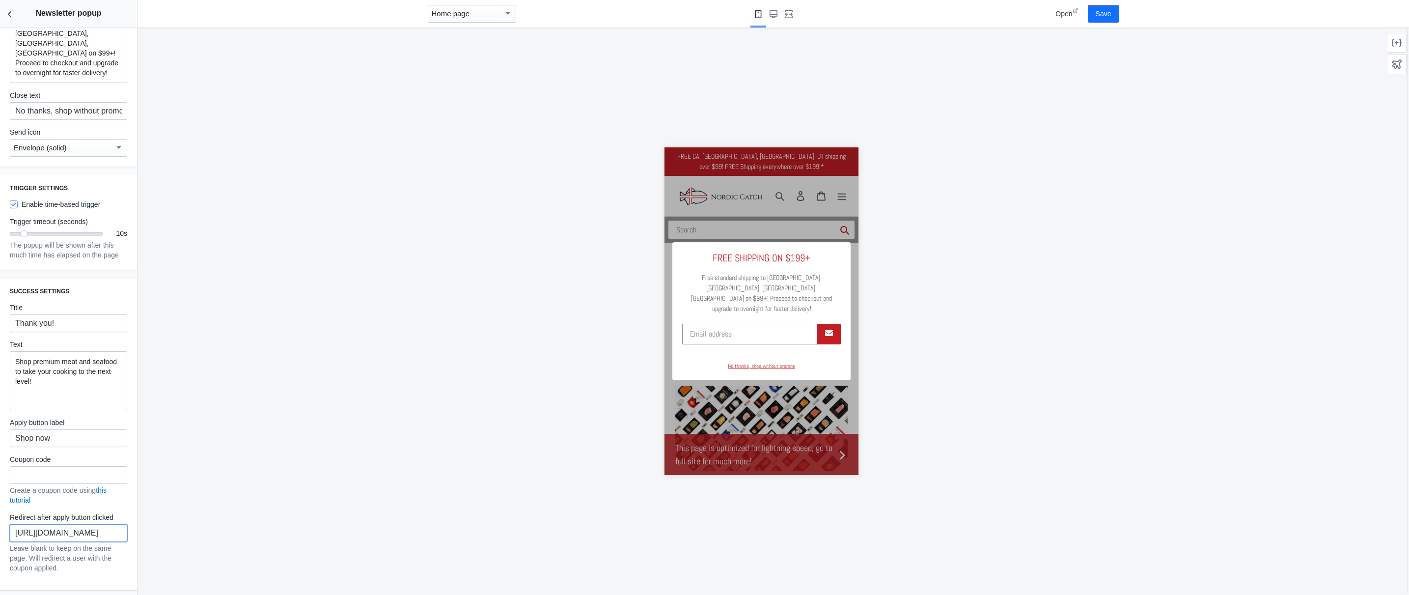
drag, startPoint x: 109, startPoint y: 543, endPoint x: 95, endPoint y: 540, distance: 13.5
click at [136, 541] on div "Newsletter popups can appear after a user spends X number of seconds on a page.…" at bounding box center [68, 311] width 137 height 567
drag, startPoint x: 83, startPoint y: 539, endPoint x: 155, endPoint y: 540, distance: 71.7
click at [155, 540] on main "Debut AMP - by Shop Sheriff Save Sections Theme settings Header Text columns wi…" at bounding box center [704, 297] width 1409 height 595
click at [98, 541] on input "https://nordiccatch.com/collections/all-products" at bounding box center [68, 533] width 117 height 18
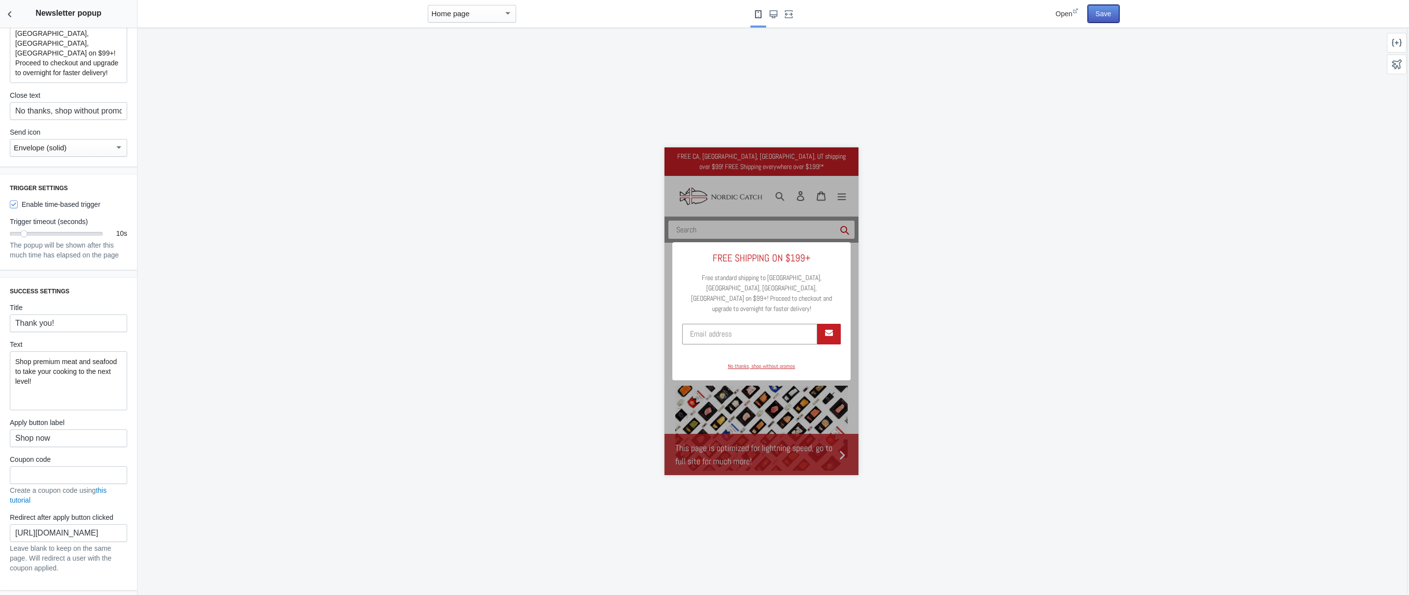
click at [1107, 14] on button "Save" at bounding box center [1103, 14] width 31 height 18
click at [735, 331] on input "email" at bounding box center [749, 334] width 135 height 21
type input "julianplateado@gmail.com"
click at [825, 331] on icon "submit" at bounding box center [829, 333] width 8 height 8
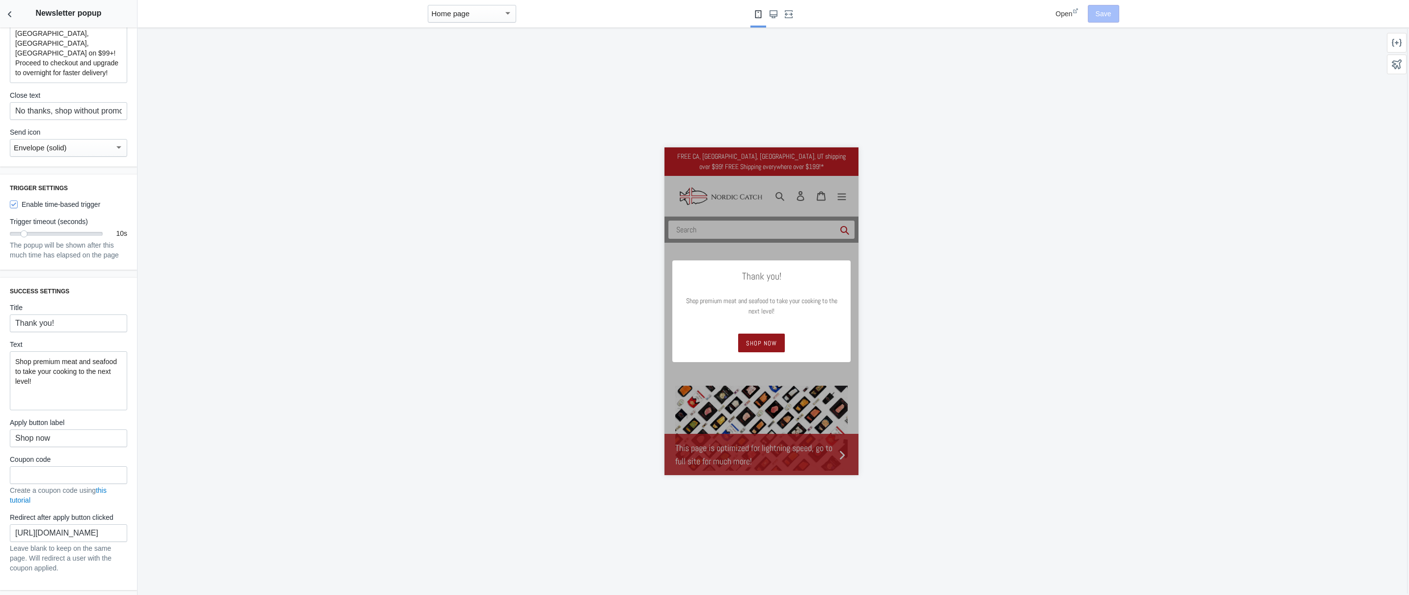
click at [765, 342] on span "Shop now" at bounding box center [761, 342] width 31 height 8
click at [91, 395] on div "Shop premium meat and seafood to take your cooking to the next level!" at bounding box center [68, 380] width 117 height 59
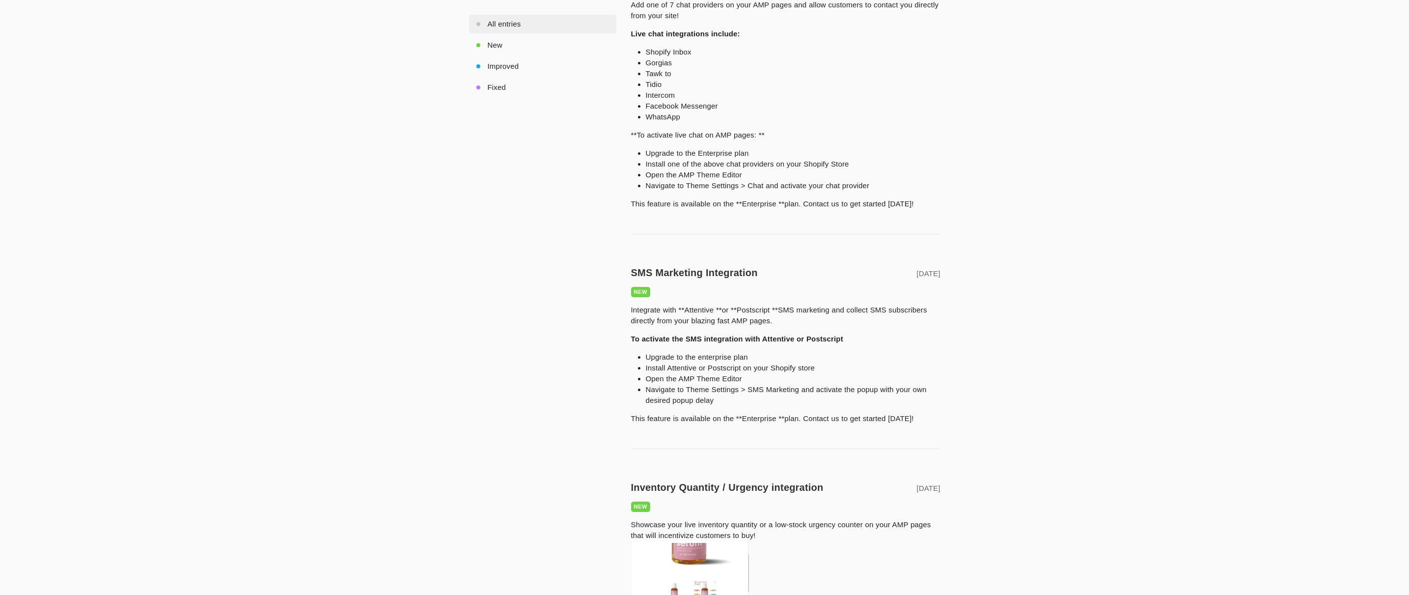
scroll to position [112, 0]
